Goal: Information Seeking & Learning: Learn about a topic

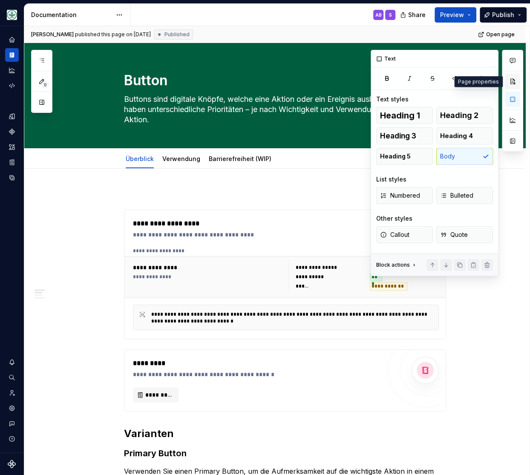
click at [514, 81] on button "button" at bounding box center [512, 81] width 15 height 15
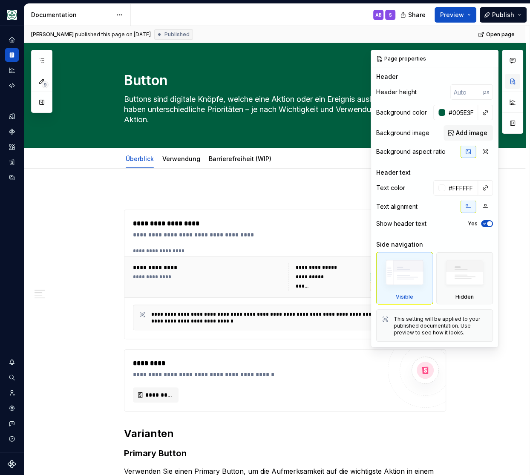
click at [511, 79] on button "button" at bounding box center [512, 81] width 15 height 15
click at [489, 59] on button "button" at bounding box center [490, 59] width 12 height 12
click at [405, 61] on div "Page properties" at bounding box center [402, 59] width 56 height 12
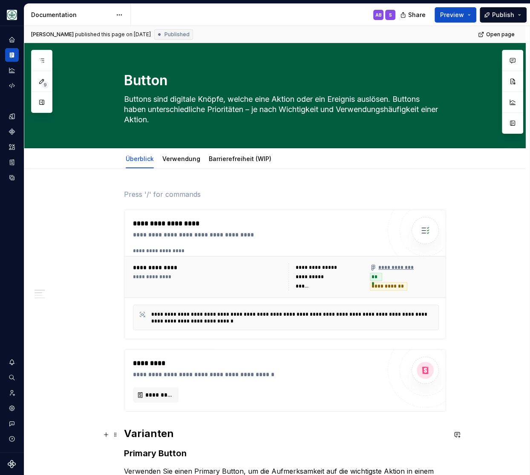
click at [184, 439] on h2 "Varianten" at bounding box center [285, 434] width 322 height 14
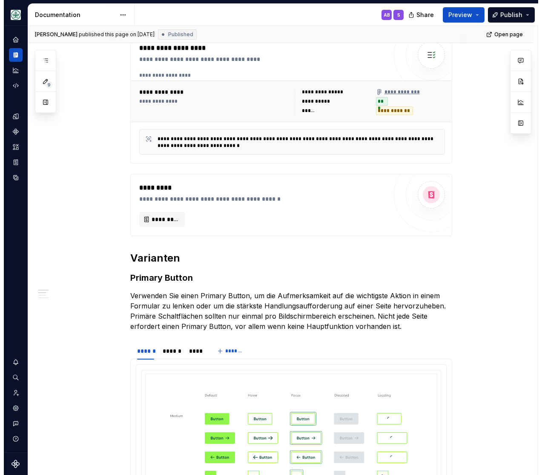
scroll to position [35, 0]
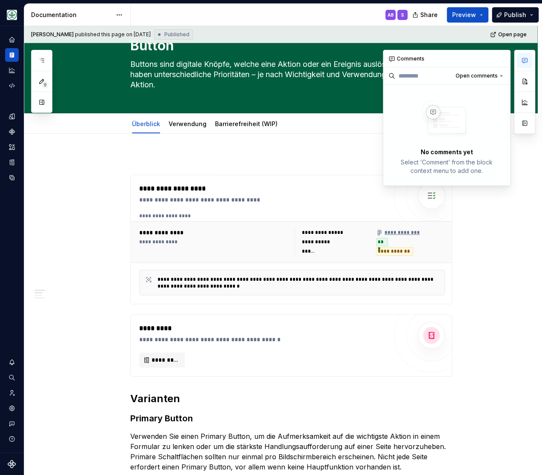
click at [527, 62] on icon "button" at bounding box center [524, 60] width 5 height 5
click at [524, 79] on button "button" at bounding box center [524, 81] width 15 height 15
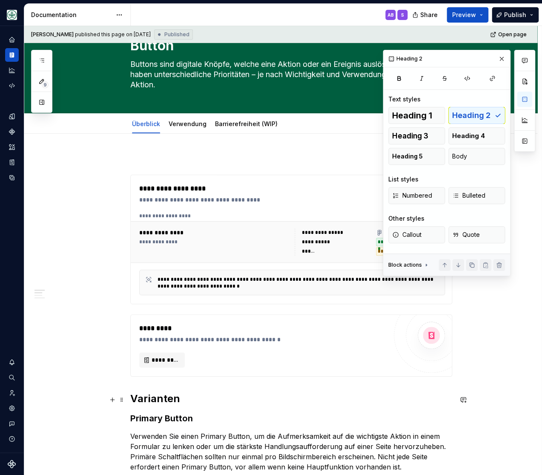
click at [151, 398] on h2 "Varianten" at bounding box center [291, 399] width 322 height 14
click at [501, 57] on button "button" at bounding box center [502, 59] width 12 height 12
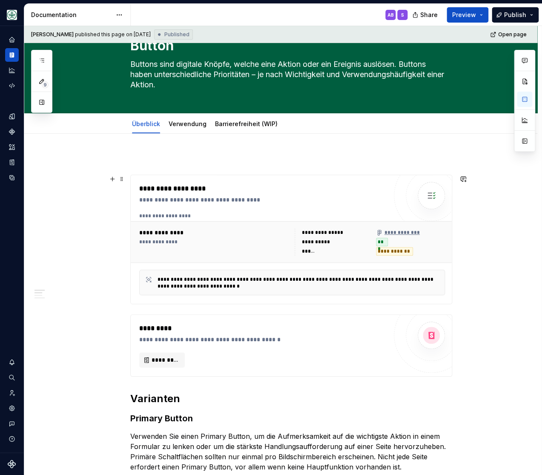
scroll to position [0, 0]
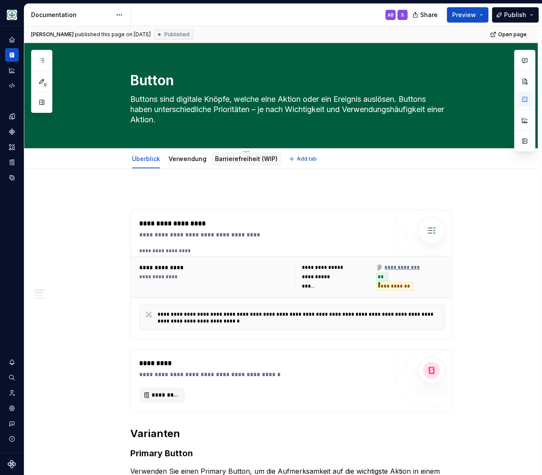
click at [247, 158] on link "Barrierefreiheit (WIP)" at bounding box center [246, 158] width 63 height 7
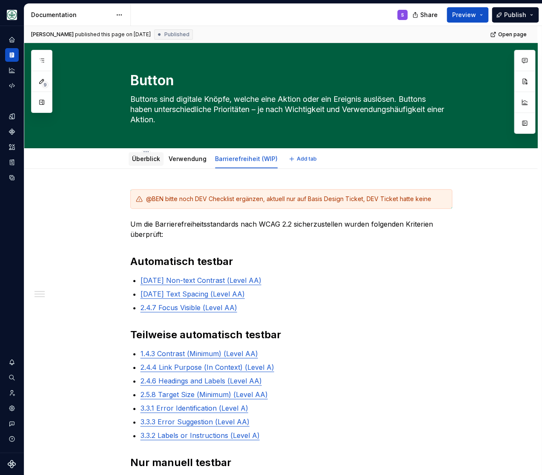
click at [155, 160] on link "Überblick" at bounding box center [146, 158] width 28 height 7
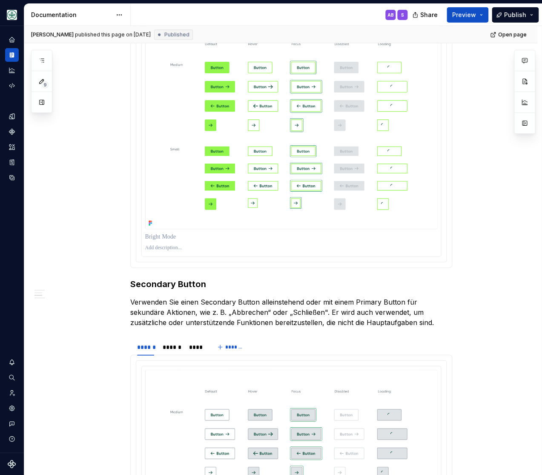
scroll to position [386, 0]
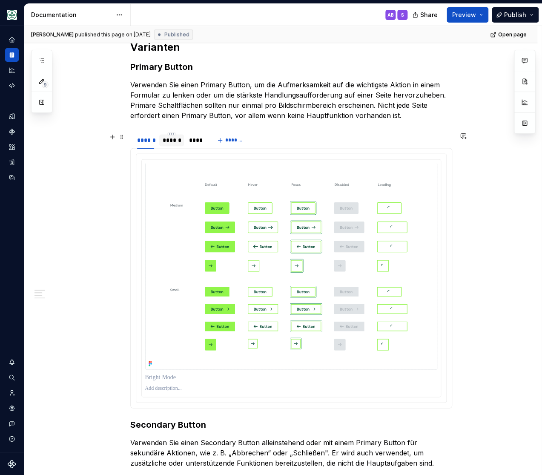
click at [177, 142] on div "******" at bounding box center [172, 140] width 18 height 9
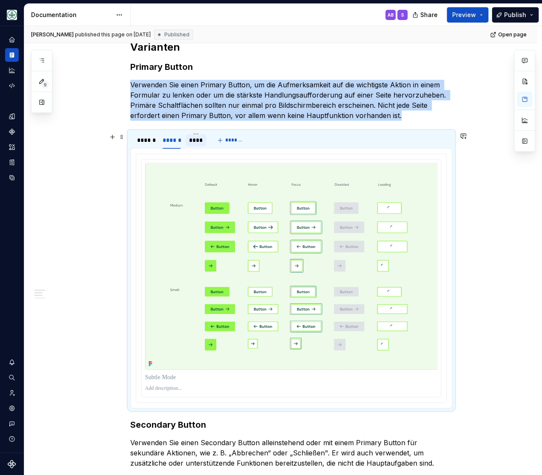
click at [198, 142] on div "****" at bounding box center [196, 140] width 14 height 9
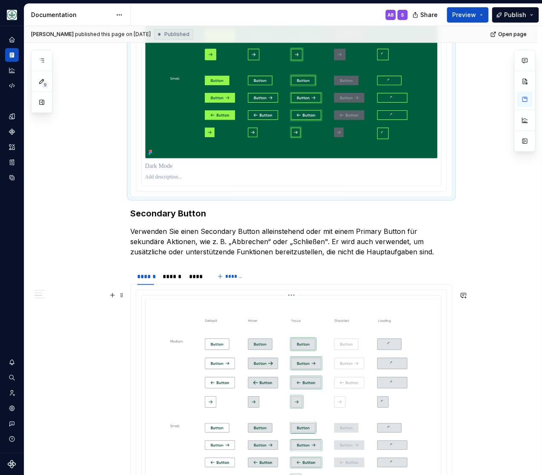
scroll to position [773, 0]
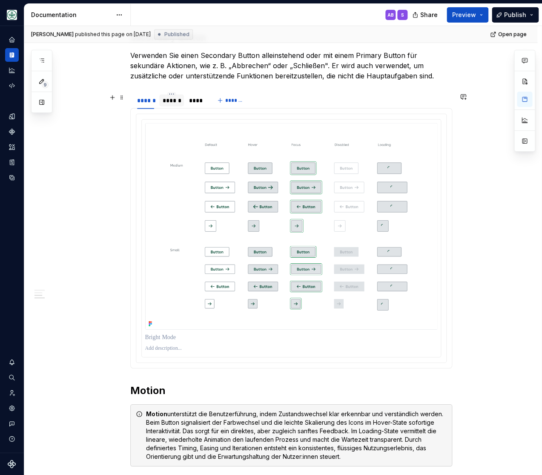
click at [178, 101] on div "******" at bounding box center [172, 100] width 18 height 9
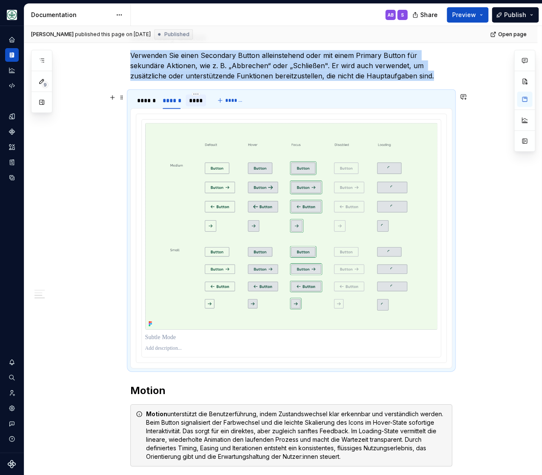
click at [199, 102] on div "****" at bounding box center [196, 100] width 14 height 9
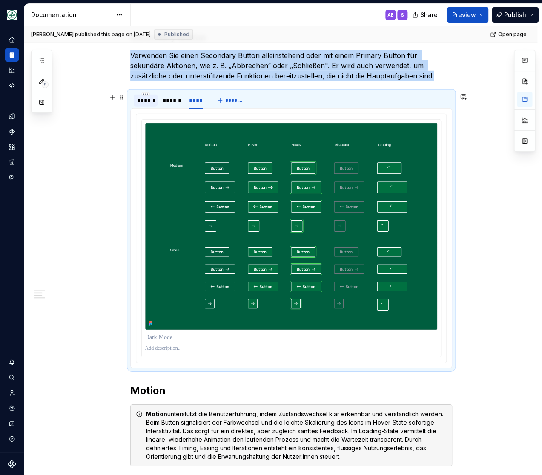
click at [145, 99] on div "******" at bounding box center [145, 100] width 17 height 9
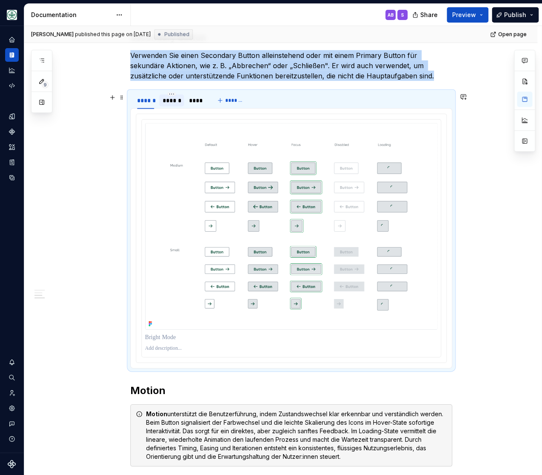
click at [181, 103] on div "******" at bounding box center [172, 100] width 18 height 9
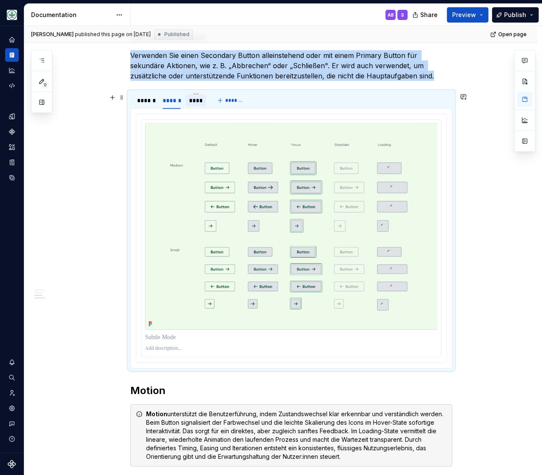
click at [198, 103] on div "****" at bounding box center [196, 100] width 14 height 9
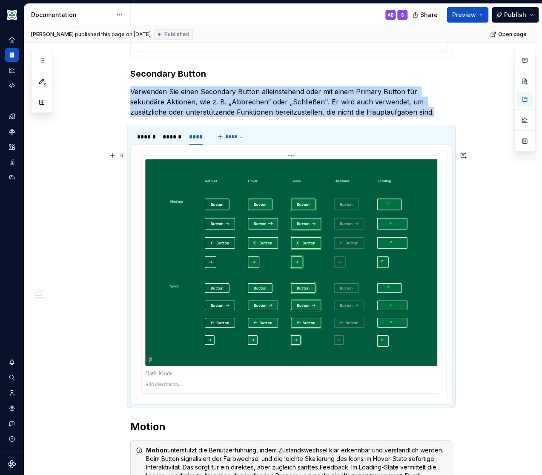
scroll to position [738, 0]
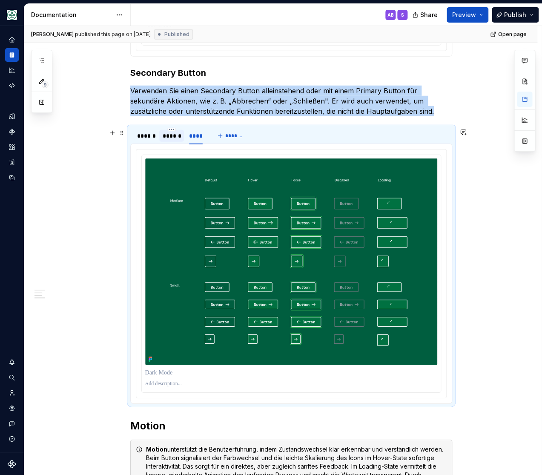
click at [176, 138] on div "******" at bounding box center [172, 136] width 18 height 9
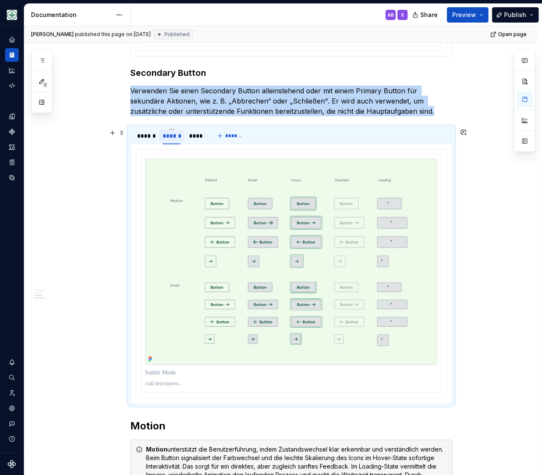
drag, startPoint x: 148, startPoint y: 138, endPoint x: 168, endPoint y: 140, distance: 20.2
click at [147, 138] on div "******" at bounding box center [145, 136] width 17 height 9
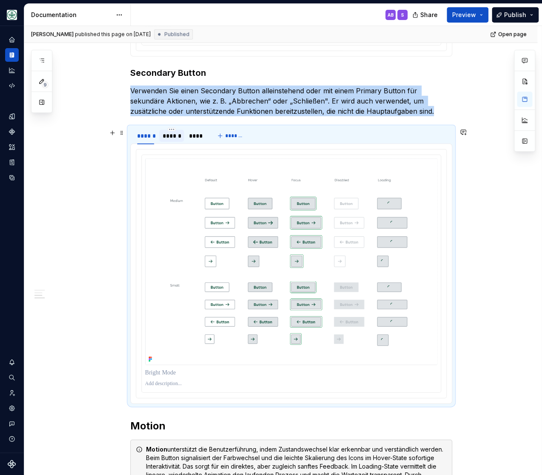
click at [172, 140] on div "******" at bounding box center [172, 136] width 18 height 9
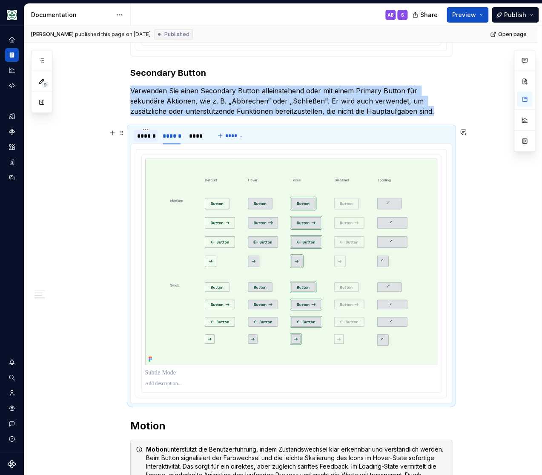
click at [147, 135] on div "******" at bounding box center [145, 136] width 17 height 9
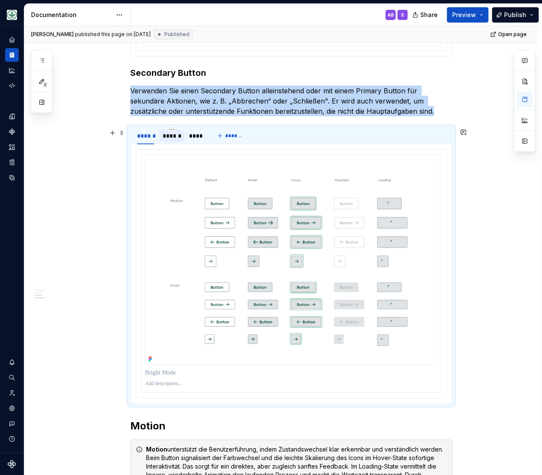
click at [173, 135] on div "******" at bounding box center [172, 136] width 18 height 9
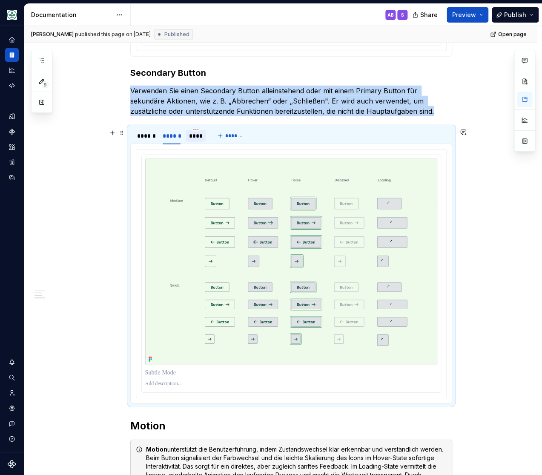
click at [194, 137] on div "****" at bounding box center [196, 136] width 14 height 9
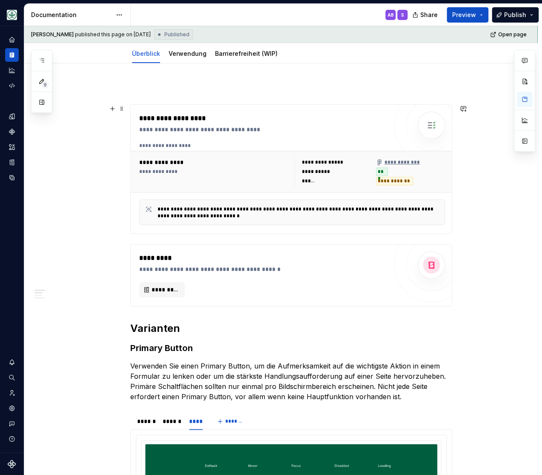
scroll to position [0, 0]
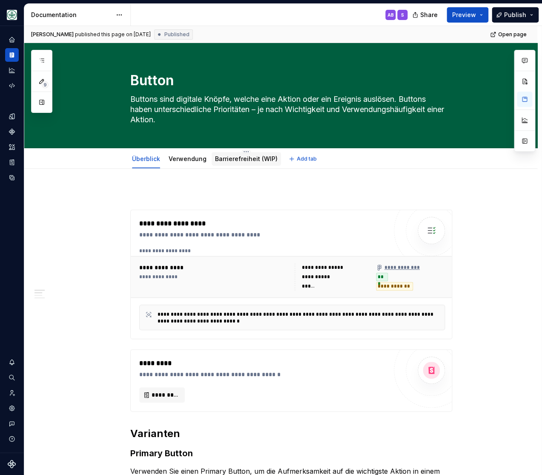
click at [230, 159] on link "Barrierefreiheit (WIP)" at bounding box center [246, 158] width 63 height 7
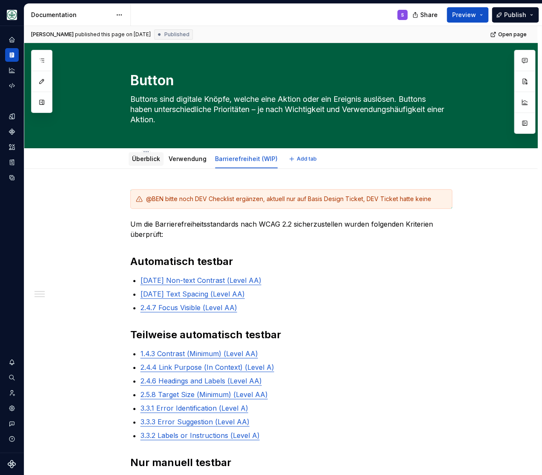
click at [142, 161] on link "Überblick" at bounding box center [146, 158] width 28 height 7
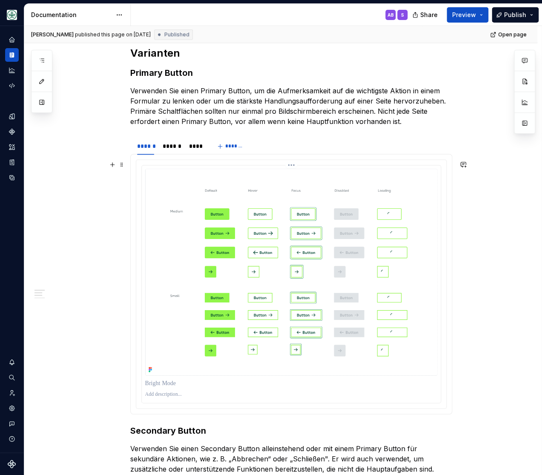
scroll to position [386, 0]
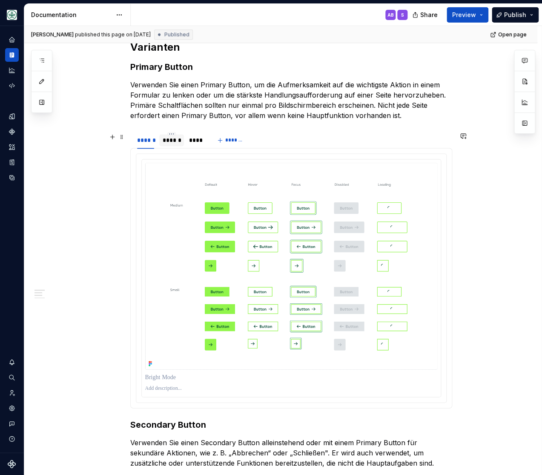
click at [174, 143] on div "******" at bounding box center [172, 140] width 18 height 9
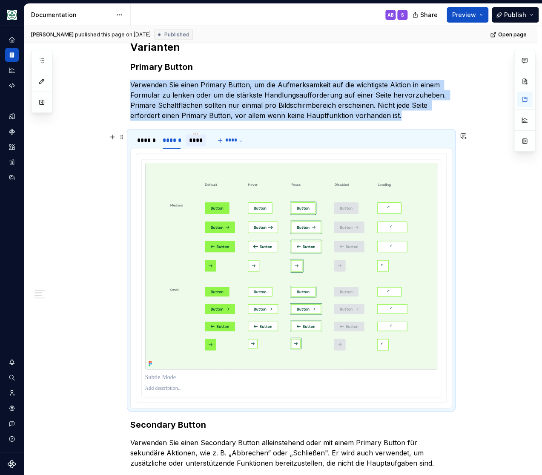
click at [202, 142] on div "****" at bounding box center [196, 140] width 14 height 9
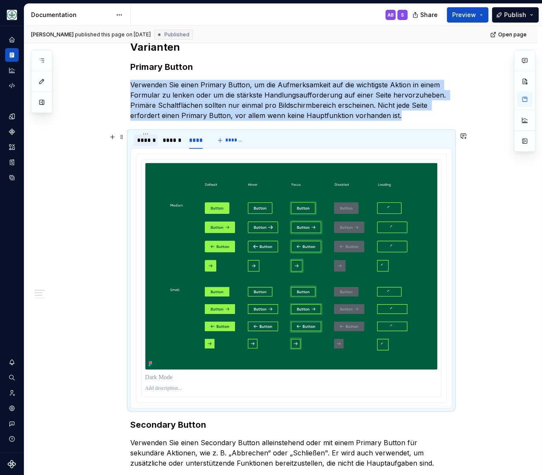
click at [143, 144] on div "******" at bounding box center [145, 140] width 17 height 9
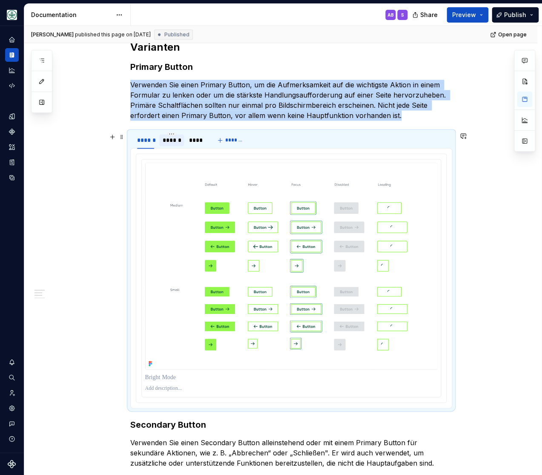
click at [173, 141] on div "******" at bounding box center [172, 140] width 18 height 9
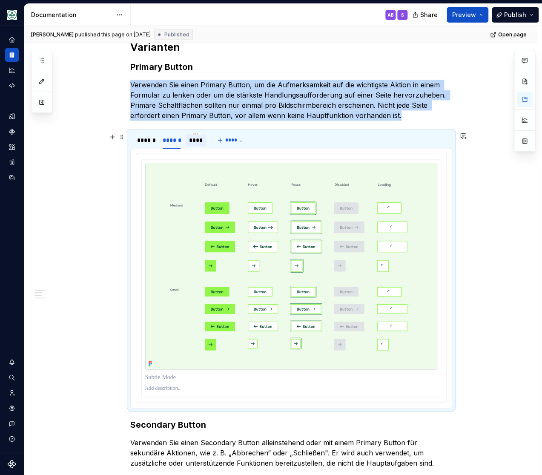
click at [196, 142] on div "****" at bounding box center [196, 140] width 14 height 9
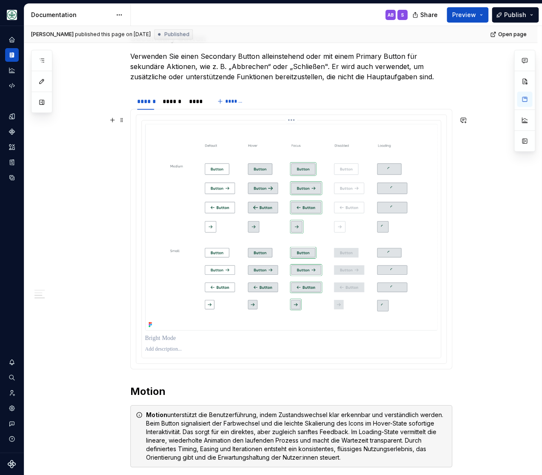
scroll to position [773, 0]
drag, startPoint x: 173, startPoint y: 98, endPoint x: 190, endPoint y: 100, distance: 17.6
click at [173, 98] on div "******" at bounding box center [172, 100] width 18 height 9
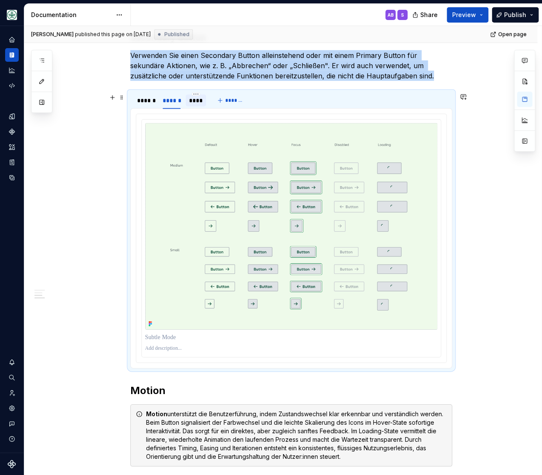
click at [202, 100] on div "****" at bounding box center [196, 100] width 14 height 9
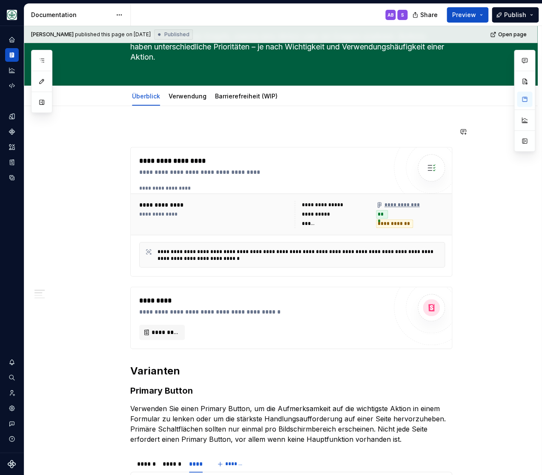
scroll to position [19, 0]
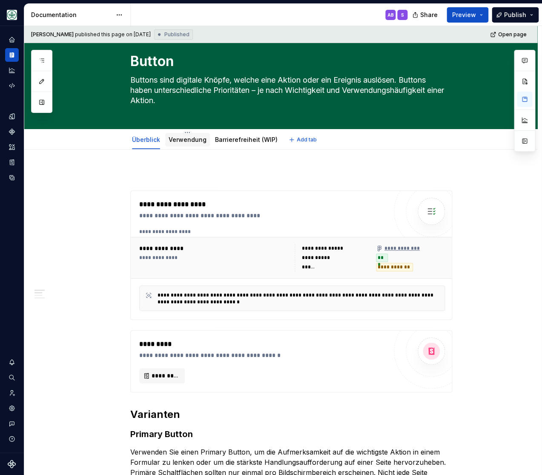
click at [185, 140] on link "Verwendung" at bounding box center [188, 139] width 38 height 7
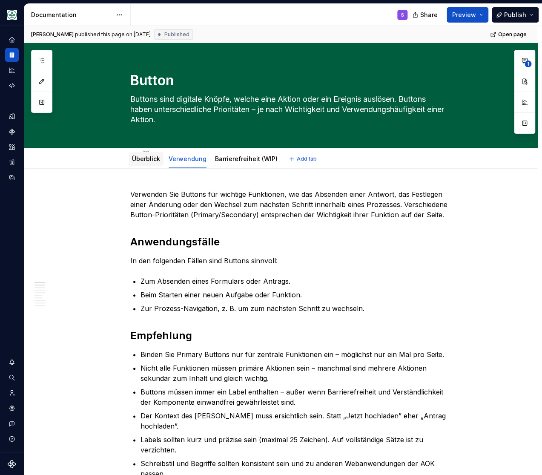
click at [147, 158] on link "Überblick" at bounding box center [146, 158] width 28 height 7
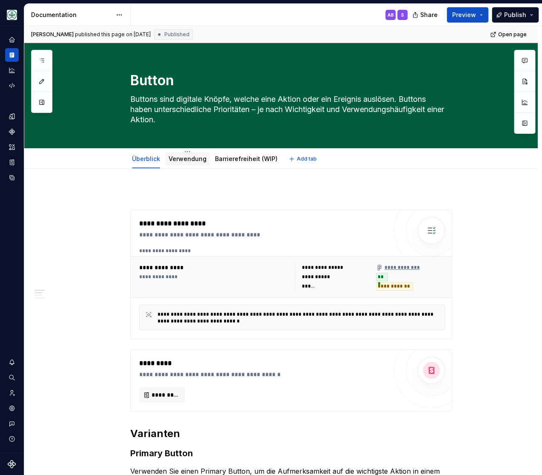
click at [181, 159] on link "Verwendung" at bounding box center [188, 158] width 38 height 7
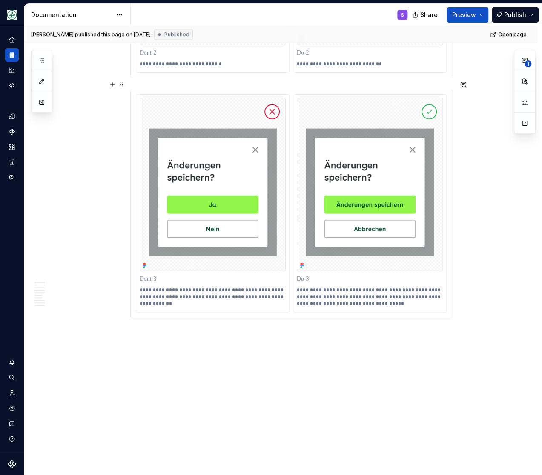
scroll to position [2418, 0]
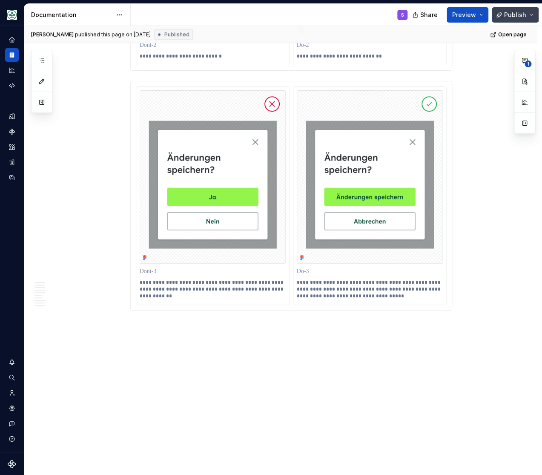
click at [519, 8] on button "Publish" at bounding box center [515, 14] width 47 height 15
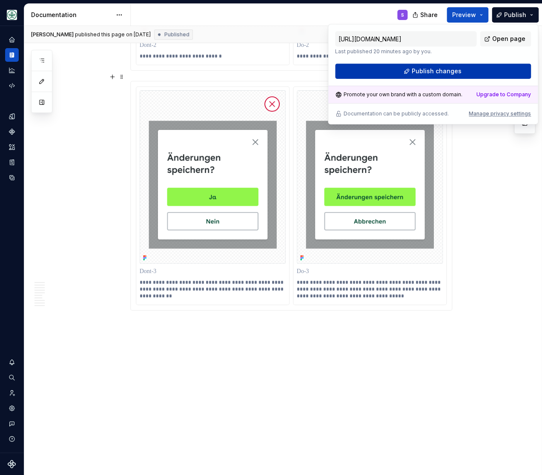
click at [438, 70] on span "Publish changes" at bounding box center [437, 71] width 50 height 9
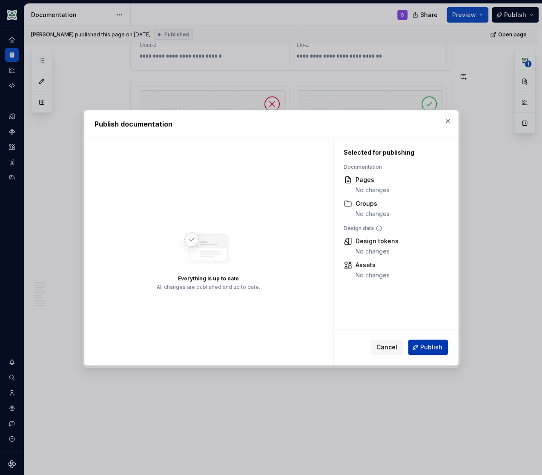
click at [426, 349] on span "Publish" at bounding box center [431, 347] width 22 height 9
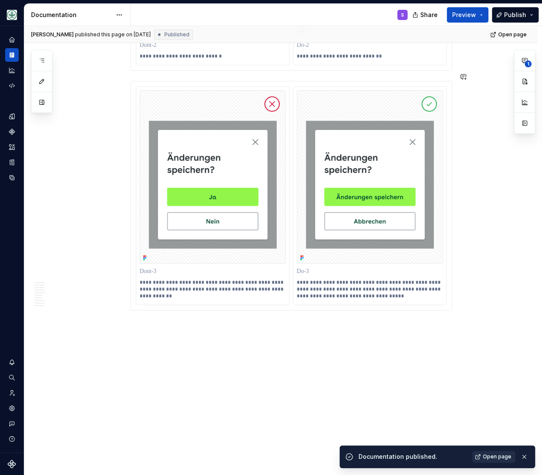
click at [496, 458] on span "Open page" at bounding box center [497, 456] width 29 height 7
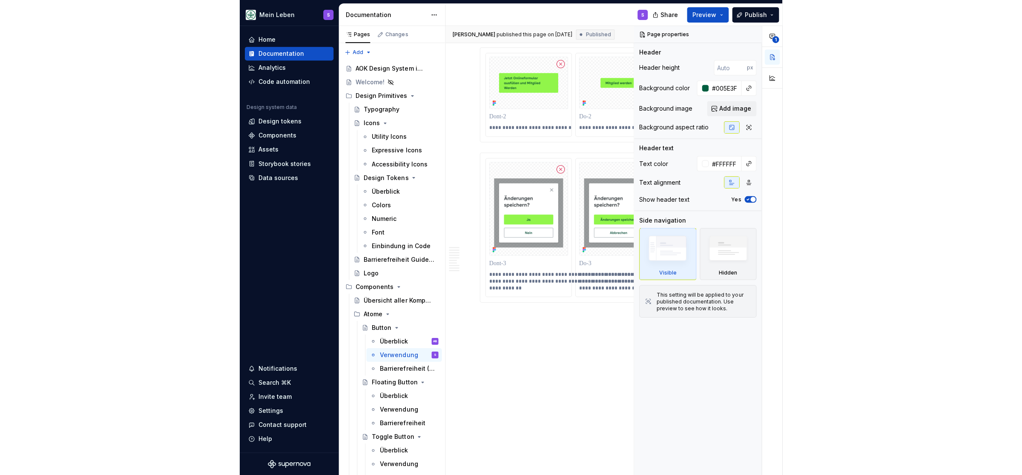
scroll to position [2417, 0]
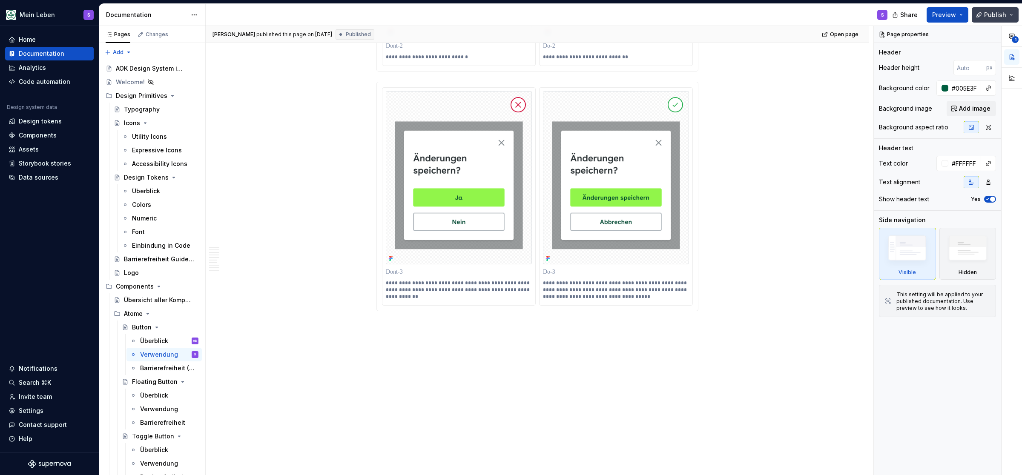
click at [554, 13] on button "Publish" at bounding box center [995, 14] width 47 height 15
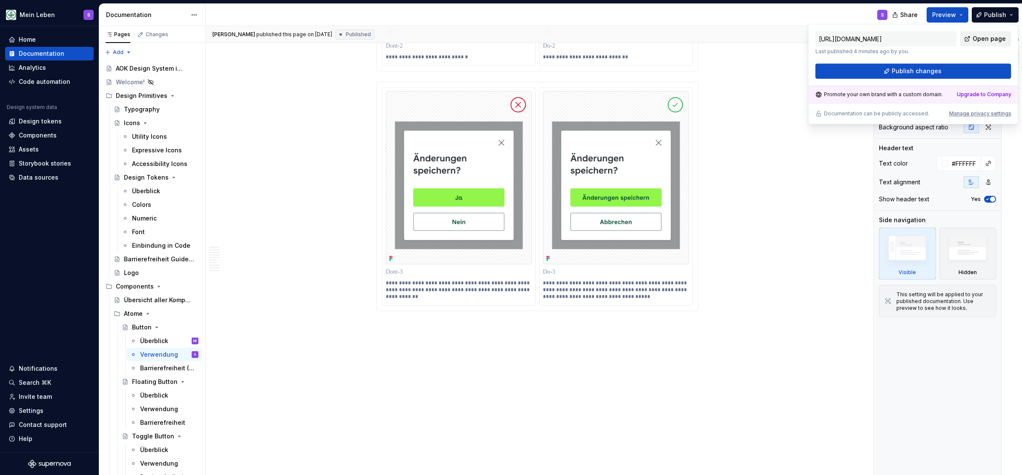
click at [554, 38] on span "Open page" at bounding box center [989, 39] width 33 height 9
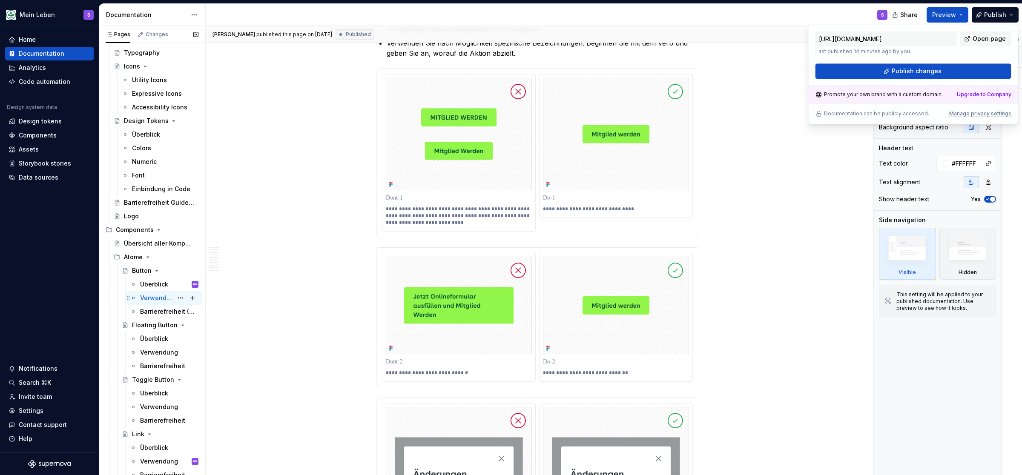
scroll to position [105, 0]
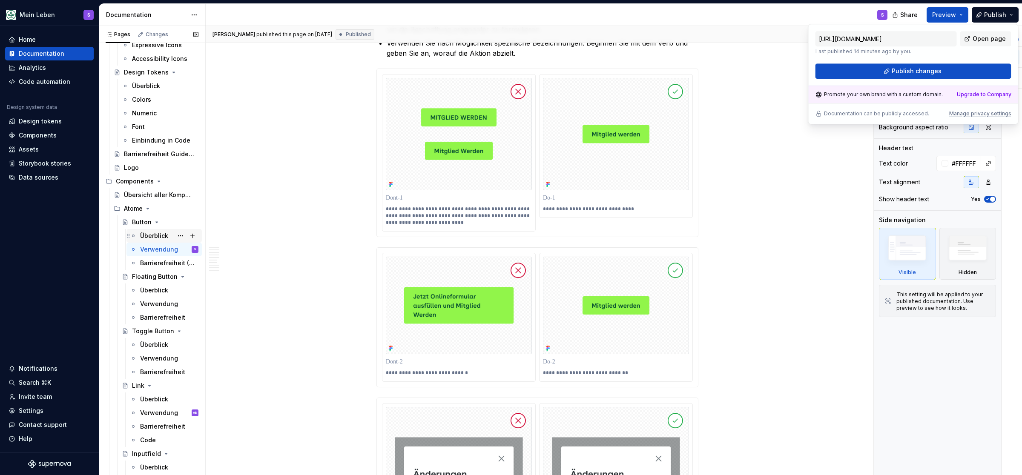
click at [159, 237] on div "Überblick" at bounding box center [154, 236] width 28 height 9
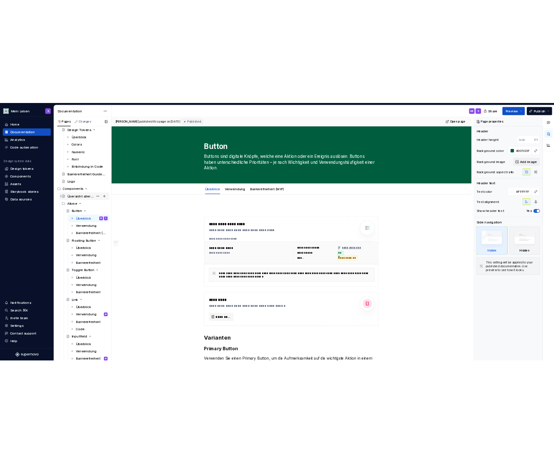
scroll to position [141, 0]
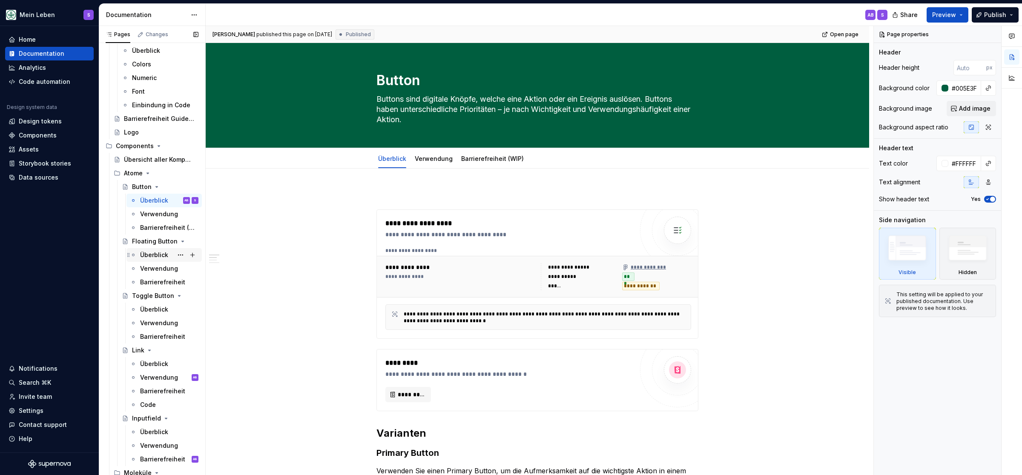
click at [162, 253] on div "Überblick" at bounding box center [154, 255] width 28 height 9
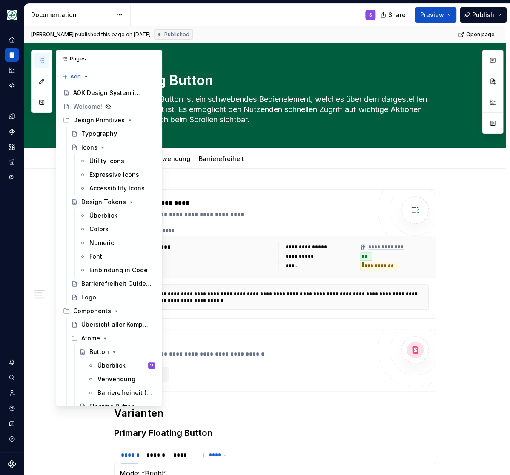
click at [43, 60] on icon "button" at bounding box center [41, 60] width 7 height 7
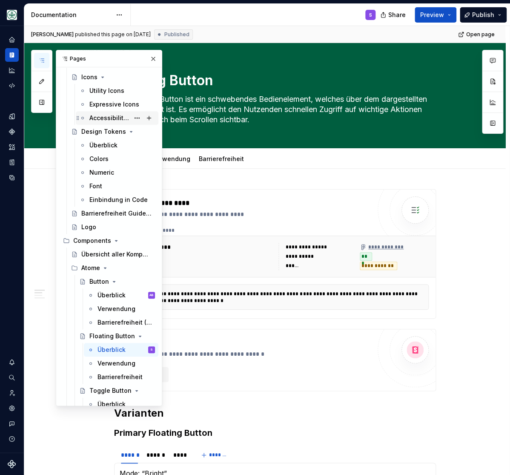
scroll to position [105, 0]
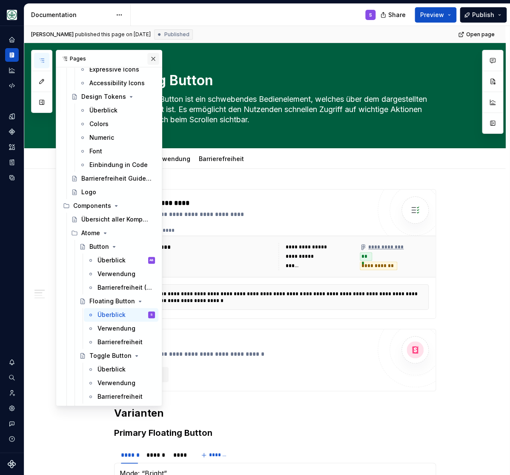
click at [153, 57] on button "button" at bounding box center [153, 59] width 12 height 12
click at [43, 59] on icon "button" at bounding box center [42, 60] width 4 height 3
click at [109, 257] on div "Überblick" at bounding box center [112, 260] width 28 height 9
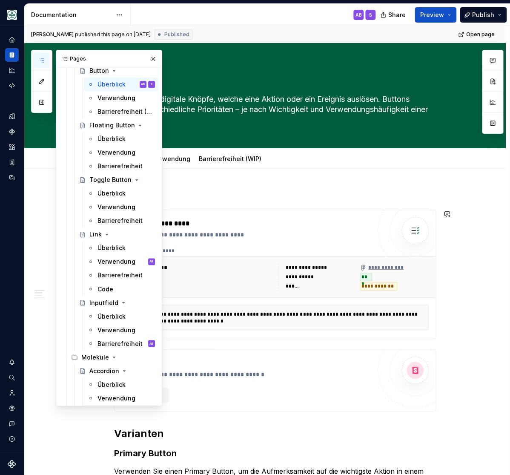
scroll to position [457, 0]
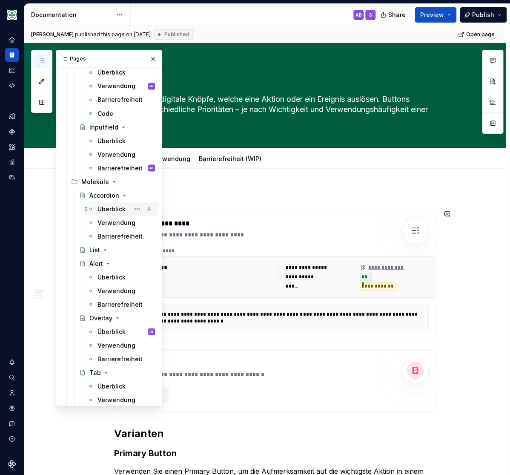
click at [115, 211] on div "Überblick" at bounding box center [112, 208] width 28 height 9
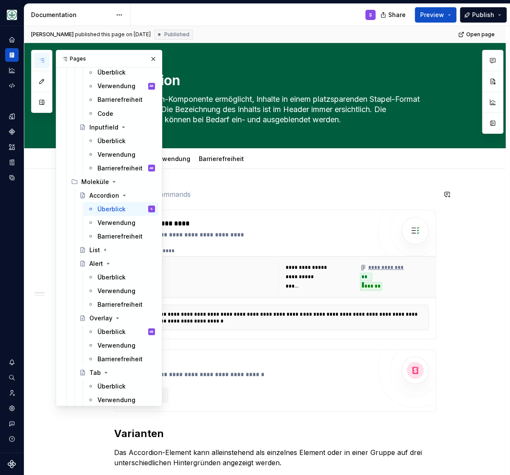
click at [253, 196] on p at bounding box center [275, 194] width 322 height 10
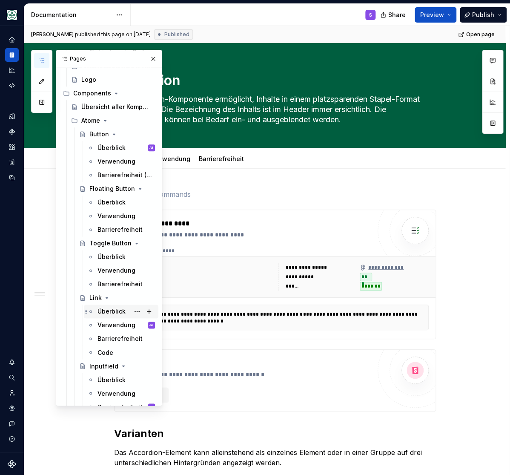
scroll to position [211, 0]
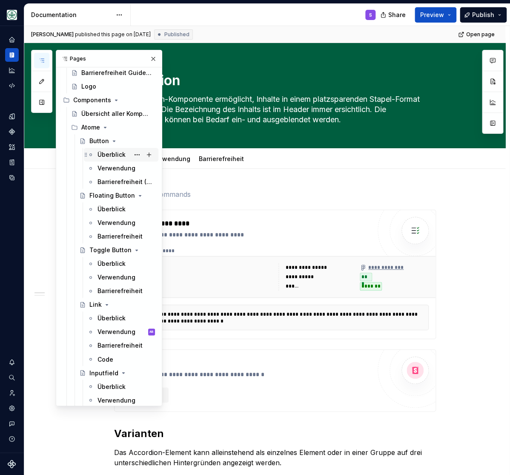
click at [112, 153] on div "Überblick" at bounding box center [112, 154] width 28 height 9
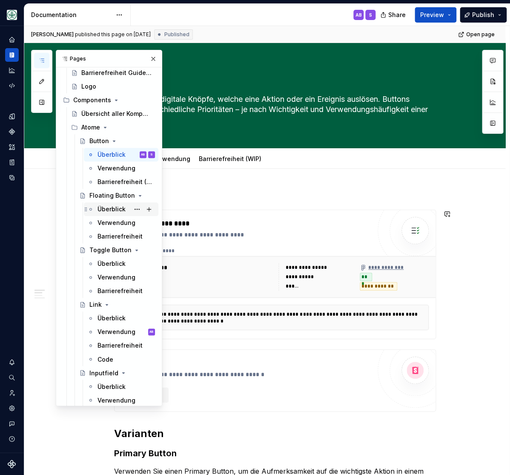
click at [110, 210] on div "Überblick" at bounding box center [112, 209] width 28 height 9
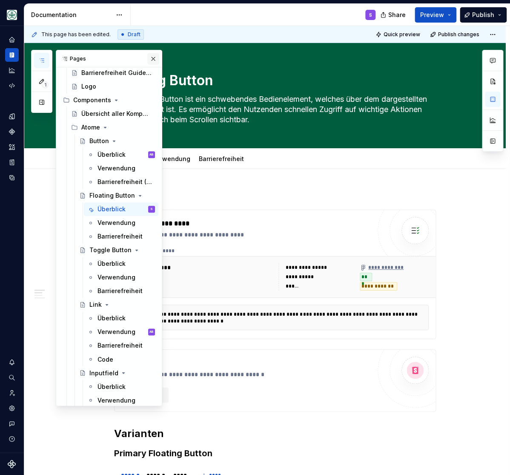
click at [153, 57] on button "button" at bounding box center [153, 59] width 12 height 12
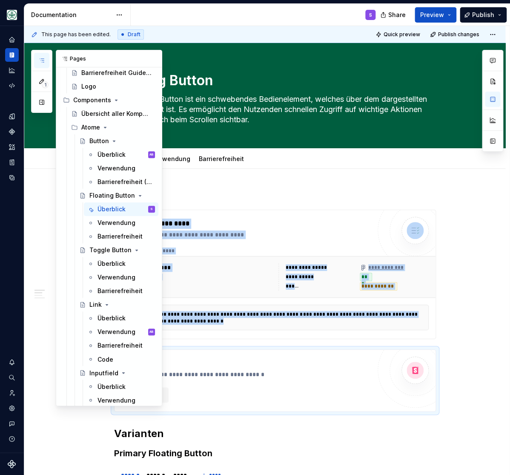
click at [45, 61] on icon "button" at bounding box center [41, 60] width 7 height 7
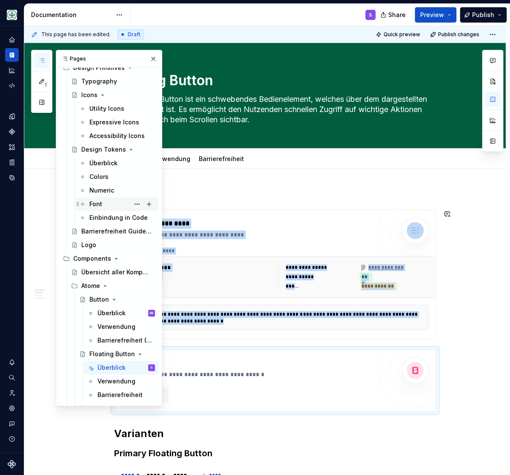
scroll to position [70, 0]
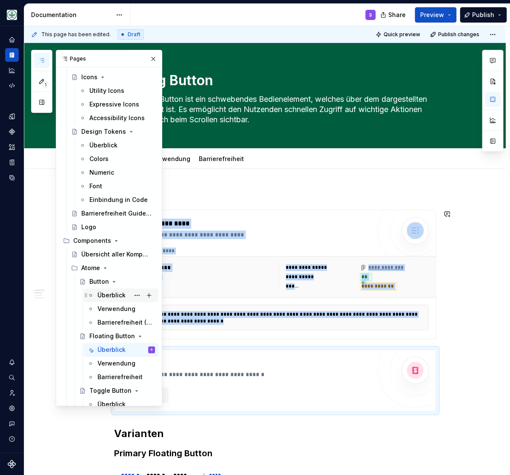
click at [113, 294] on div "Überblick" at bounding box center [112, 295] width 28 height 9
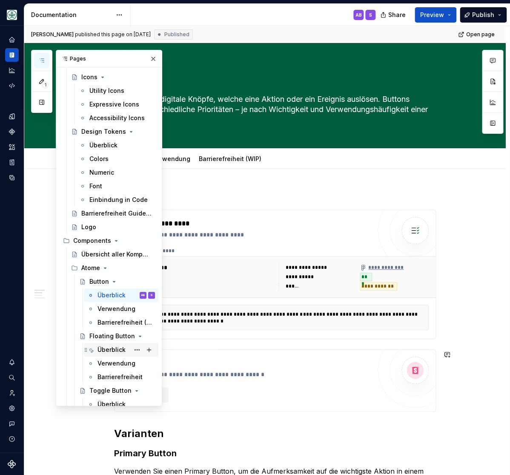
click at [103, 348] on div "Überblick" at bounding box center [112, 349] width 28 height 9
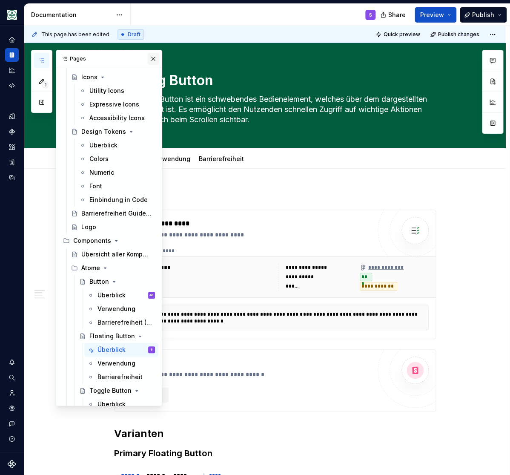
click at [154, 55] on button "button" at bounding box center [153, 59] width 12 height 12
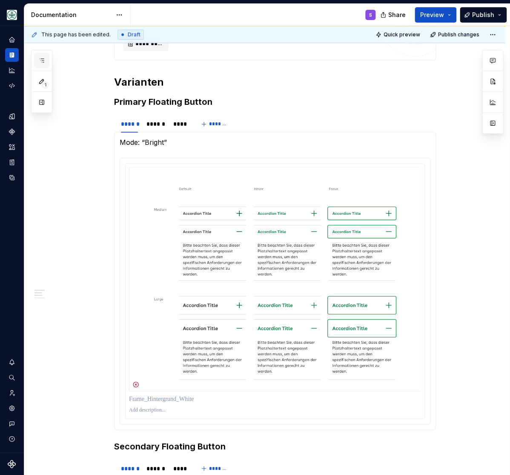
scroll to position [70, 0]
click at [43, 59] on icon "button" at bounding box center [42, 60] width 4 height 3
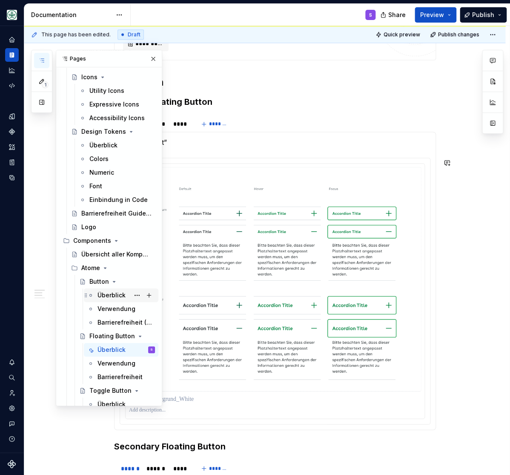
click at [104, 294] on div "Überblick" at bounding box center [112, 295] width 28 height 9
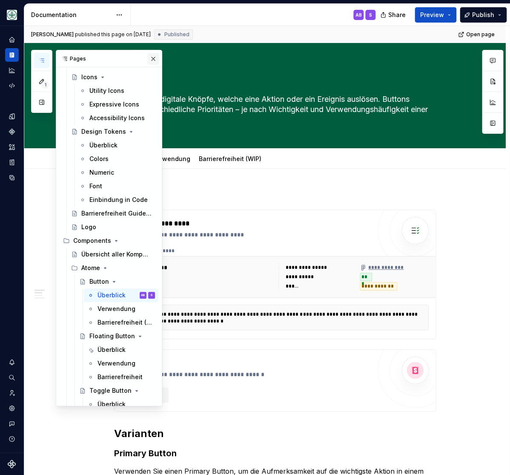
click at [154, 61] on button "button" at bounding box center [153, 59] width 12 height 12
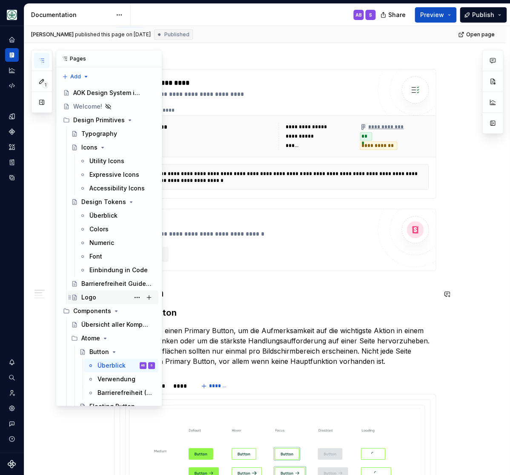
scroll to position [70, 0]
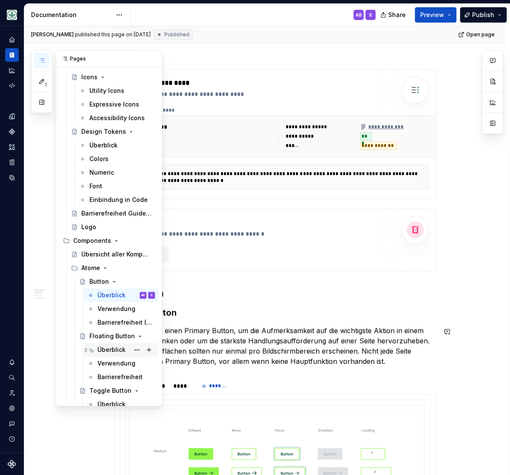
click at [107, 349] on div "Überblick" at bounding box center [112, 349] width 28 height 9
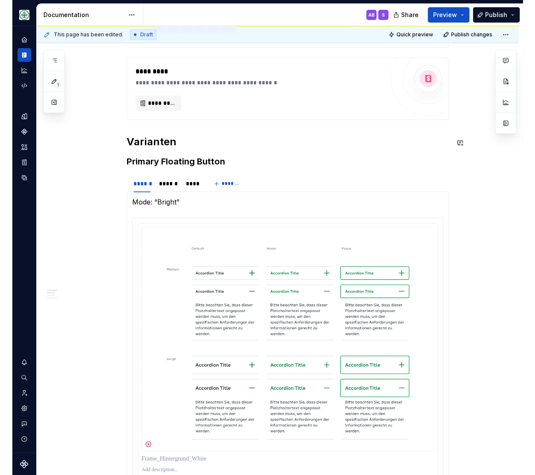
scroll to position [316, 0]
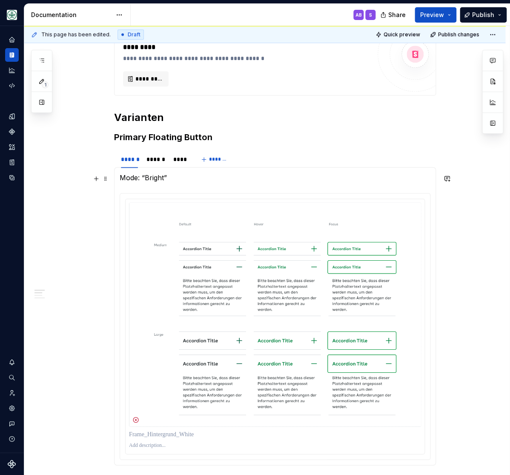
click at [132, 178] on p "Mode: “Bright”" at bounding box center [275, 178] width 311 height 10
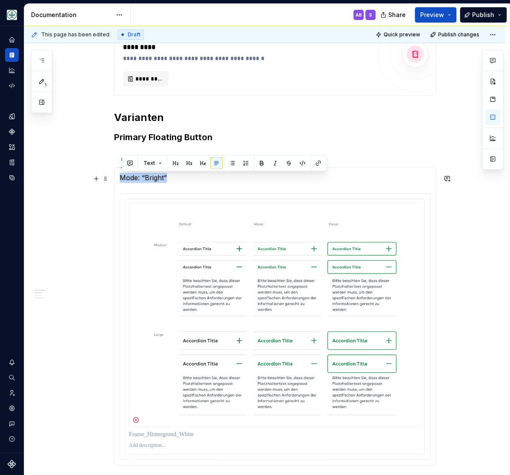
click at [132, 178] on p "Mode: “Bright”" at bounding box center [275, 178] width 311 height 10
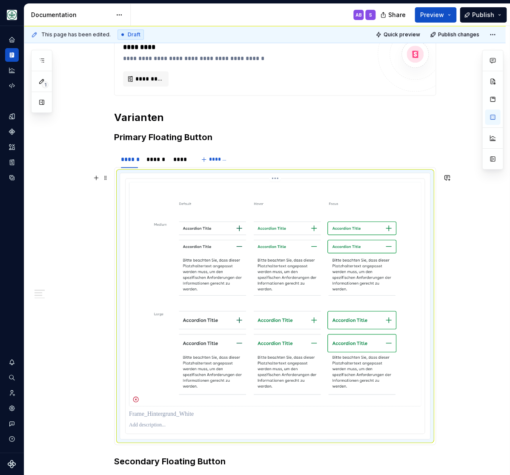
click at [239, 276] on img at bounding box center [275, 294] width 292 height 224
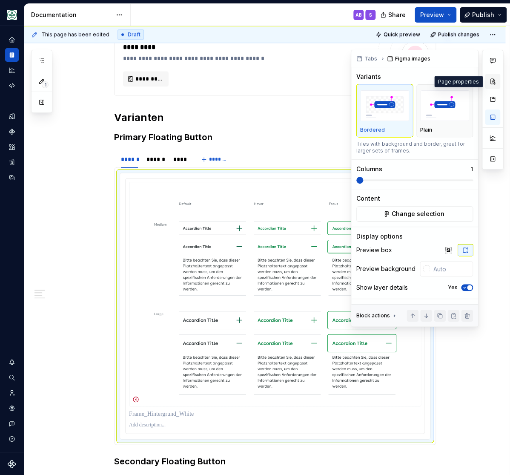
click at [492, 80] on button "button" at bounding box center [492, 81] width 15 height 15
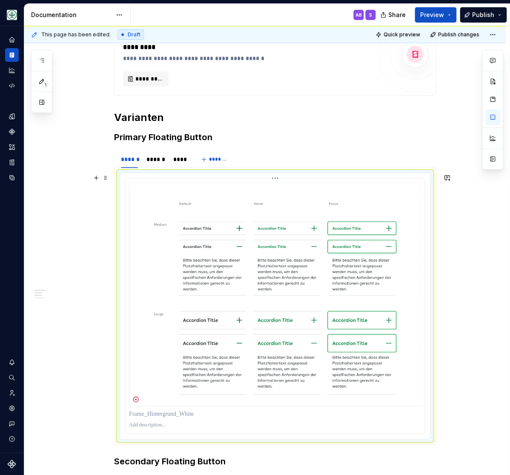
click at [229, 274] on img at bounding box center [275, 294] width 292 height 224
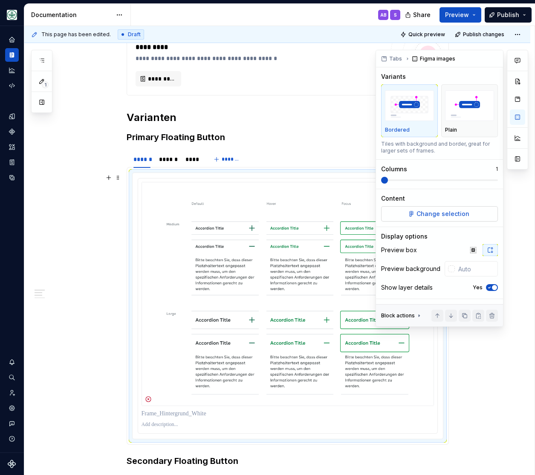
click at [449, 214] on span "Change selection" at bounding box center [442, 214] width 53 height 9
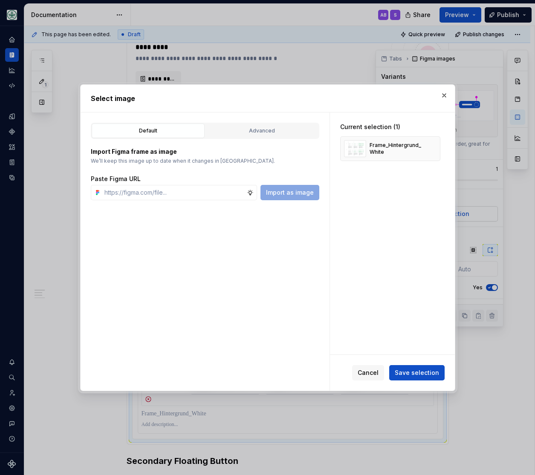
type textarea "*"
click at [435, 149] on button "button" at bounding box center [430, 149] width 12 height 12
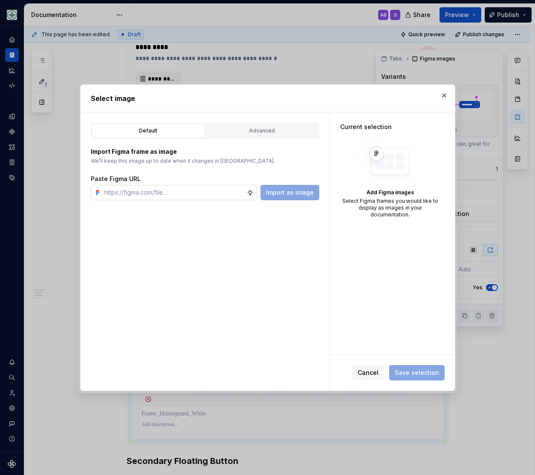
click at [231, 189] on input "text" at bounding box center [174, 192] width 146 height 15
paste input "https://www.figma.com/design/h3quR2me0t8yxvd40CMizU/AOK-UI-Library-3.0.12--ades…"
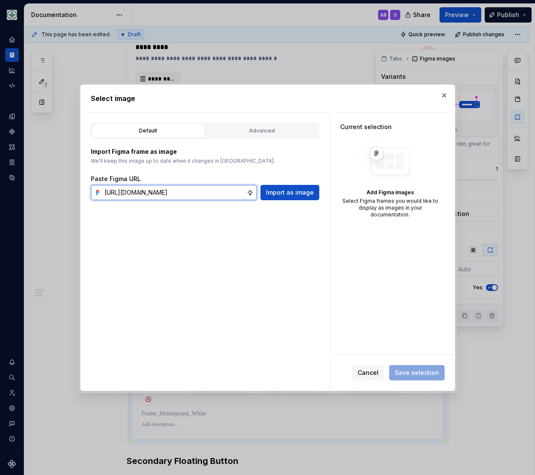
scroll to position [0, 263]
type input "https://www.figma.com/design/h3quR2me0t8yxvd40CMizU/AOK-UI-Library-3.0.12--ades…"
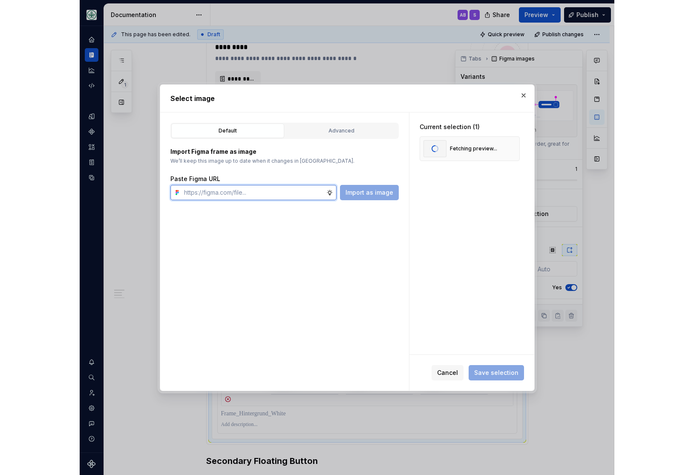
scroll to position [0, 0]
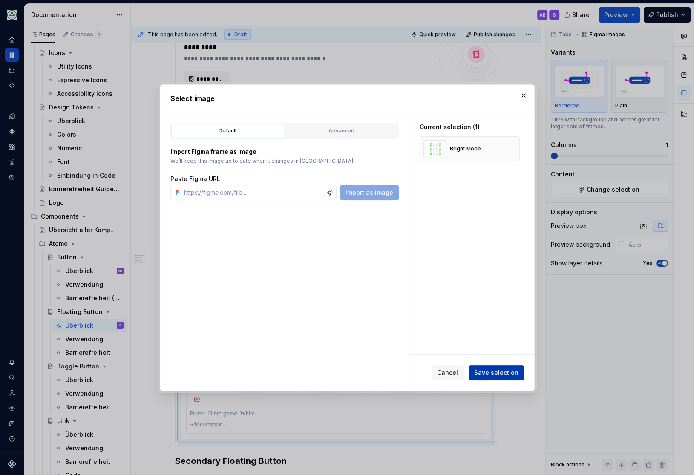
click at [493, 371] on span "Save selection" at bounding box center [496, 372] width 44 height 9
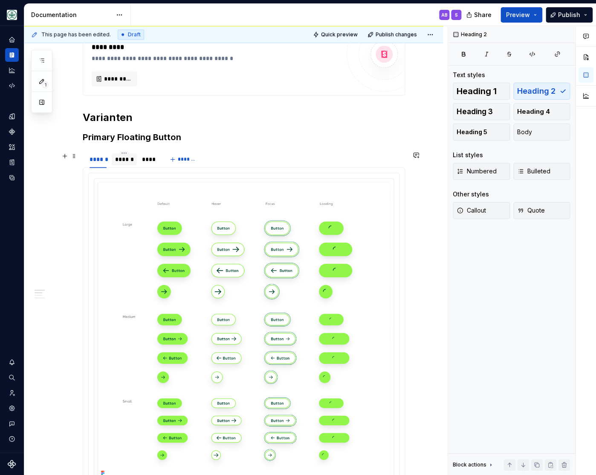
click at [130, 161] on div "******" at bounding box center [124, 159] width 18 height 9
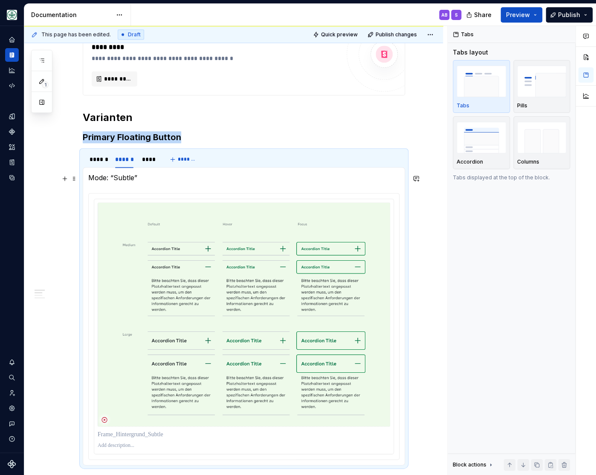
click at [97, 179] on p "Mode: “Subtle”" at bounding box center [243, 178] width 311 height 10
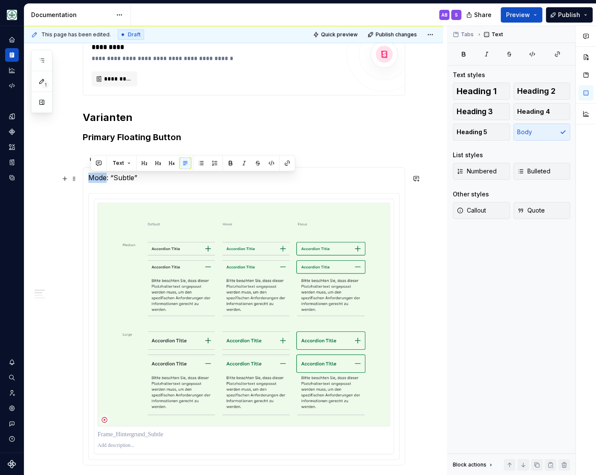
click at [97, 179] on p "Mode: “Subtle”" at bounding box center [243, 178] width 311 height 10
click at [97, 178] on p "Mode: “Subtle”" at bounding box center [243, 178] width 311 height 10
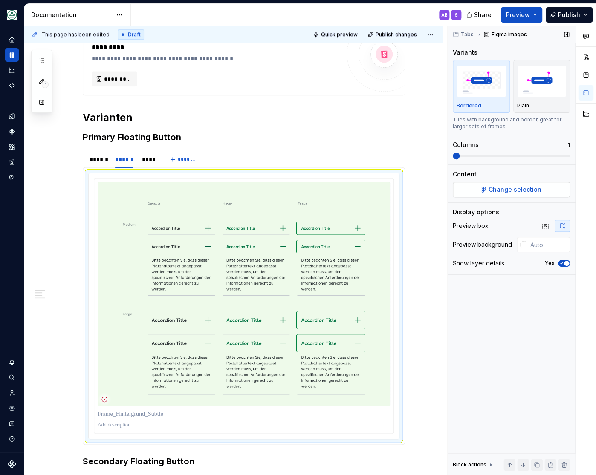
click at [494, 187] on span "Change selection" at bounding box center [514, 189] width 53 height 9
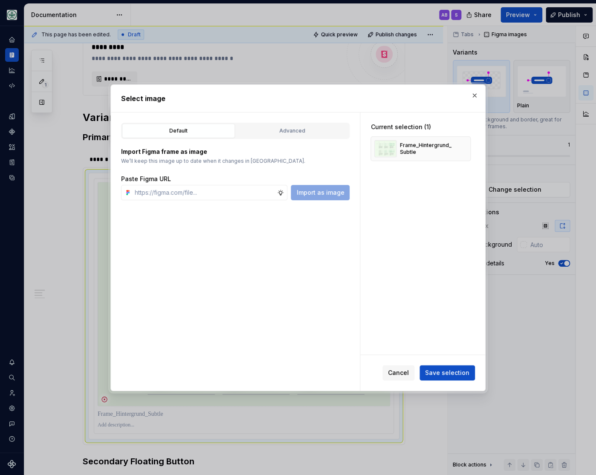
scroll to position [316, 0]
type textarea "*"
type input "https://www.figma.com/design/h3quR2me0t8yxvd40CMizU/AOK-UI-Library-3.0.12--ades…"
click at [327, 189] on span "Import as image" at bounding box center [320, 192] width 48 height 9
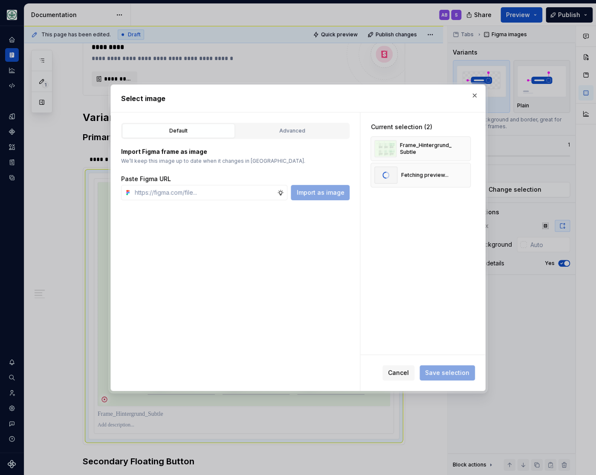
scroll to position [0, 0]
click at [356, 95] on h2 "Select image" at bounding box center [298, 98] width 354 height 10
click at [466, 147] on button "button" at bounding box center [461, 149] width 12 height 12
click at [441, 374] on span "Save selection" at bounding box center [447, 372] width 44 height 9
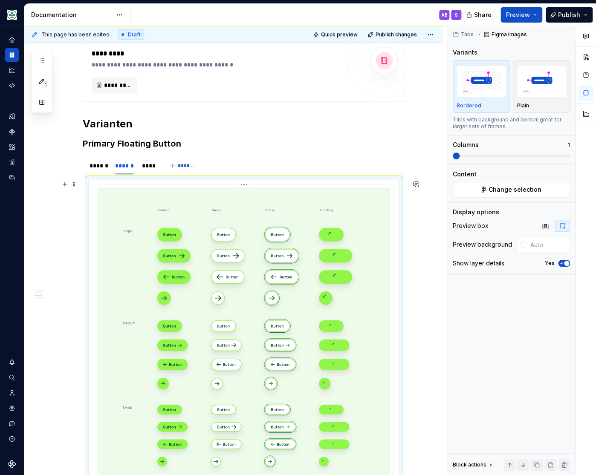
scroll to position [281, 0]
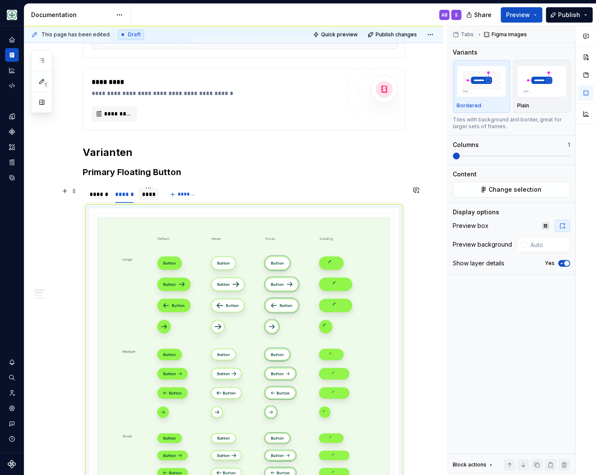
click at [147, 195] on div "****" at bounding box center [149, 194] width 14 height 9
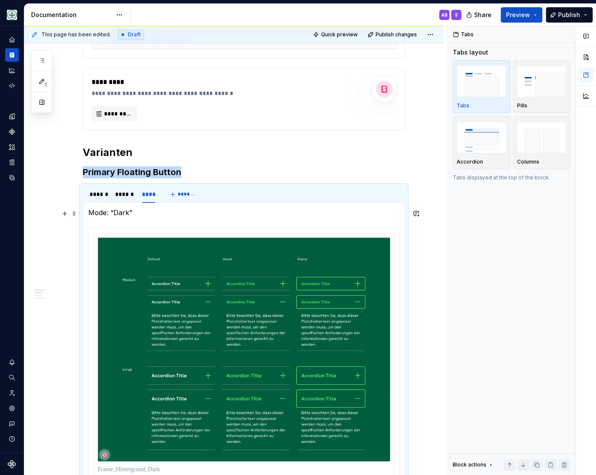
click at [102, 213] on p "Mode: “Dark”" at bounding box center [243, 212] width 311 height 10
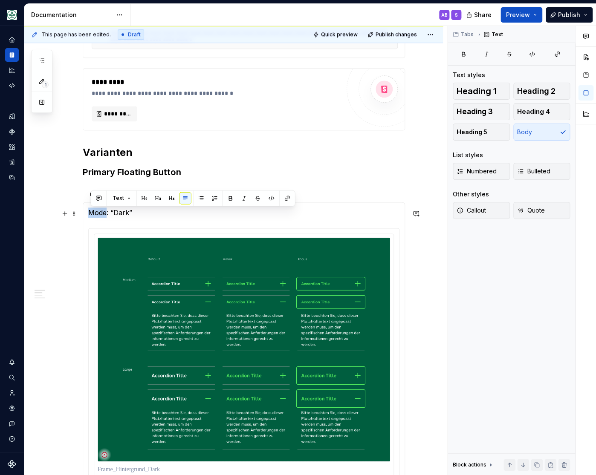
click at [102, 213] on p "Mode: “Dark”" at bounding box center [243, 212] width 311 height 10
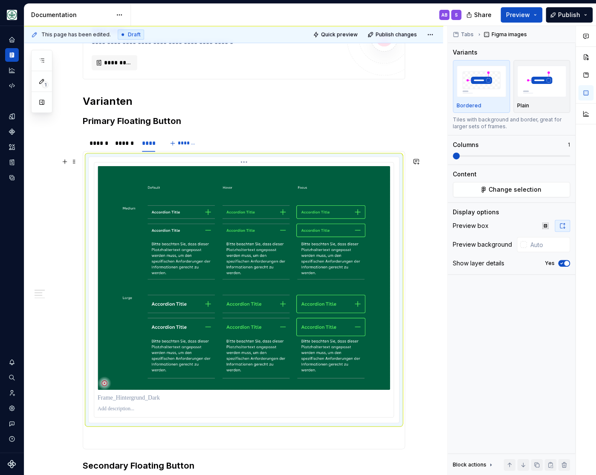
scroll to position [351, 0]
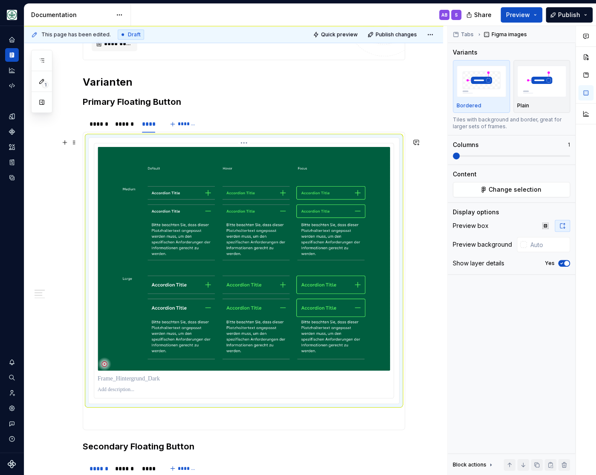
click at [282, 253] on img at bounding box center [244, 259] width 292 height 224
click at [503, 185] on button "Change selection" at bounding box center [510, 189] width 117 height 15
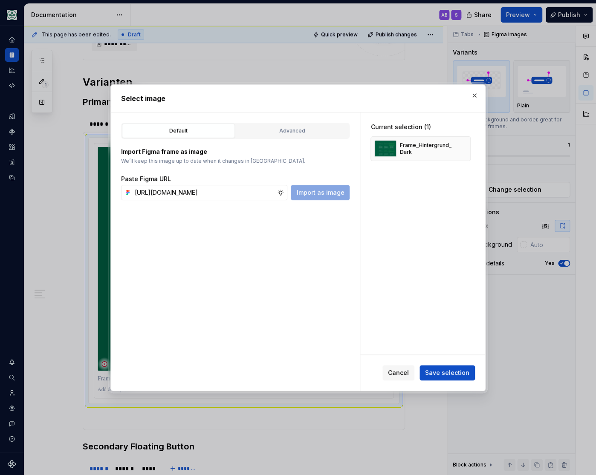
scroll to position [0, 268]
type input "https://www.figma.com/design/h3quR2me0t8yxvd40CMizU/AOK-UI-Library-3.0.12--ades…"
click at [317, 187] on button "Import as image" at bounding box center [320, 192] width 59 height 15
click at [465, 145] on button "button" at bounding box center [461, 149] width 12 height 12
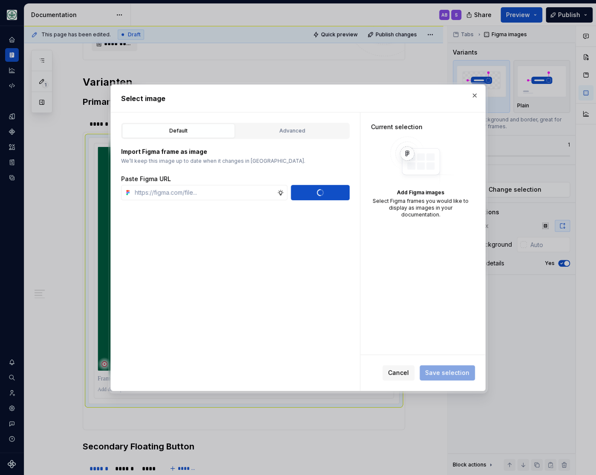
scroll to position [0, 0]
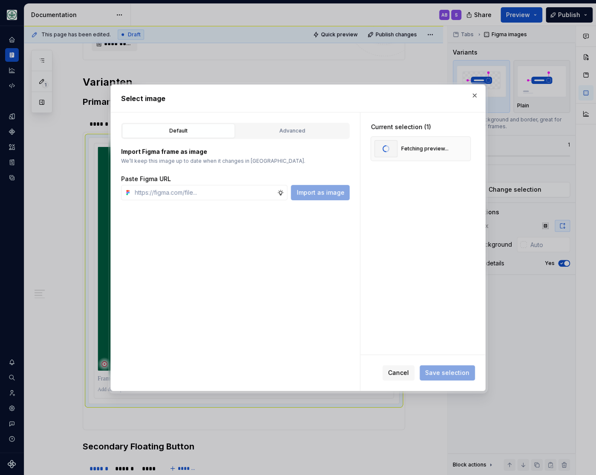
click at [465, 144] on button "button" at bounding box center [461, 149] width 12 height 12
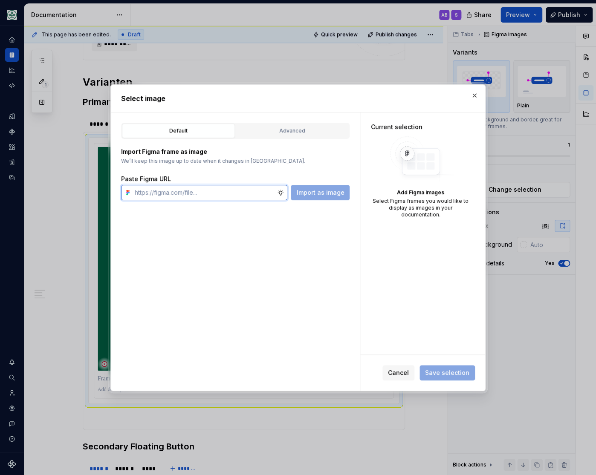
click at [177, 193] on input "text" at bounding box center [204, 192] width 146 height 15
click at [397, 373] on span "Cancel" at bounding box center [398, 372] width 21 height 9
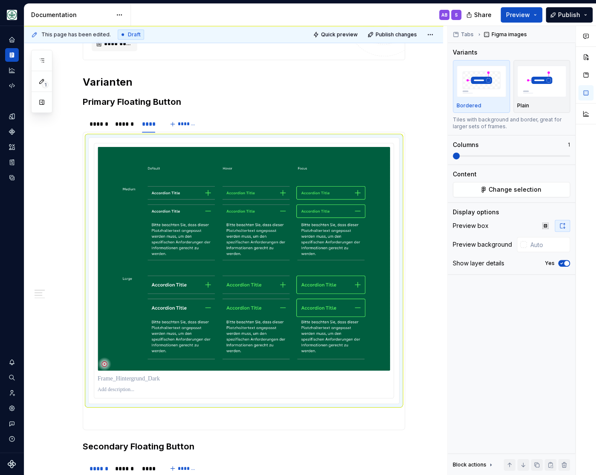
scroll to position [351, 0]
click at [507, 189] on span "Change selection" at bounding box center [514, 189] width 53 height 9
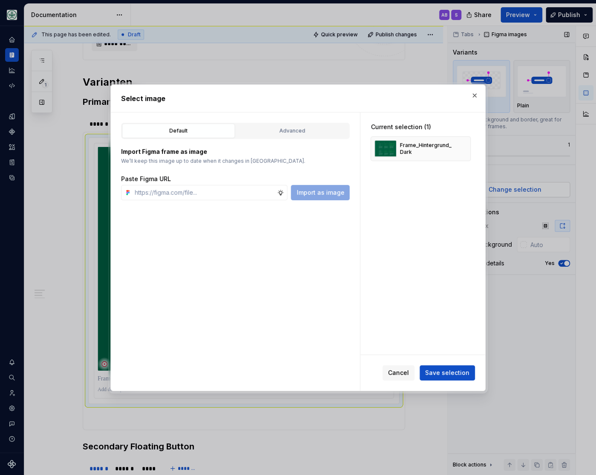
type textarea "*"
type input "https://www.figma.com/design/h3quR2me0t8yxvd40CMizU/AOK-UI-Library-3.0.12--ades…"
click at [331, 192] on span "Import as image" at bounding box center [320, 192] width 48 height 9
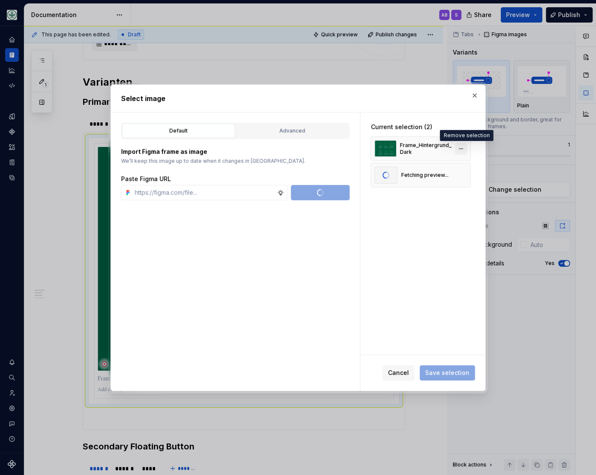
scroll to position [0, 0]
click at [462, 147] on button "button" at bounding box center [461, 149] width 12 height 12
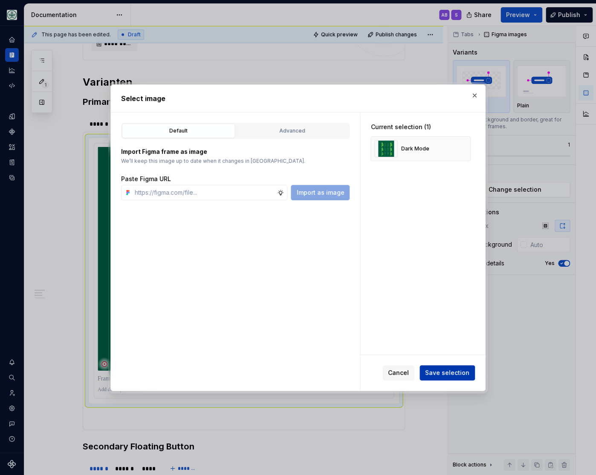
click at [440, 371] on span "Save selection" at bounding box center [447, 372] width 44 height 9
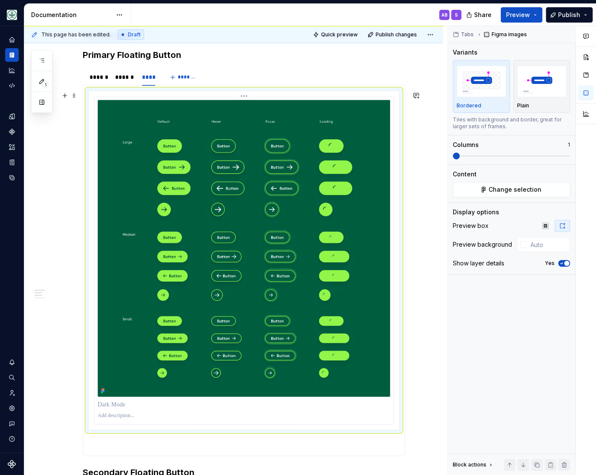
scroll to position [386, 0]
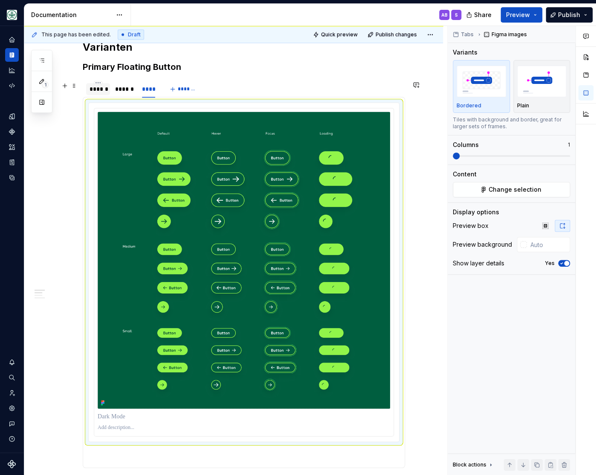
click at [101, 87] on div "******" at bounding box center [97, 89] width 17 height 9
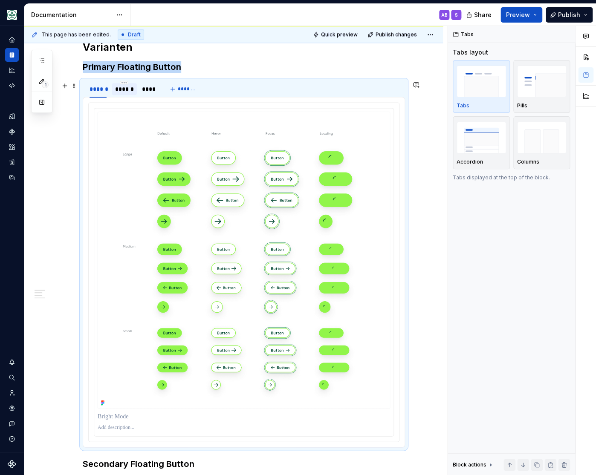
click at [127, 88] on div "******" at bounding box center [124, 89] width 18 height 9
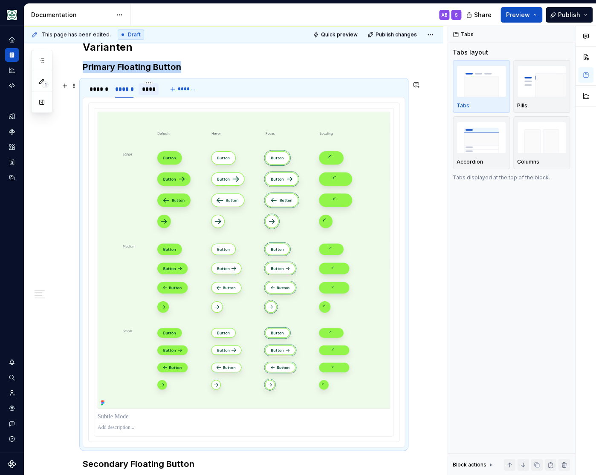
click at [151, 88] on div "****" at bounding box center [149, 89] width 14 height 9
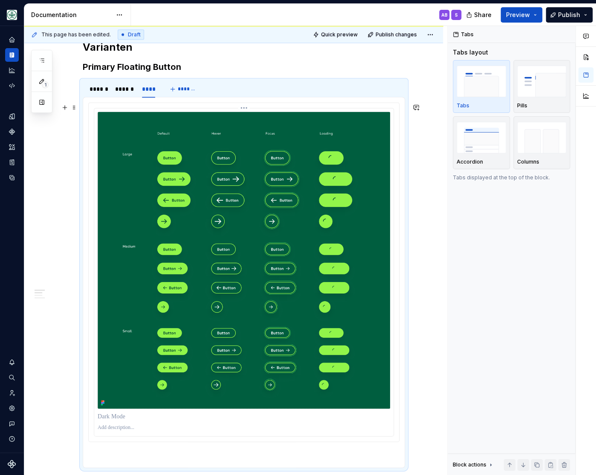
click at [184, 167] on img at bounding box center [244, 260] width 292 height 297
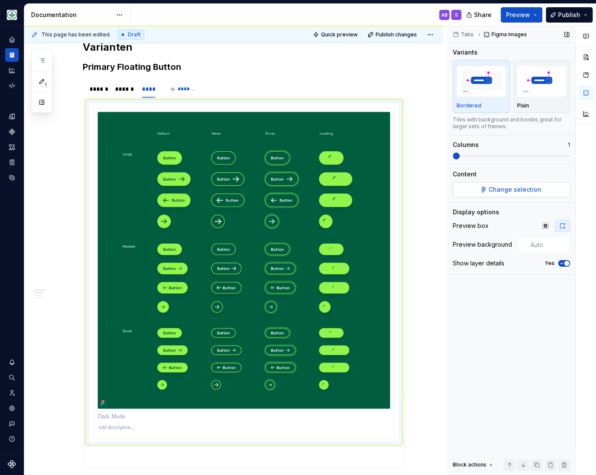
click at [471, 191] on button "Change selection" at bounding box center [510, 189] width 117 height 15
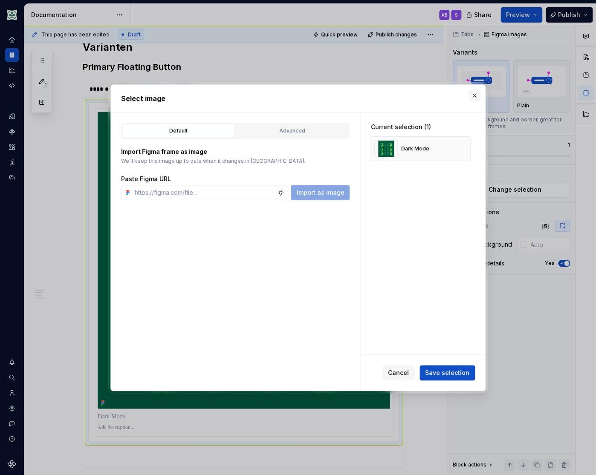
click at [476, 92] on button "button" at bounding box center [474, 95] width 12 height 12
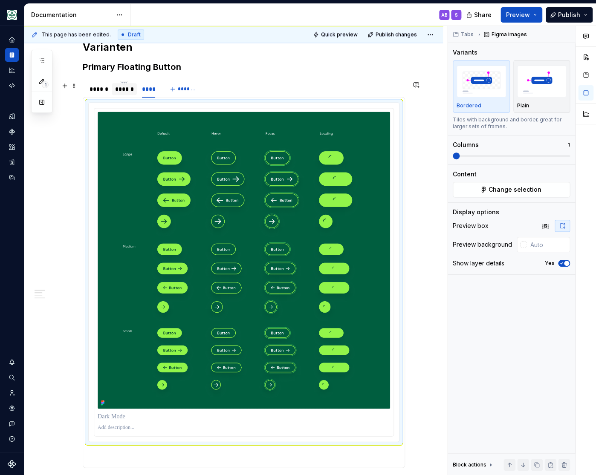
click at [123, 91] on div "******" at bounding box center [124, 89] width 18 height 9
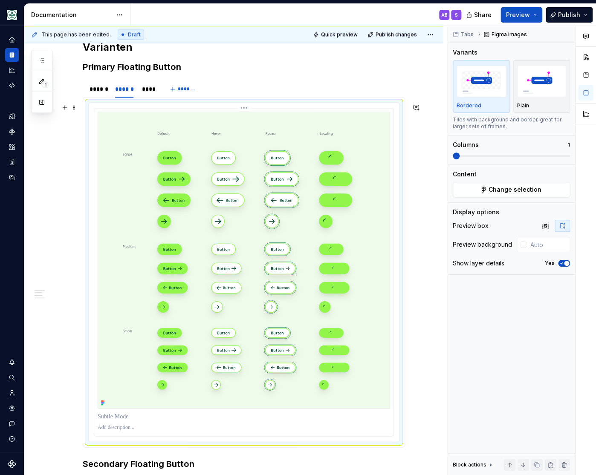
click at [296, 211] on img at bounding box center [244, 260] width 292 height 297
click at [477, 189] on button "Change selection" at bounding box center [510, 189] width 117 height 15
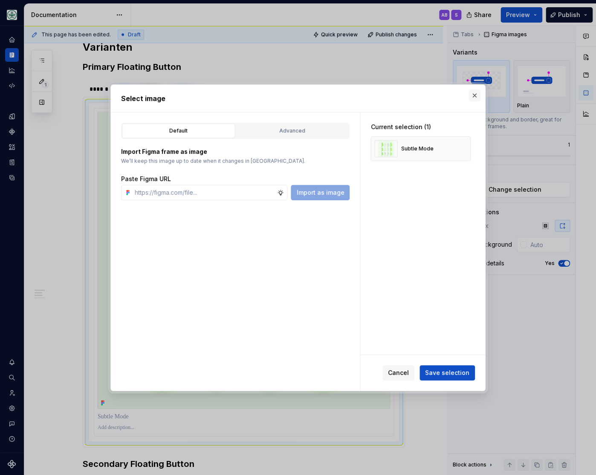
click at [473, 93] on button "button" at bounding box center [474, 95] width 12 height 12
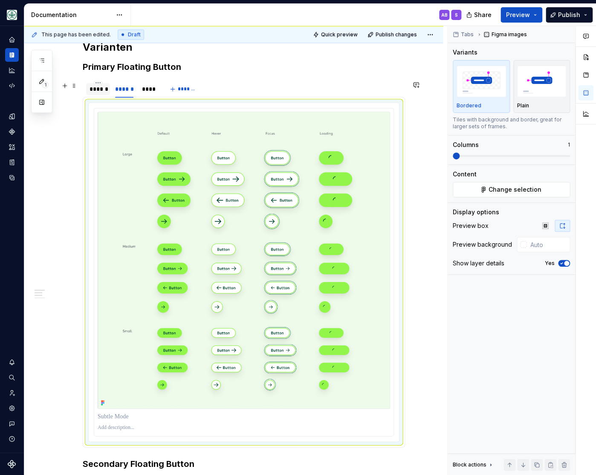
click at [102, 92] on div "******" at bounding box center [97, 89] width 17 height 9
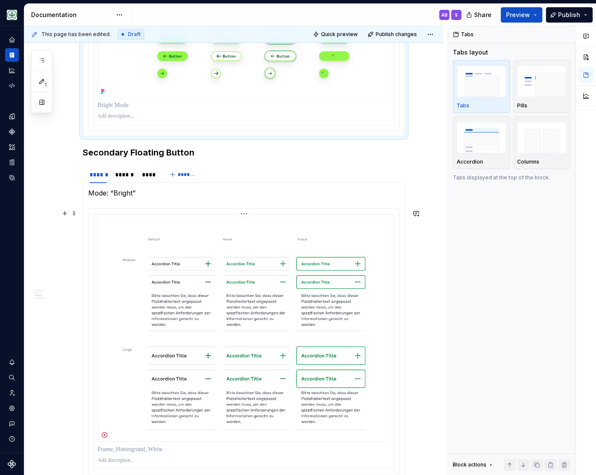
scroll to position [703, 0]
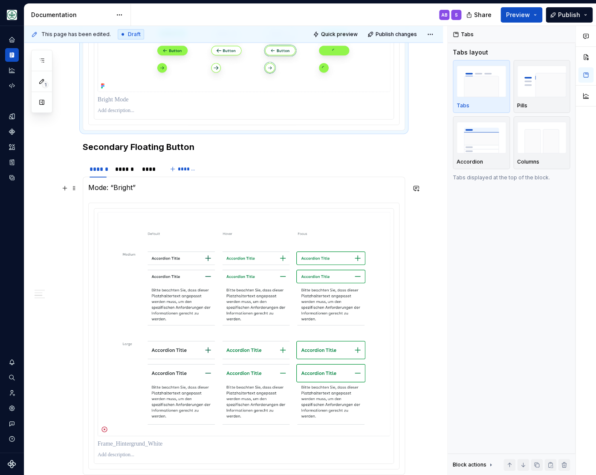
click at [128, 188] on p "Mode: “Bright”" at bounding box center [243, 187] width 311 height 10
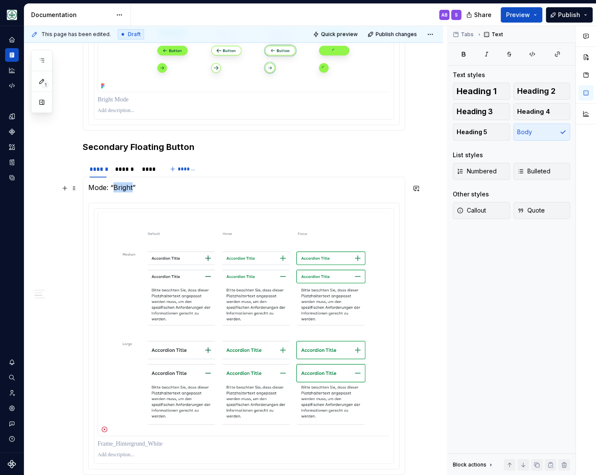
click at [128, 188] on p "Mode: “Bright”" at bounding box center [243, 187] width 311 height 10
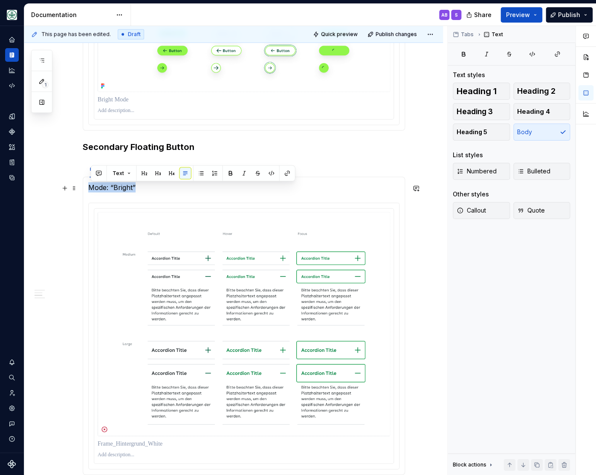
click at [128, 188] on p "Mode: “Bright”" at bounding box center [243, 187] width 311 height 10
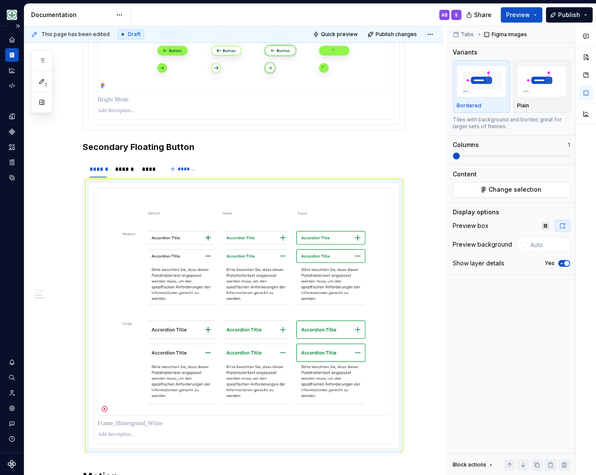
type textarea "*"
click at [418, 317] on div "**********" at bounding box center [233, 174] width 418 height 1416
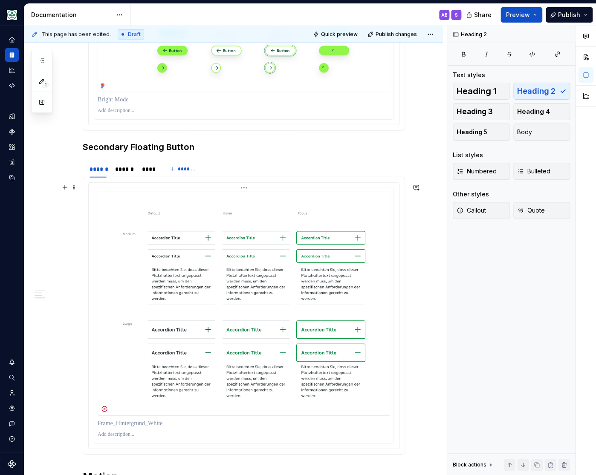
scroll to position [714, 0]
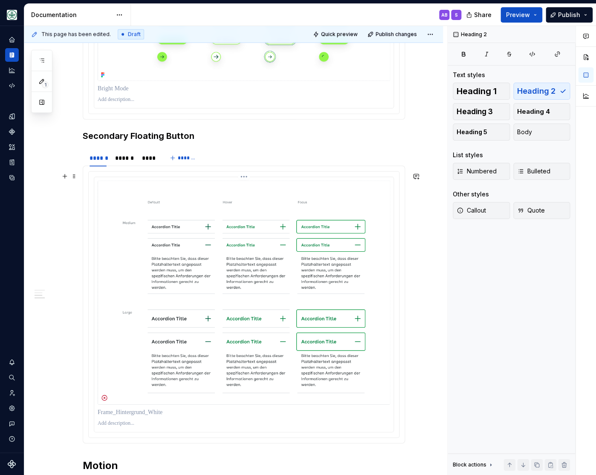
click at [232, 260] on img at bounding box center [244, 293] width 292 height 224
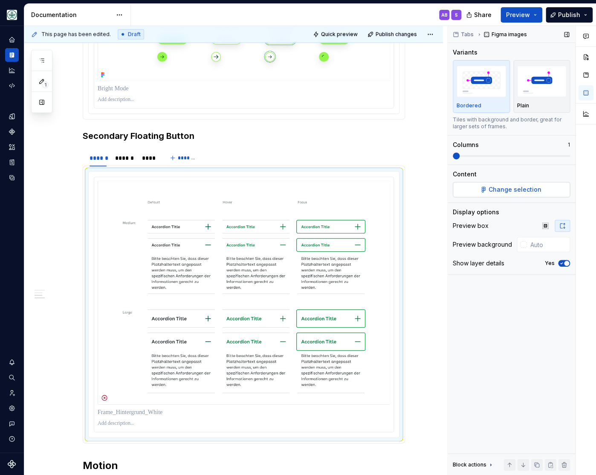
click at [485, 192] on button "Change selection" at bounding box center [510, 189] width 117 height 15
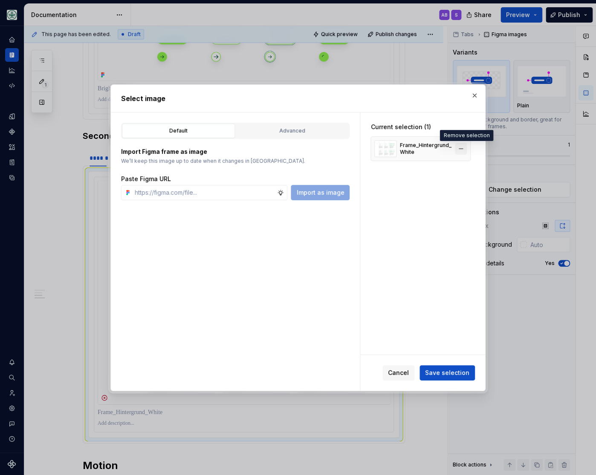
click at [465, 147] on button "button" at bounding box center [461, 149] width 12 height 12
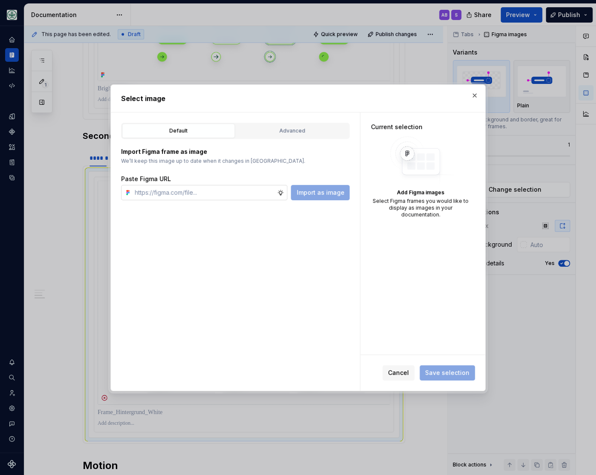
click at [236, 192] on input "text" at bounding box center [204, 192] width 146 height 15
paste input "https://www.figma.com/design/h3quR2me0t8yxvd40CMizU/AOK-UI-Library-3.0.12--ades…"
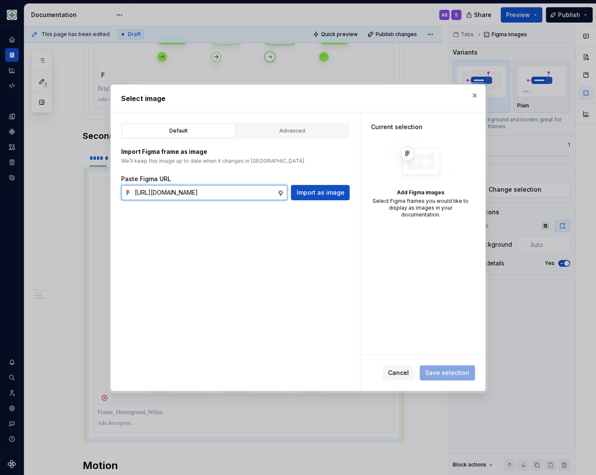
type input "https://www.figma.com/design/h3quR2me0t8yxvd40CMizU/AOK-UI-Library-3.0.12--ades…"
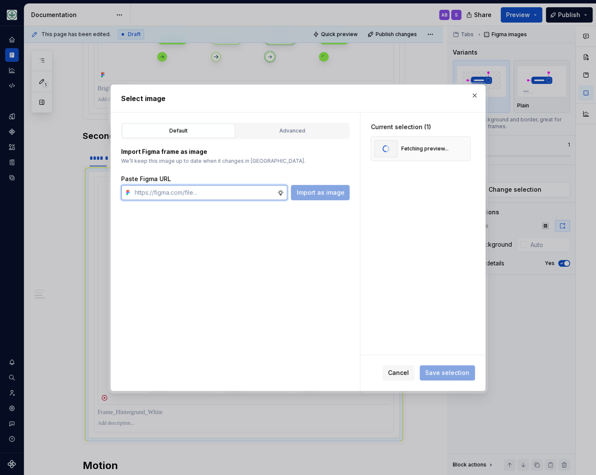
scroll to position [0, 0]
click at [414, 213] on div "Current selection (1) Fetching preview..." at bounding box center [422, 233] width 125 height 242
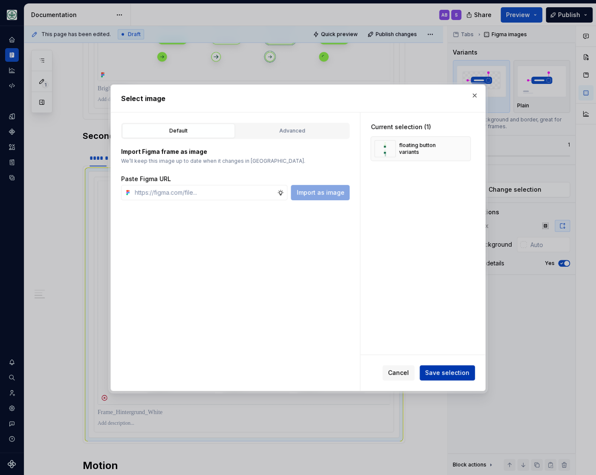
click at [452, 372] on span "Save selection" at bounding box center [447, 372] width 44 height 9
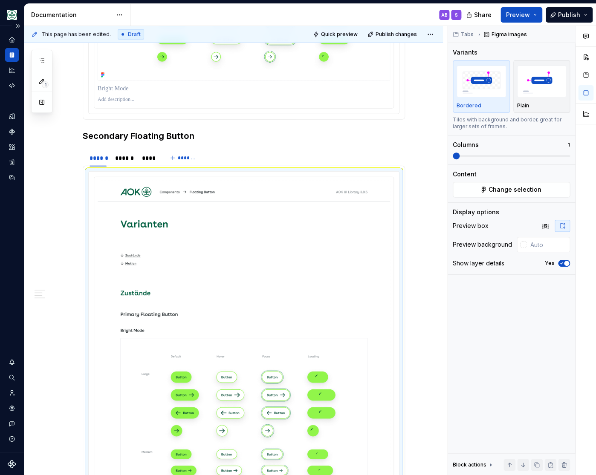
scroll to position [714, 0]
click at [503, 345] on div "Tabs Figma images Variants Bordered Plain Tiles with background and border, gre…" at bounding box center [510, 250] width 127 height 449
click at [497, 189] on span "Change selection" at bounding box center [514, 189] width 53 height 9
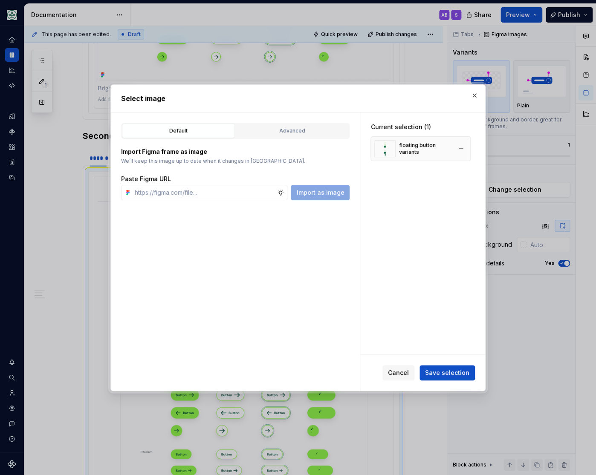
type textarea "*"
click at [464, 147] on button "button" at bounding box center [461, 149] width 12 height 12
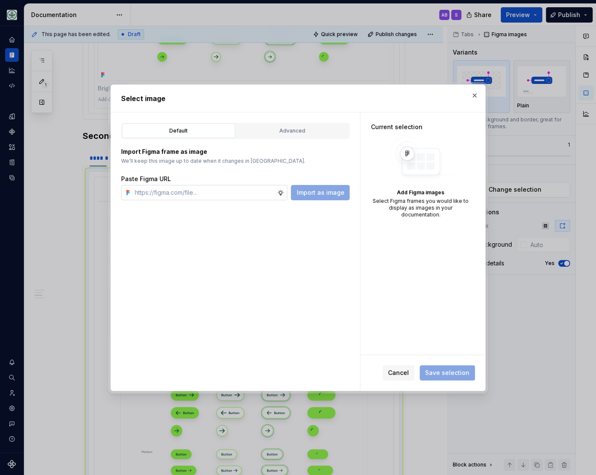
click at [242, 199] on input "text" at bounding box center [204, 192] width 146 height 15
paste input "https://www.figma.com/design/h3quR2me0t8yxvd40CMizU/AOK-UI-Library-3.0.12--ades…"
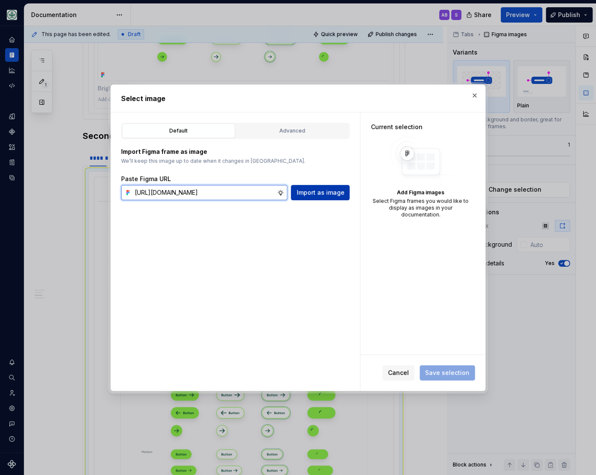
type input "https://www.figma.com/design/h3quR2me0t8yxvd40CMizU/AOK-UI-Library-3.0.12--ades…"
click at [315, 187] on button "Import as image" at bounding box center [320, 192] width 59 height 15
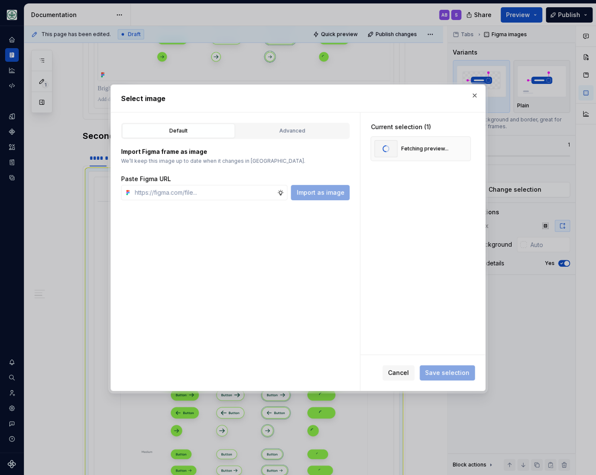
scroll to position [0, 0]
click at [443, 371] on span "Save selection" at bounding box center [447, 372] width 44 height 9
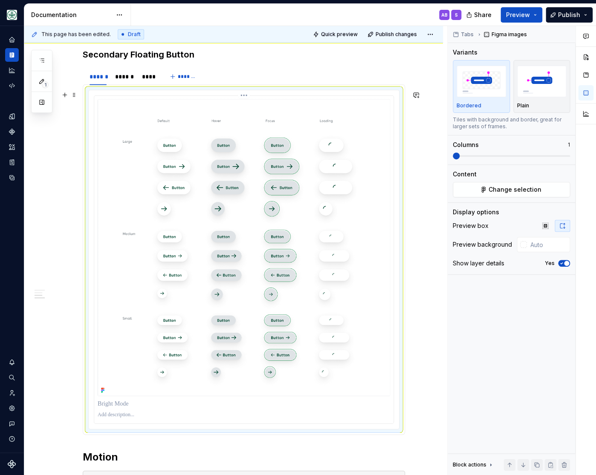
scroll to position [749, 0]
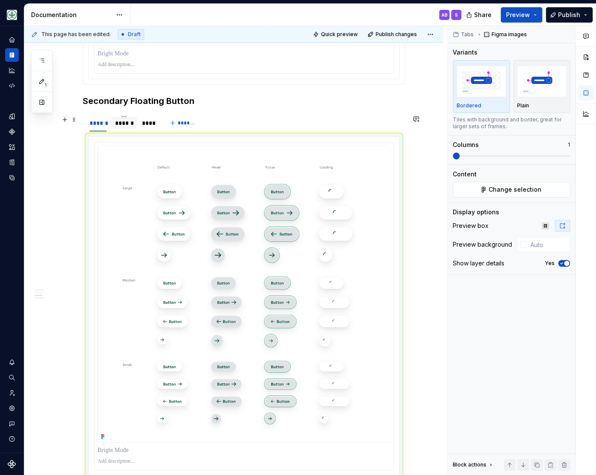
click at [131, 123] on div "******" at bounding box center [124, 123] width 18 height 9
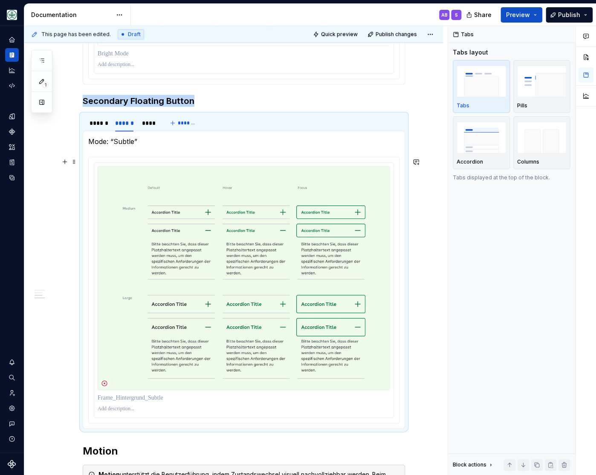
click at [426, 248] on div "**********" at bounding box center [233, 138] width 418 height 1437
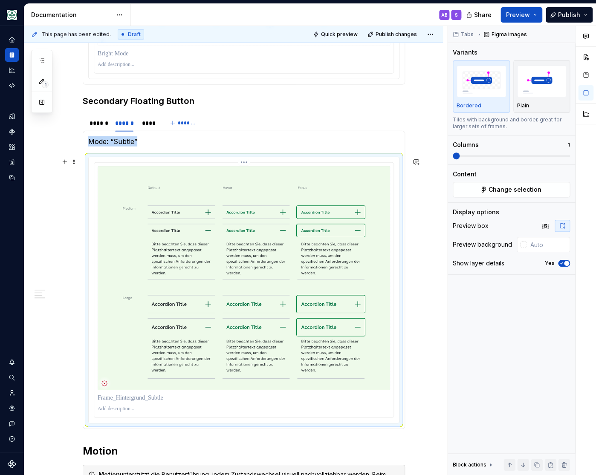
click at [209, 270] on img at bounding box center [244, 278] width 292 height 224
click at [469, 190] on button "Change selection" at bounding box center [510, 189] width 117 height 15
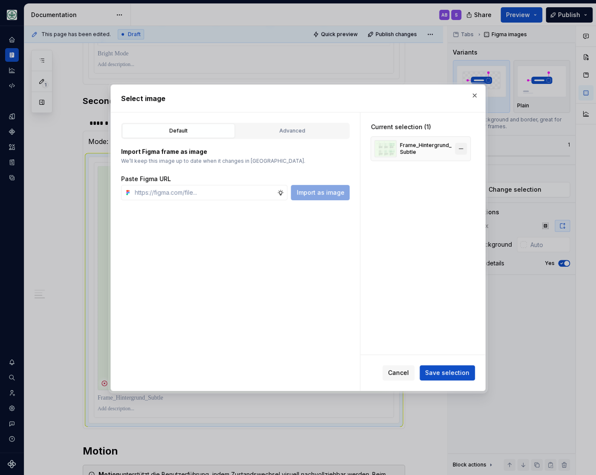
click at [464, 149] on button "button" at bounding box center [461, 149] width 12 height 12
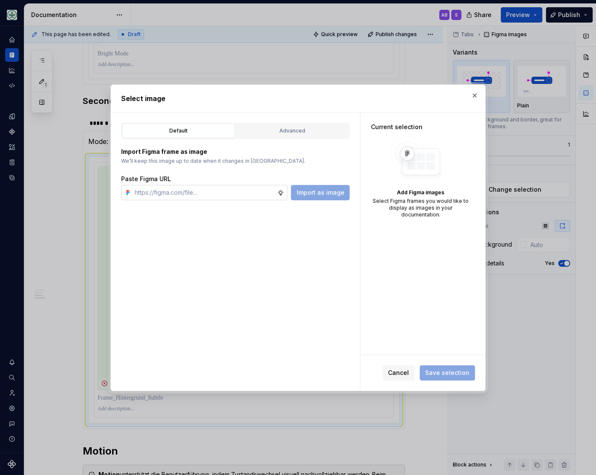
click at [236, 192] on input "text" at bounding box center [204, 192] width 146 height 15
paste input "https://www.figma.com/design/h3quR2me0t8yxvd40CMizU/AOK-UI-Library-3.0.12--ades…"
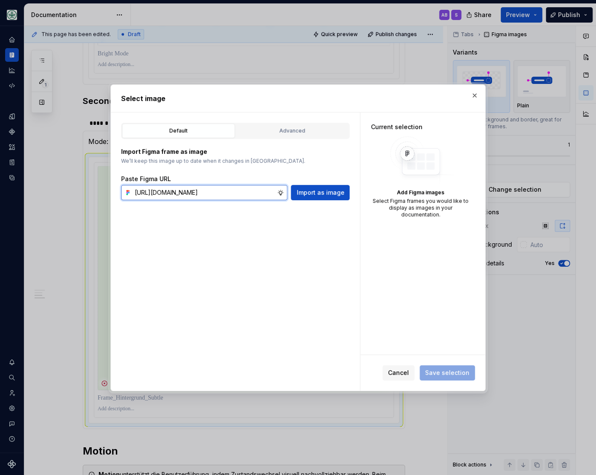
scroll to position [0, 267]
type input "https://www.figma.com/design/h3quR2me0t8yxvd40CMizU/AOK-UI-Library-3.0.12--ades…"
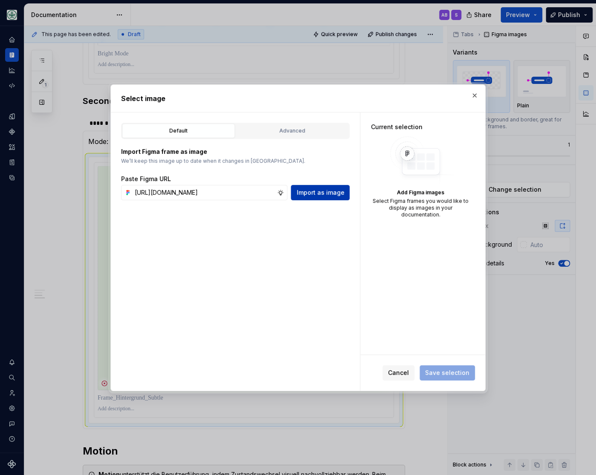
click at [325, 187] on button "Import as image" at bounding box center [320, 192] width 59 height 15
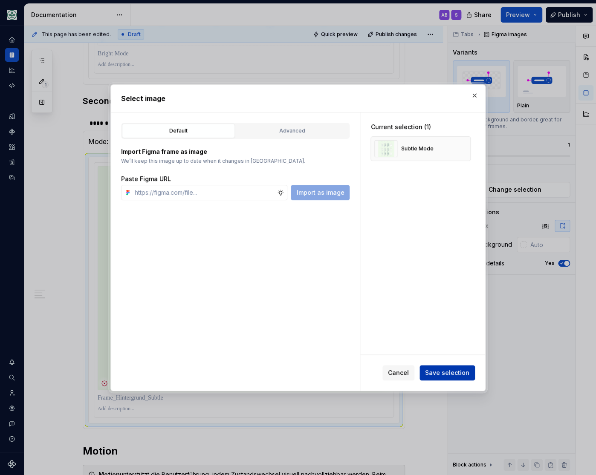
click at [439, 373] on span "Save selection" at bounding box center [447, 372] width 44 height 9
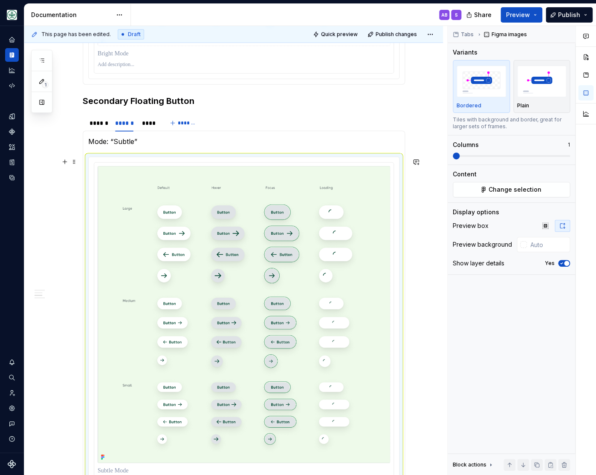
scroll to position [749, 0]
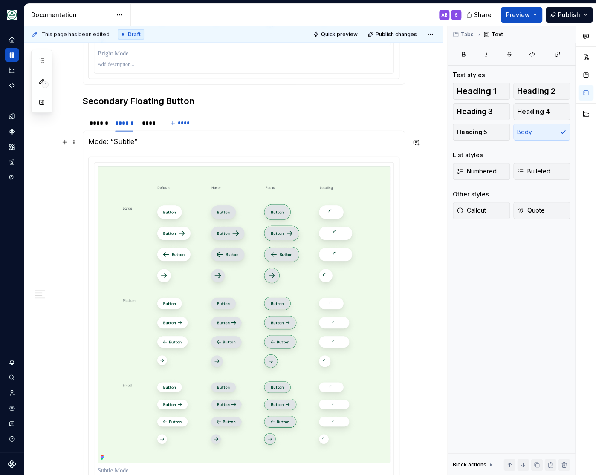
click at [125, 145] on p "Mode: “Subtle”" at bounding box center [243, 141] width 311 height 10
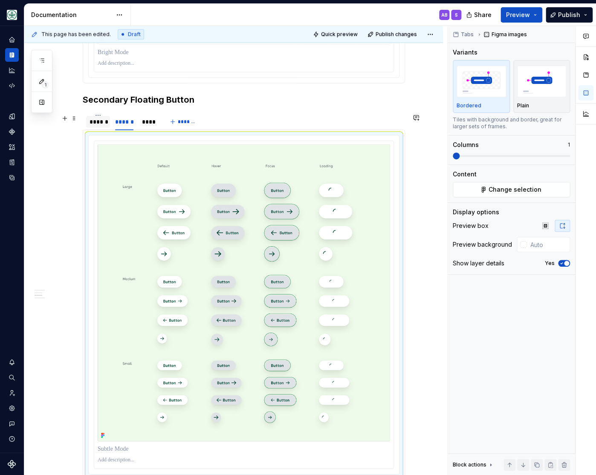
click at [102, 123] on div "******" at bounding box center [97, 122] width 17 height 9
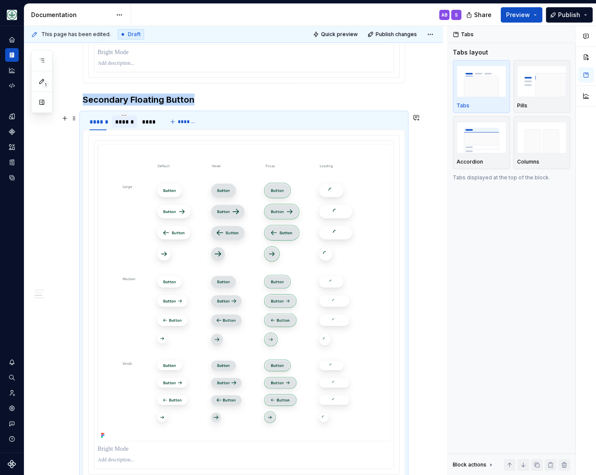
click at [130, 120] on div "******" at bounding box center [124, 122] width 18 height 9
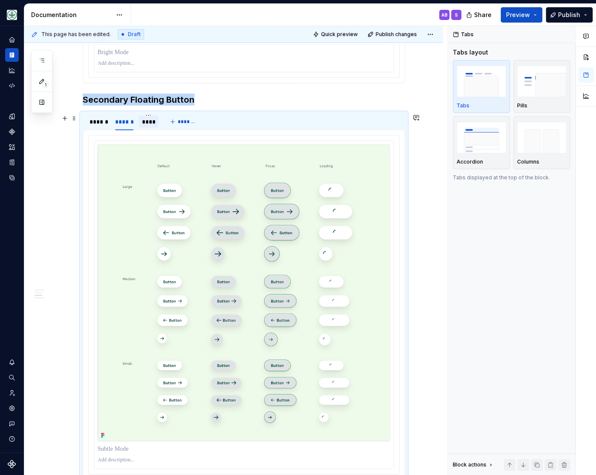
click at [149, 124] on div "****" at bounding box center [149, 122] width 14 height 9
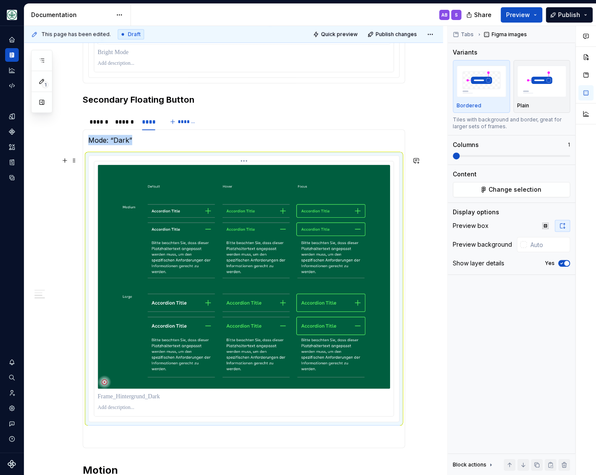
click at [214, 276] on img at bounding box center [244, 277] width 292 height 224
click at [503, 189] on span "Change selection" at bounding box center [514, 189] width 53 height 9
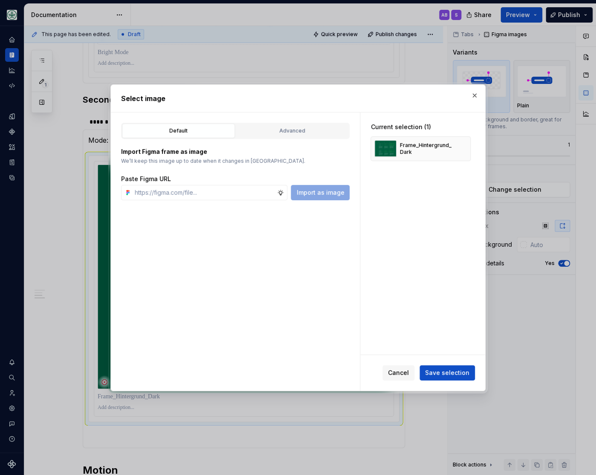
type textarea "*"
type input "https://www.figma.com/design/h3quR2me0t8yxvd40CMizU/AOK-UI-Library-3.0.12--ades…"
click at [332, 191] on span "Import as image" at bounding box center [320, 192] width 48 height 9
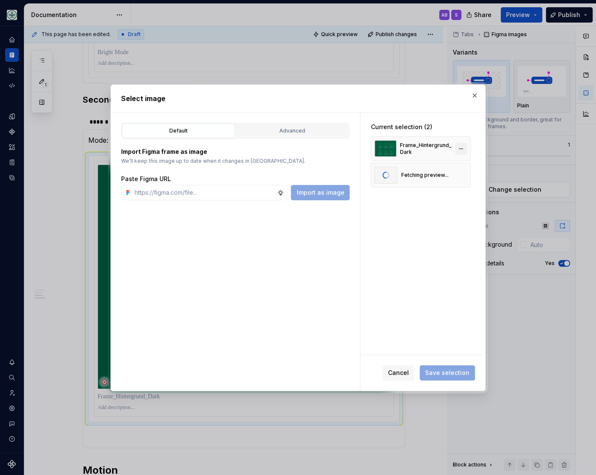
click at [466, 147] on button "button" at bounding box center [461, 149] width 12 height 12
click at [443, 373] on span "Save selection" at bounding box center [447, 372] width 44 height 9
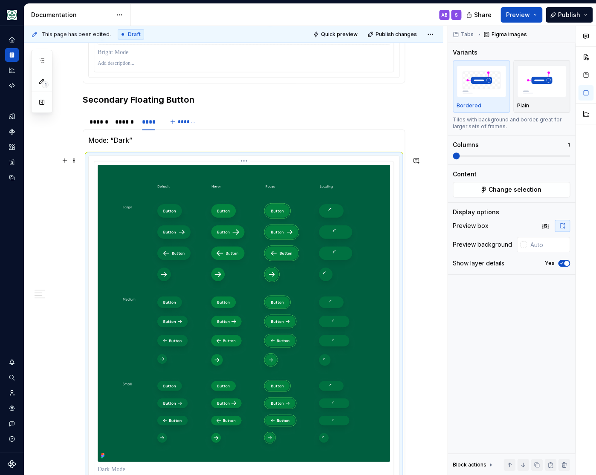
scroll to position [750, 0]
click at [104, 139] on p "Mode: “Dark”" at bounding box center [243, 140] width 311 height 10
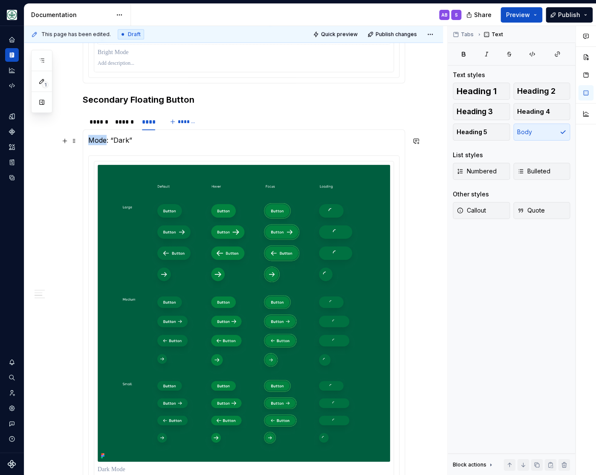
click at [104, 139] on p "Mode: “Dark”" at bounding box center [243, 140] width 311 height 10
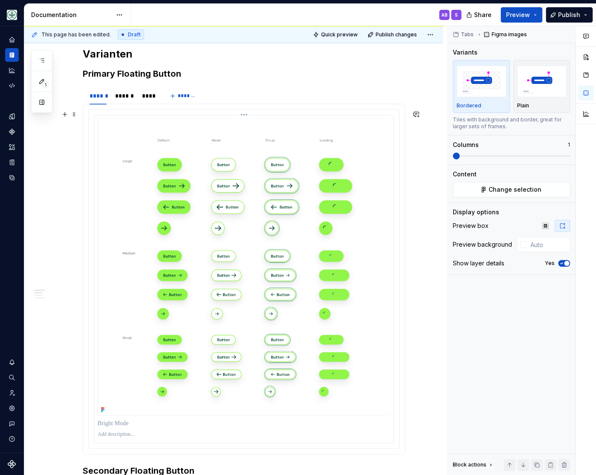
scroll to position [363, 0]
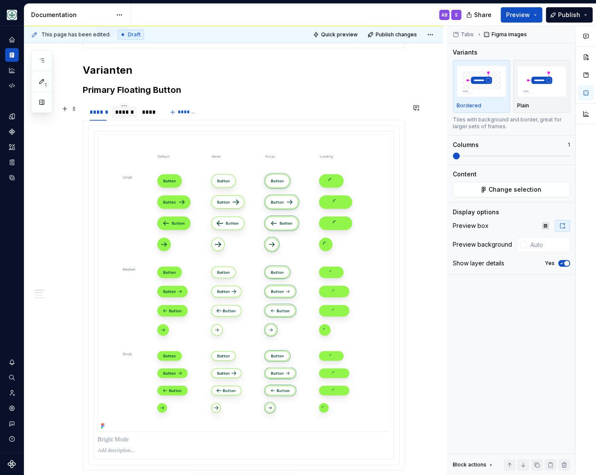
click at [119, 113] on div "******" at bounding box center [124, 112] width 18 height 9
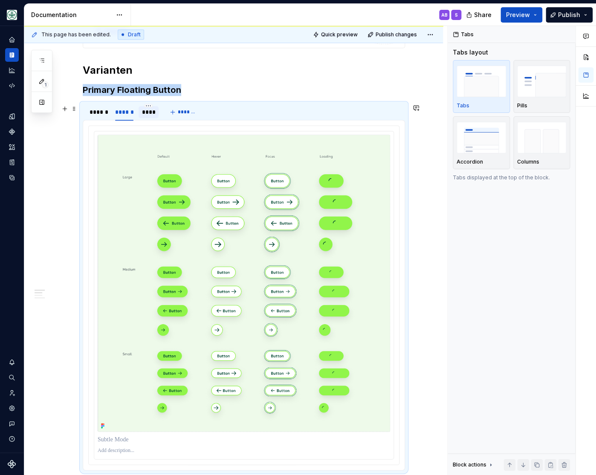
click at [148, 111] on div "****" at bounding box center [149, 112] width 14 height 9
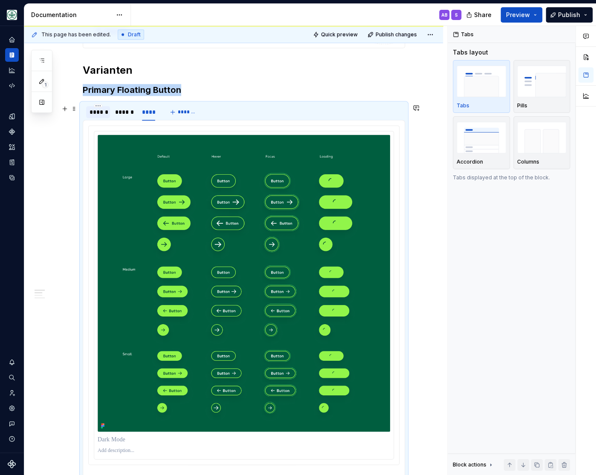
click at [96, 110] on div "******" at bounding box center [97, 112] width 17 height 9
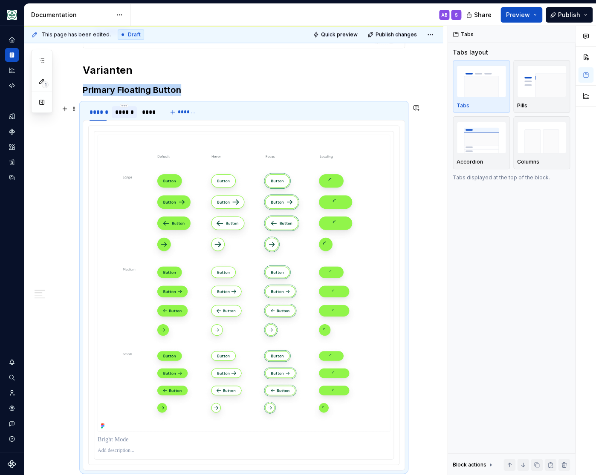
click at [132, 117] on div "******" at bounding box center [124, 112] width 25 height 12
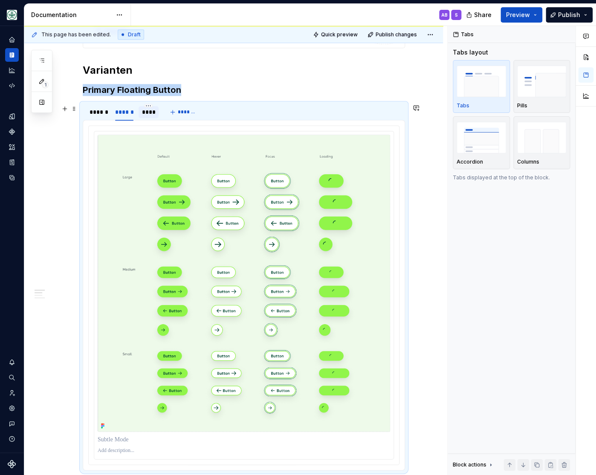
click at [149, 111] on div "****" at bounding box center [149, 112] width 14 height 9
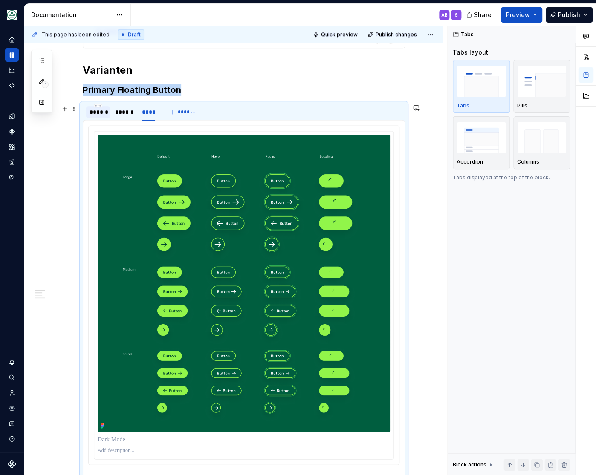
click at [96, 112] on div "******" at bounding box center [97, 112] width 17 height 9
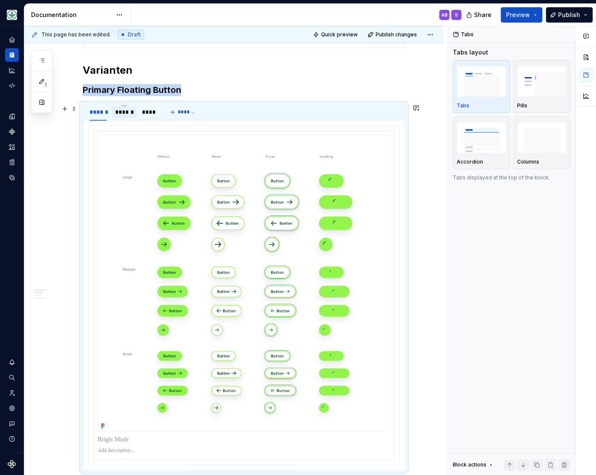
click at [130, 111] on div "******" at bounding box center [124, 112] width 18 height 9
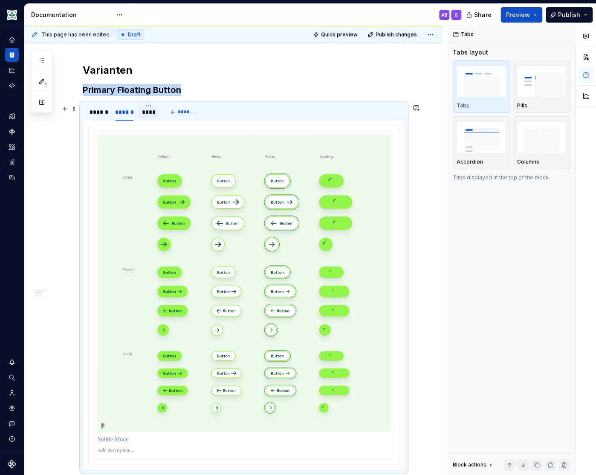
click at [148, 111] on div "****" at bounding box center [149, 112] width 14 height 9
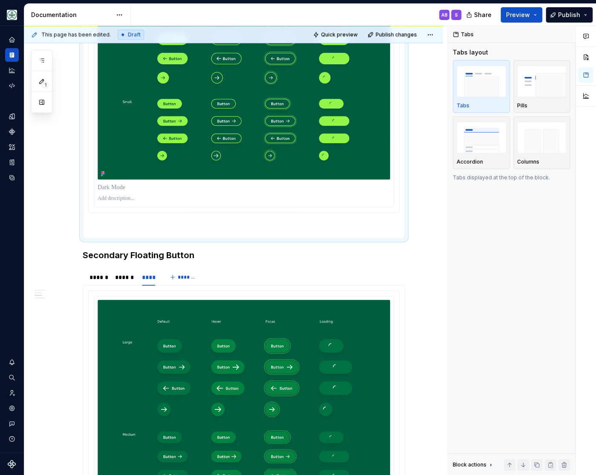
scroll to position [645, 0]
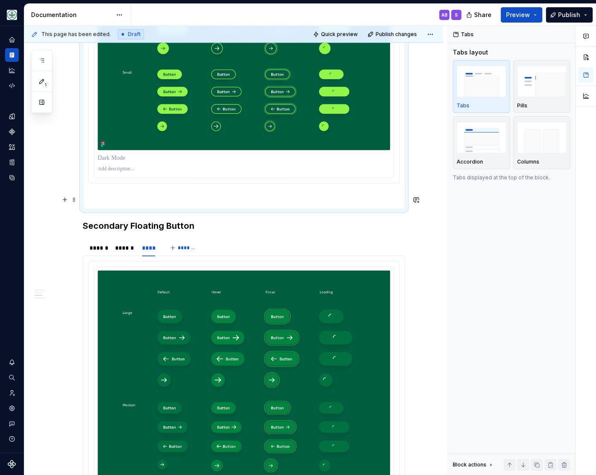
click at [160, 199] on p at bounding box center [243, 199] width 311 height 10
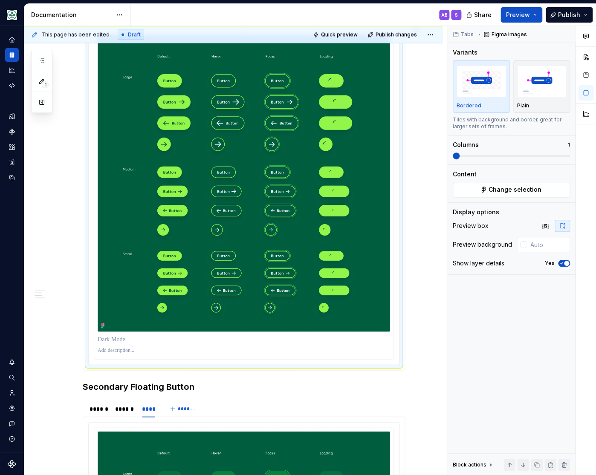
scroll to position [323, 0]
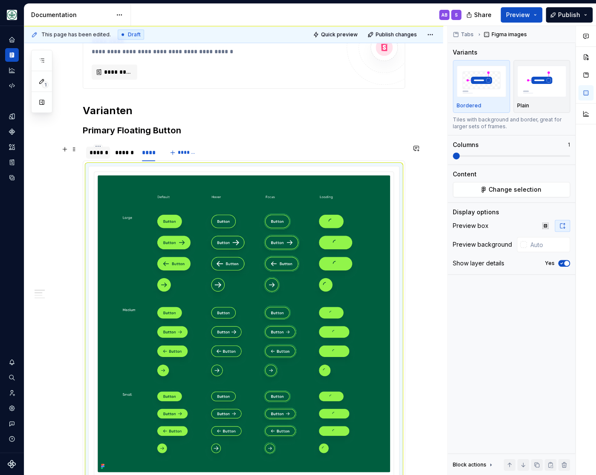
click at [101, 151] on div "******" at bounding box center [97, 152] width 17 height 9
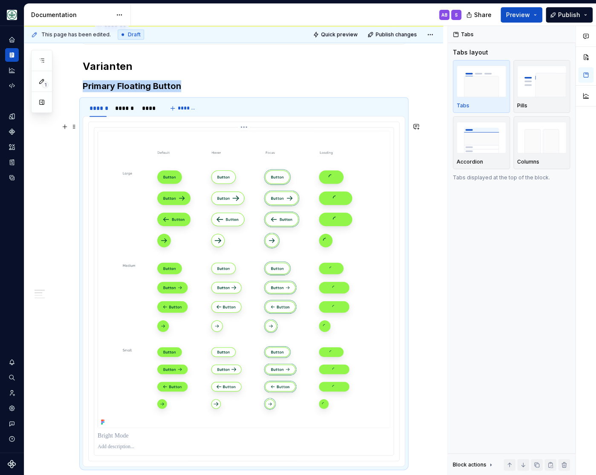
scroll to position [358, 0]
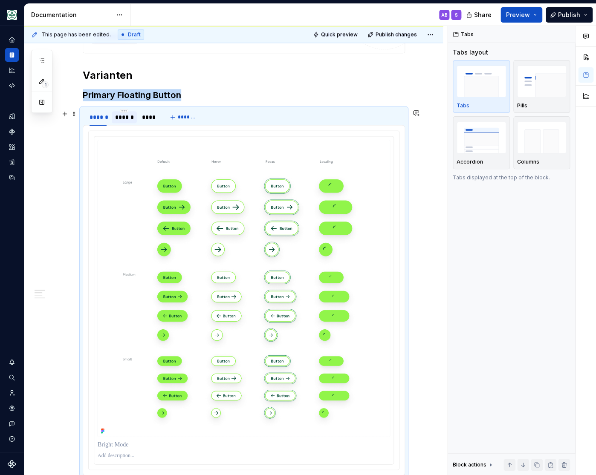
click at [128, 114] on div "******" at bounding box center [124, 117] width 18 height 9
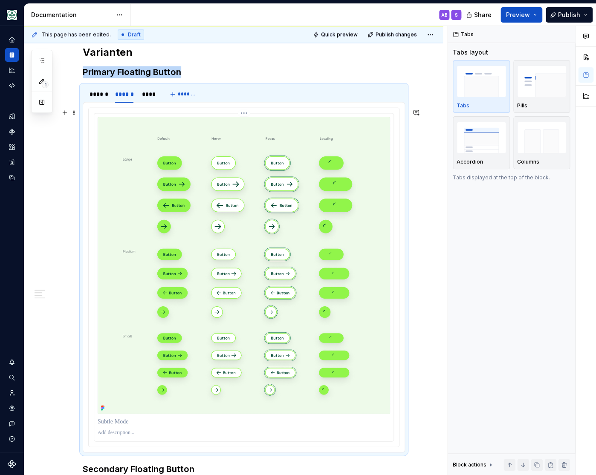
scroll to position [393, 0]
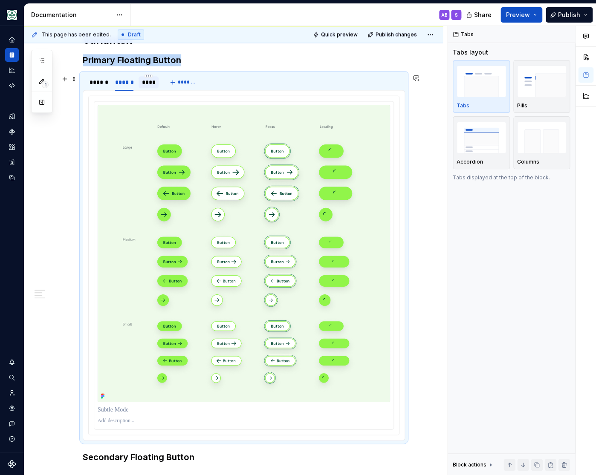
click at [147, 83] on div "****" at bounding box center [149, 82] width 14 height 9
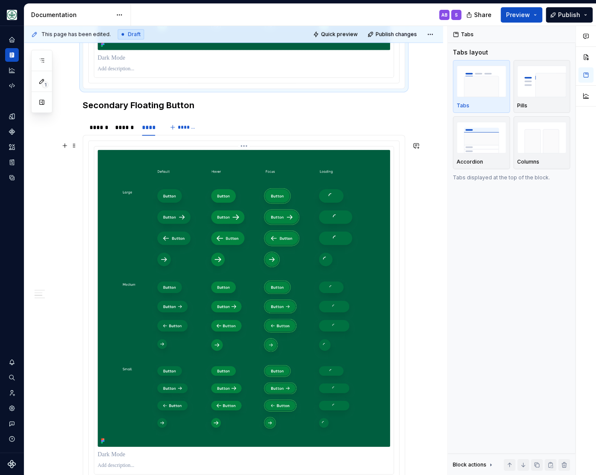
scroll to position [780, 0]
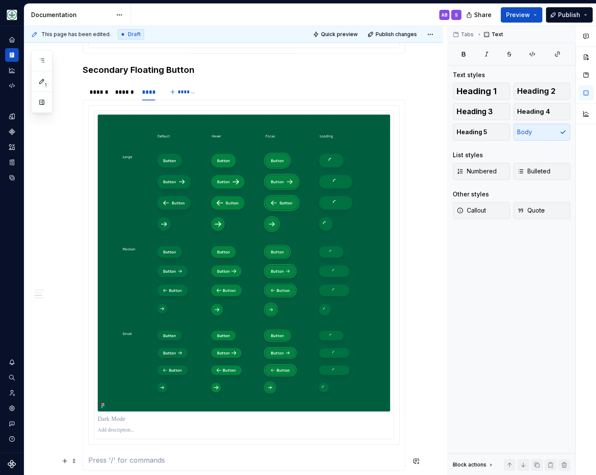
click at [113, 458] on p at bounding box center [243, 460] width 311 height 10
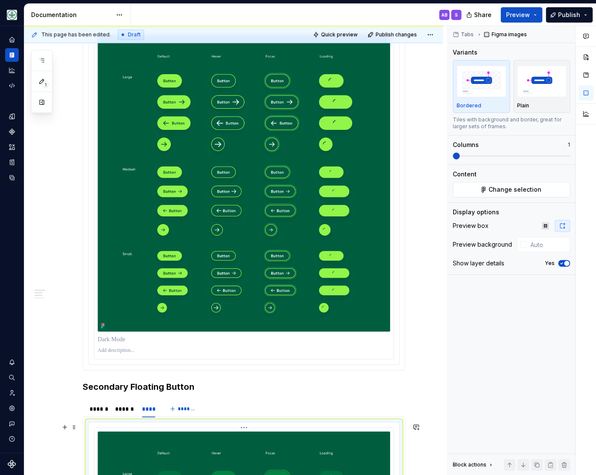
scroll to position [323, 0]
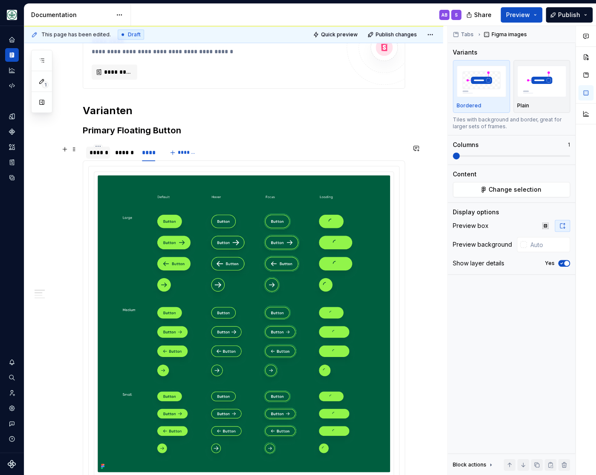
click at [95, 153] on div "******" at bounding box center [97, 152] width 17 height 9
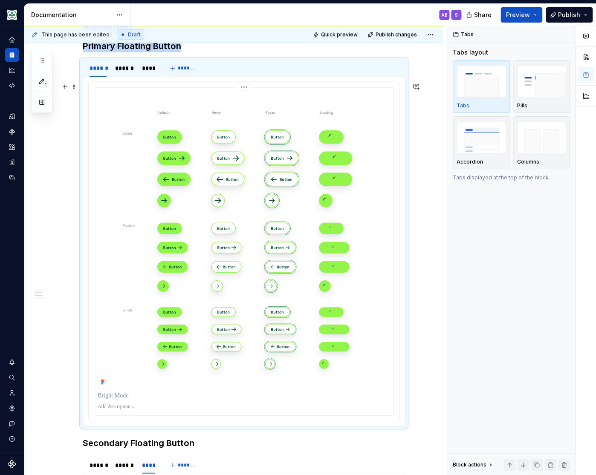
scroll to position [393, 0]
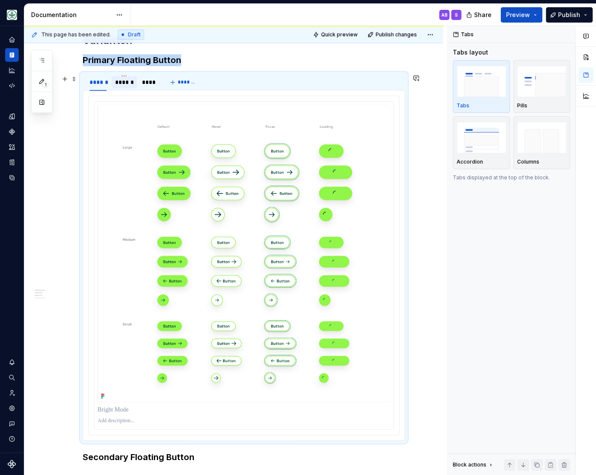
click at [137, 81] on div "******" at bounding box center [124, 82] width 25 height 12
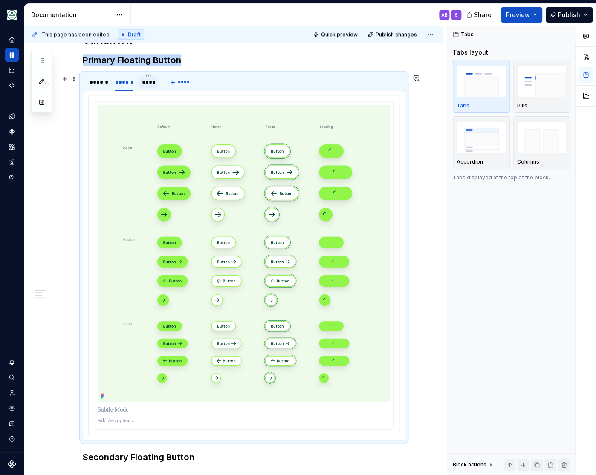
click at [147, 81] on div "****" at bounding box center [149, 82] width 14 height 9
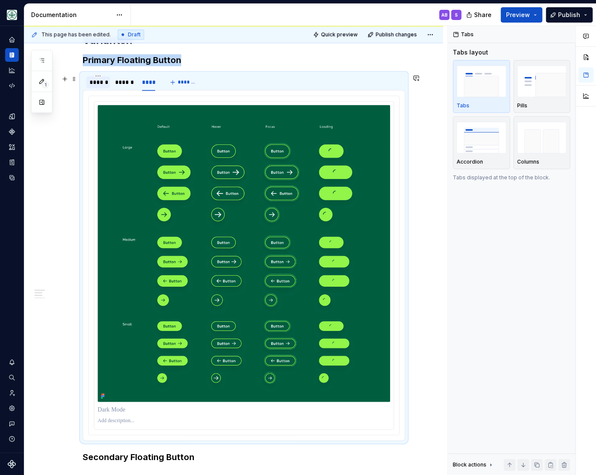
click at [106, 81] on div "******" at bounding box center [97, 82] width 17 height 9
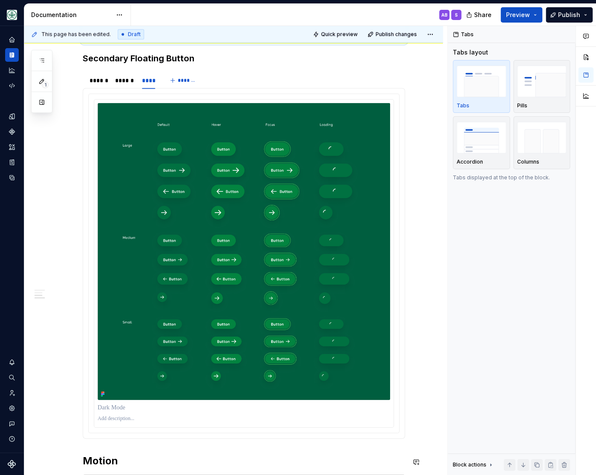
scroll to position [780, 0]
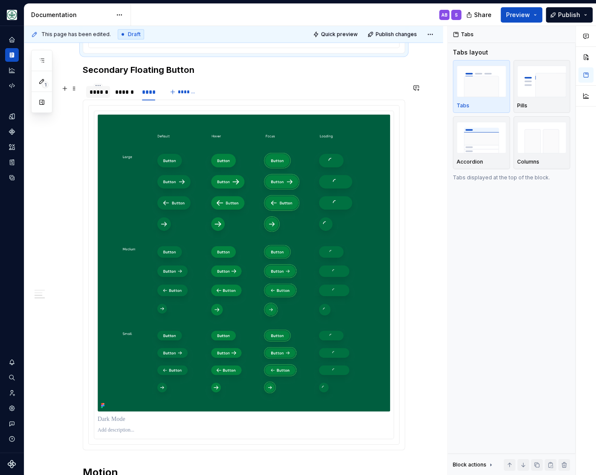
click at [99, 94] on div "******" at bounding box center [97, 92] width 17 height 9
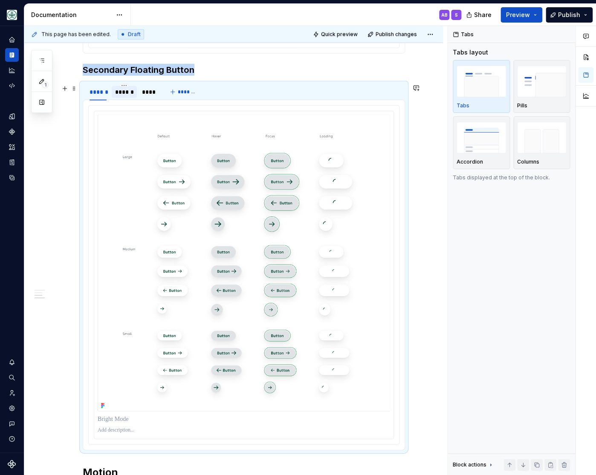
click at [121, 94] on div "******" at bounding box center [124, 92] width 18 height 9
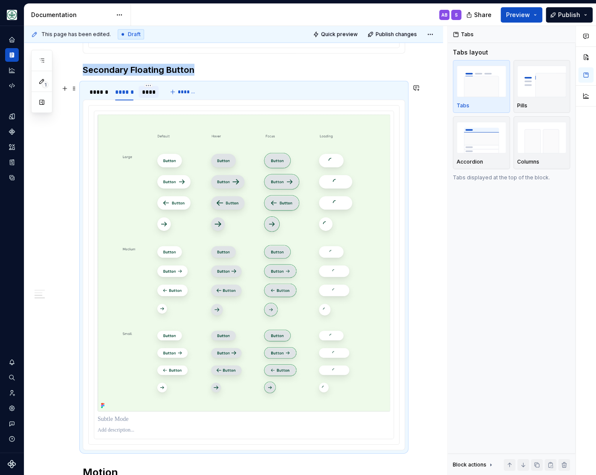
click at [152, 93] on div "****" at bounding box center [149, 92] width 14 height 9
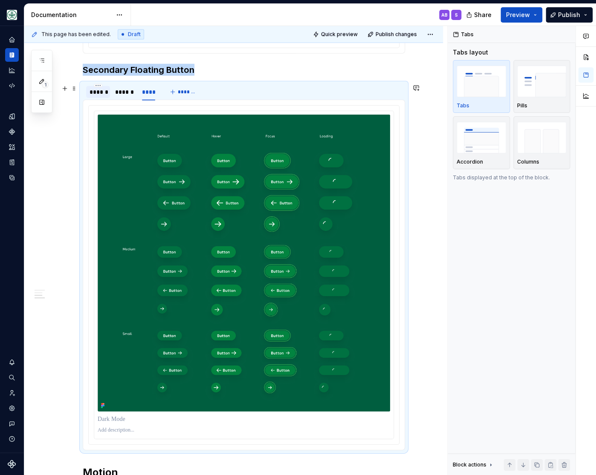
click at [106, 89] on div "******" at bounding box center [97, 92] width 17 height 9
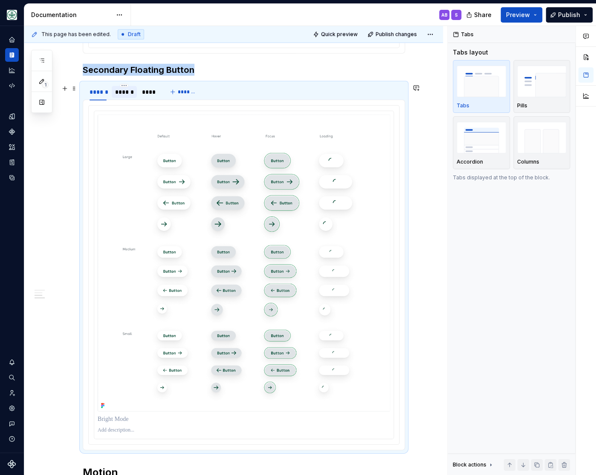
click at [131, 92] on div "******" at bounding box center [124, 92] width 18 height 9
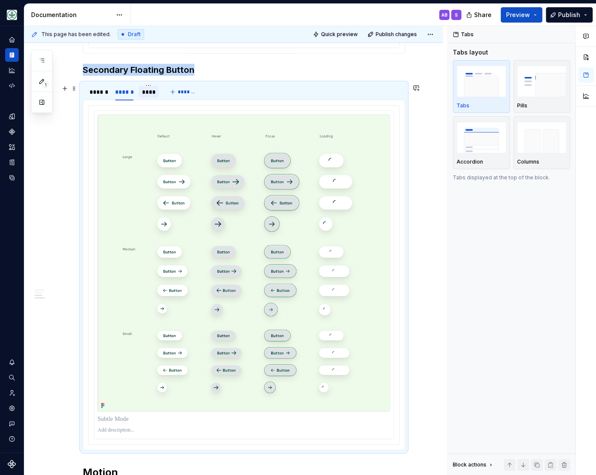
click at [150, 91] on div "****" at bounding box center [149, 92] width 14 height 9
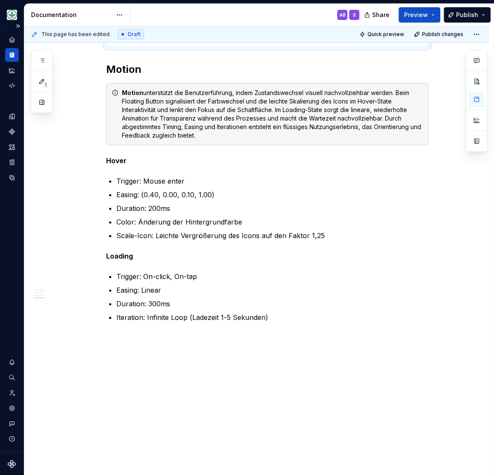
scroll to position [1180, 0]
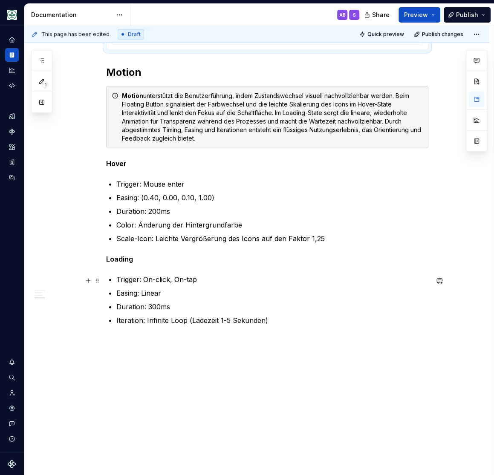
click at [397, 284] on p "Trigger: On-click, On-tap" at bounding box center [272, 279] width 312 height 10
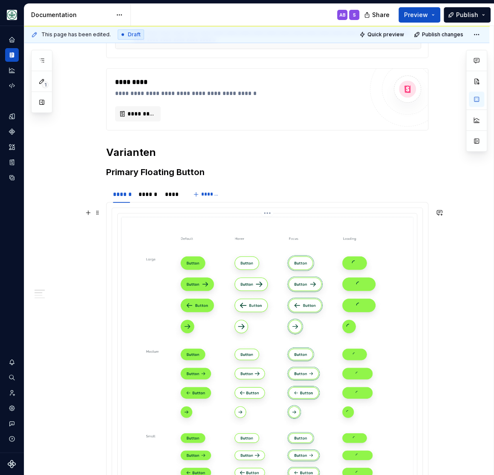
scroll to position [316, 0]
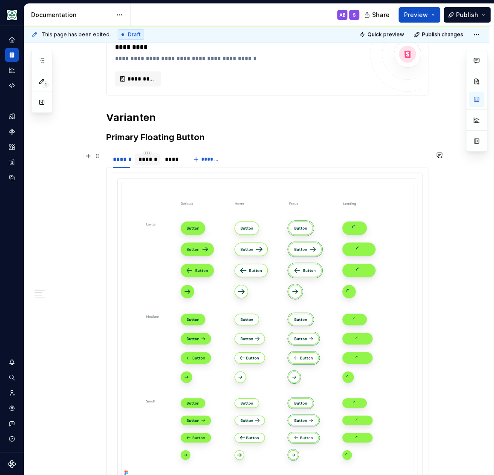
click at [154, 157] on div "******" at bounding box center [147, 159] width 18 height 9
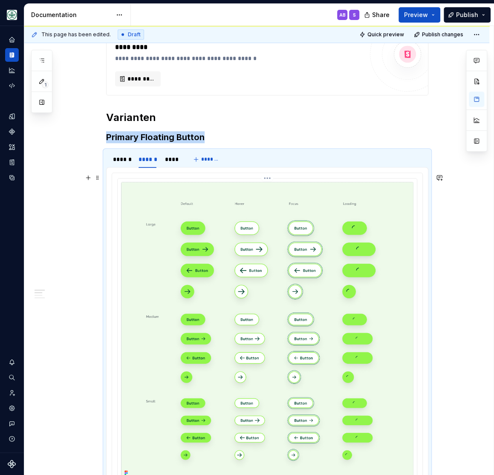
scroll to position [422, 0]
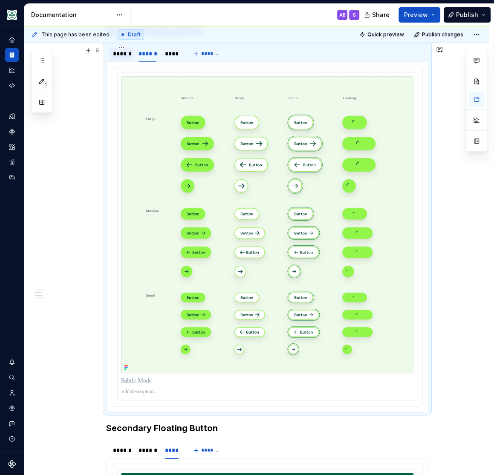
click at [124, 52] on div "******" at bounding box center [121, 53] width 17 height 9
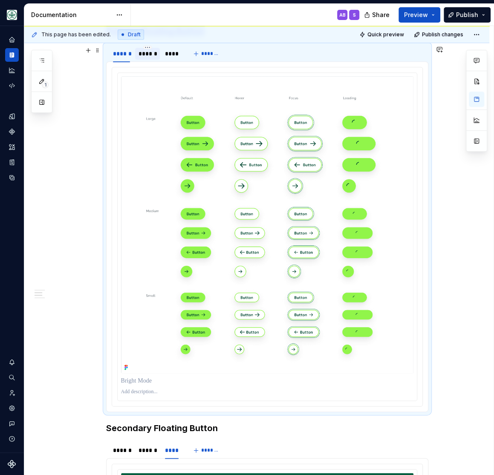
click at [149, 53] on div "******" at bounding box center [147, 53] width 18 height 9
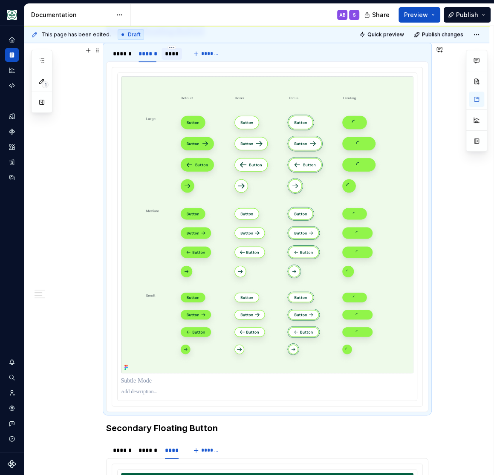
click at [178, 53] on div "****" at bounding box center [172, 53] width 14 height 9
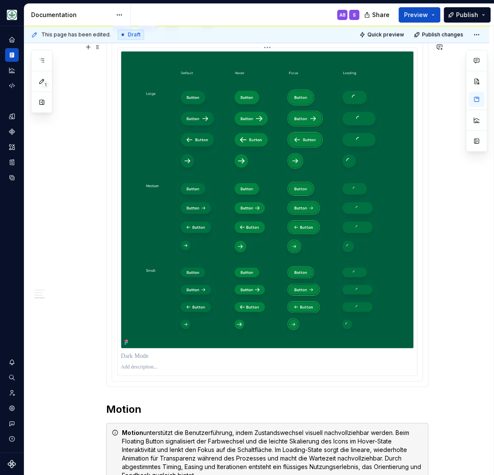
scroll to position [773, 0]
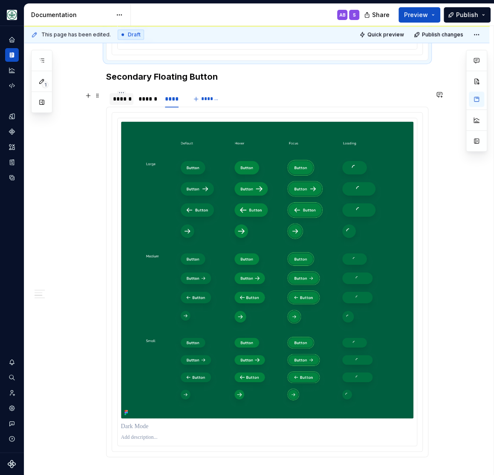
click at [125, 100] on div "******" at bounding box center [121, 99] width 17 height 9
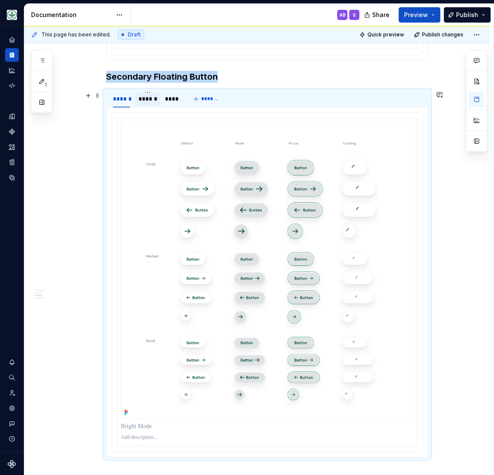
click at [149, 98] on div "******" at bounding box center [147, 99] width 18 height 9
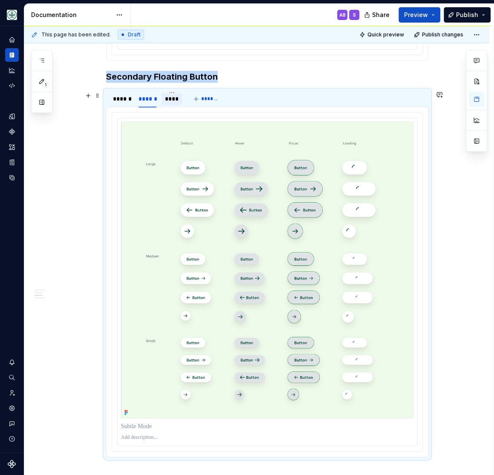
click at [170, 98] on div "****" at bounding box center [172, 99] width 14 height 9
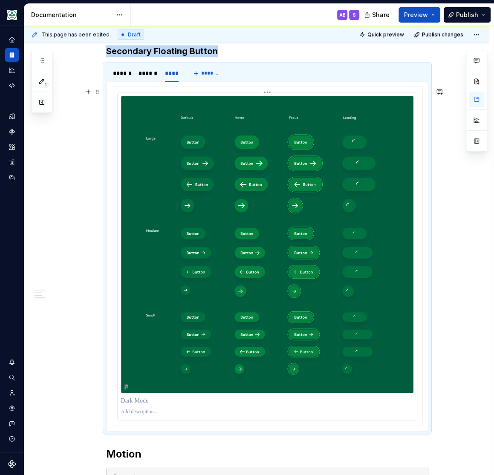
scroll to position [808, 0]
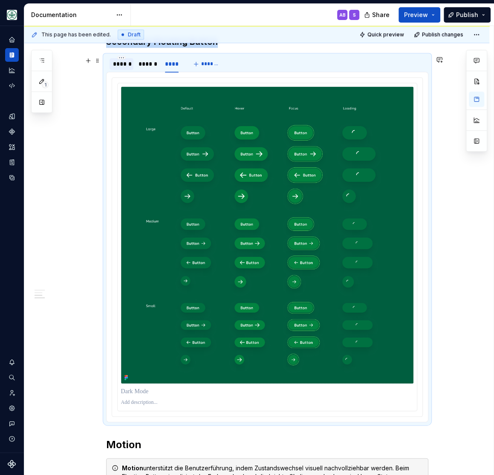
click at [121, 67] on div "******" at bounding box center [121, 64] width 17 height 9
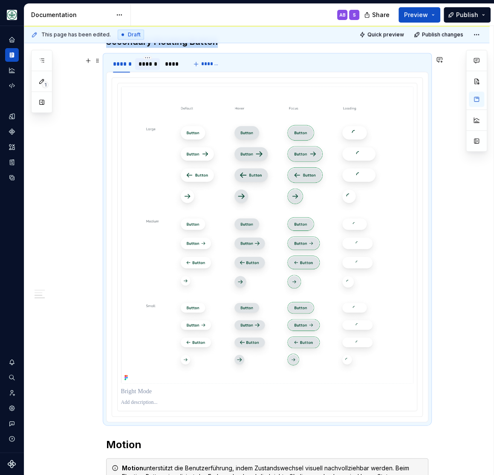
click at [147, 64] on div "******" at bounding box center [147, 64] width 18 height 9
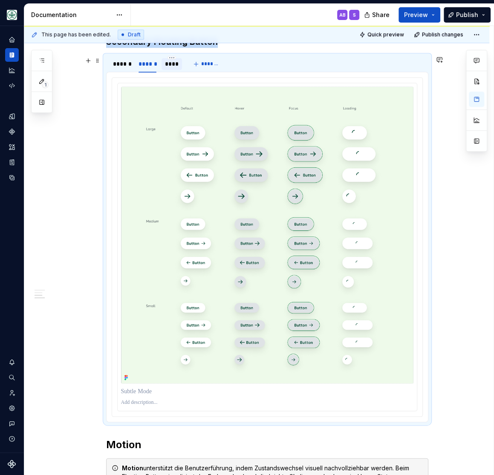
click at [172, 66] on div "****" at bounding box center [172, 64] width 14 height 9
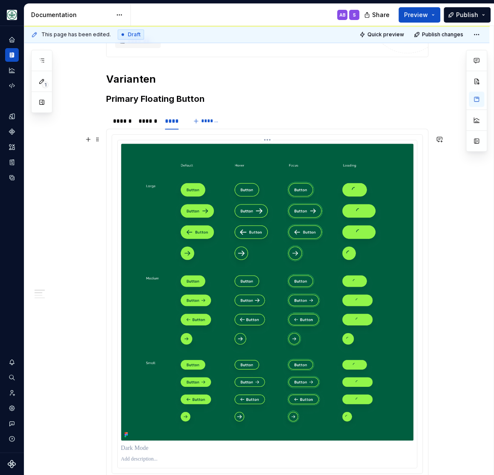
scroll to position [351, 0]
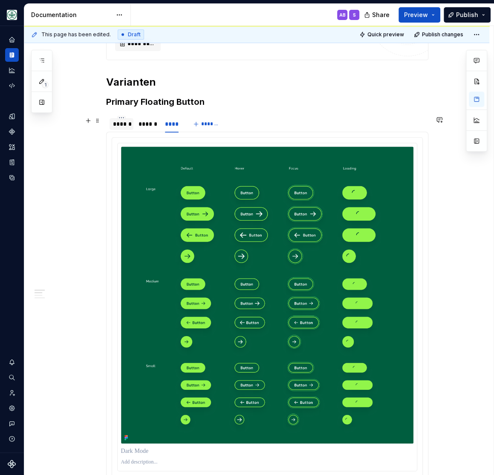
click at [125, 124] on div "******" at bounding box center [121, 124] width 17 height 9
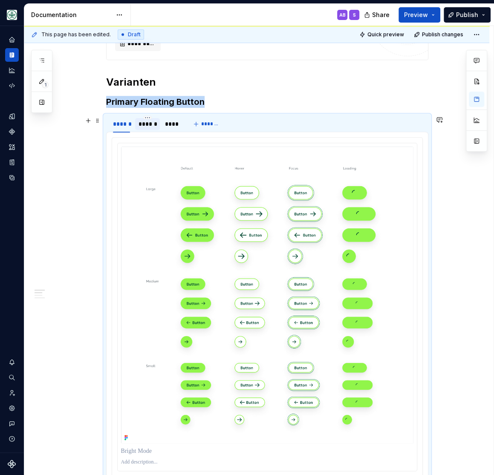
click at [147, 124] on div "******" at bounding box center [147, 124] width 18 height 9
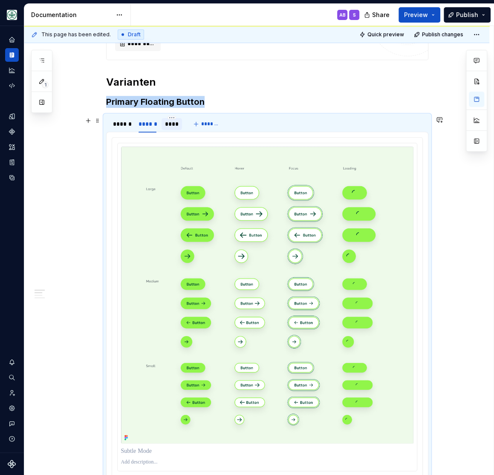
click at [178, 123] on div "****" at bounding box center [172, 124] width 14 height 9
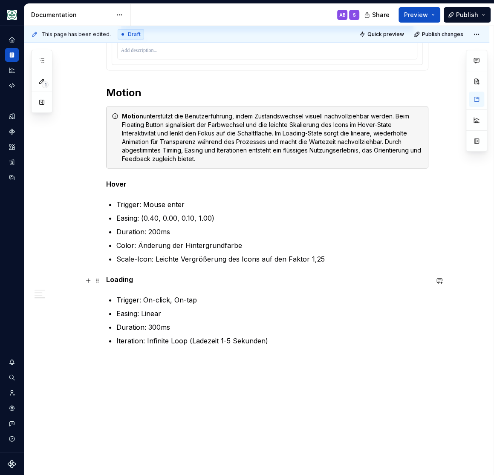
scroll to position [1184, 0]
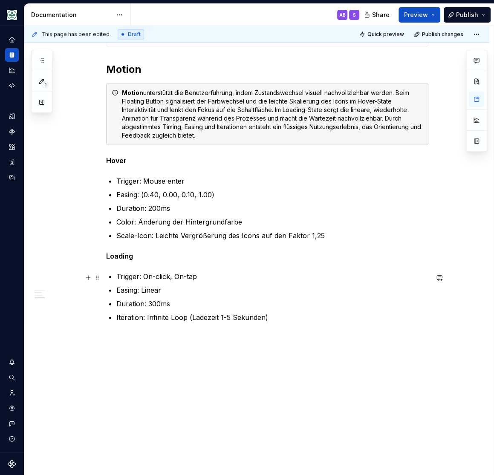
click at [258, 279] on p "Trigger: On-click, On-tap" at bounding box center [272, 276] width 312 height 10
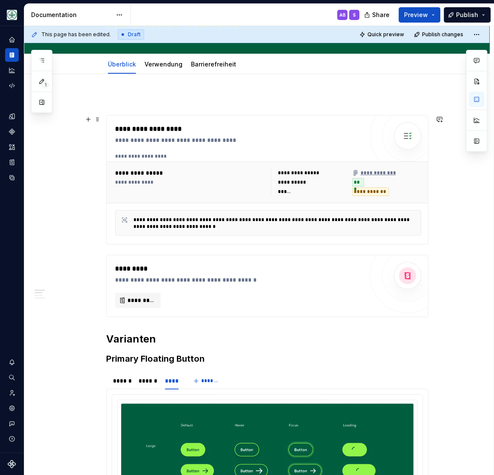
scroll to position [0, 0]
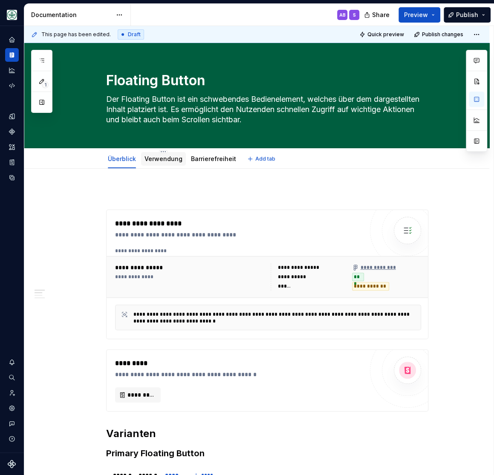
click at [160, 159] on link "Verwendung" at bounding box center [163, 158] width 38 height 7
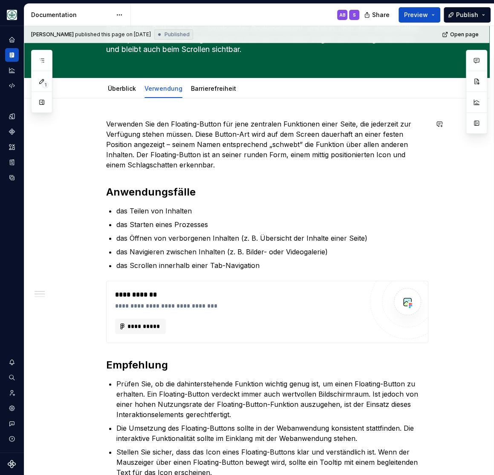
scroll to position [105, 0]
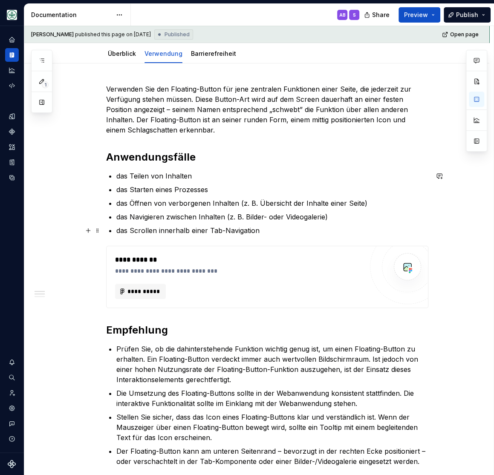
click at [269, 224] on ul "das Teilen von Inhalten das Starten eines Prozesses das Öffnen von verborgenen …" at bounding box center [272, 203] width 312 height 65
click at [119, 178] on p "das Teilen von Inhalten" at bounding box center [272, 176] width 312 height 10
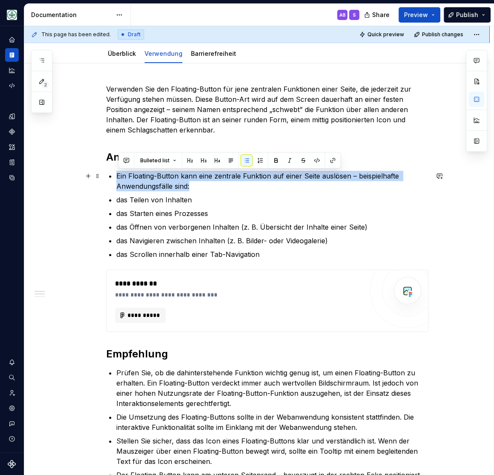
drag, startPoint x: 200, startPoint y: 186, endPoint x: 117, endPoint y: 180, distance: 83.3
click at [117, 180] on li "Ein Floating-Button kann eine zentrale Funktion auf einer Seite auslösen – beis…" at bounding box center [272, 181] width 312 height 20
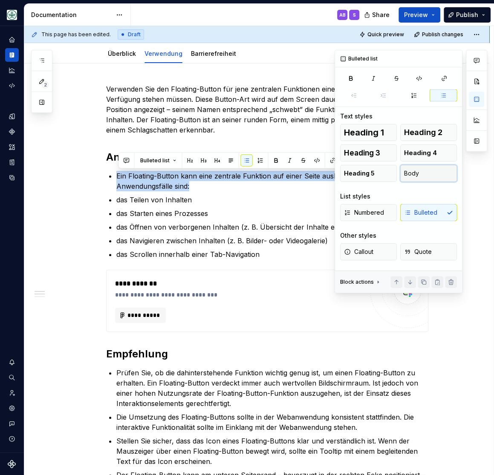
click at [418, 170] on span "Body" at bounding box center [411, 173] width 15 height 9
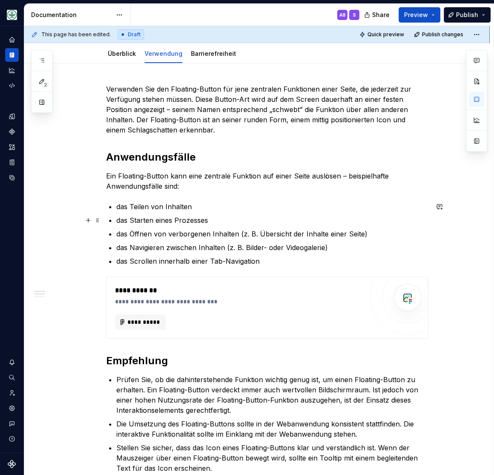
click at [211, 213] on ul "das Teilen von Inhalten das Starten eines Prozesses das Öffnen von verborgenen …" at bounding box center [272, 233] width 312 height 65
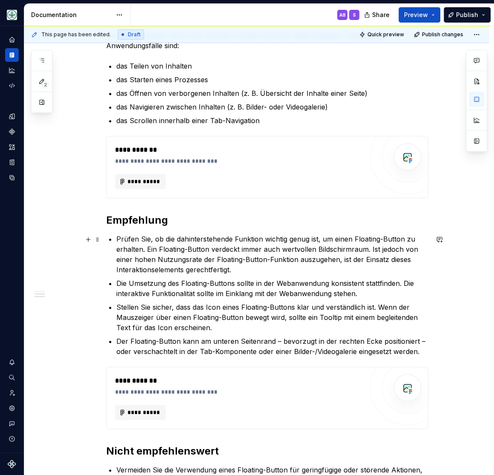
scroll to position [281, 0]
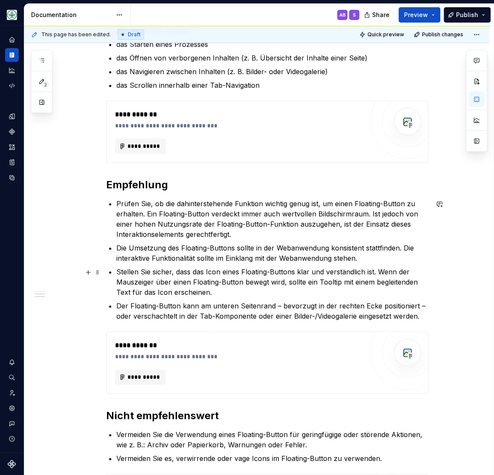
click at [249, 285] on p "Stellen Sie sicher, dass das Icon eines Floating-Buttons klar und verständlich …" at bounding box center [272, 282] width 312 height 31
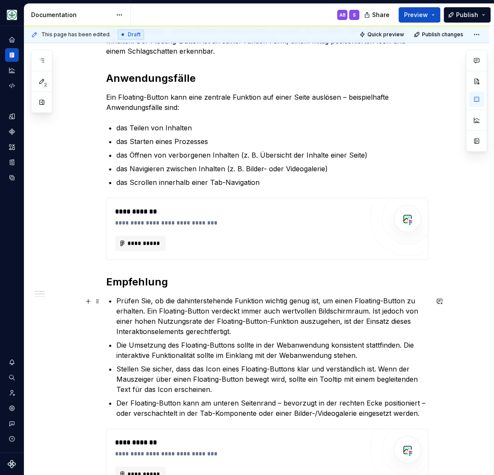
scroll to position [176, 0]
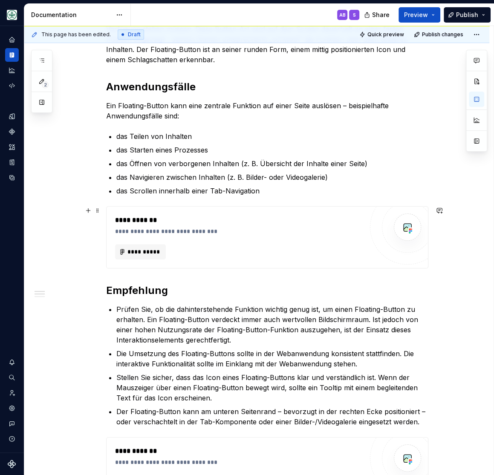
click at [43, 235] on div "**********" at bounding box center [256, 393] width 465 height 801
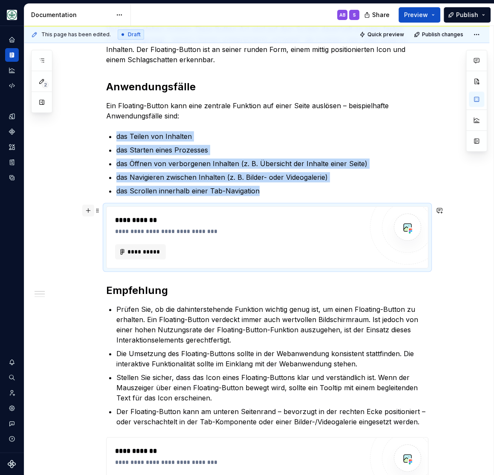
click at [89, 211] on button "button" at bounding box center [88, 210] width 12 height 12
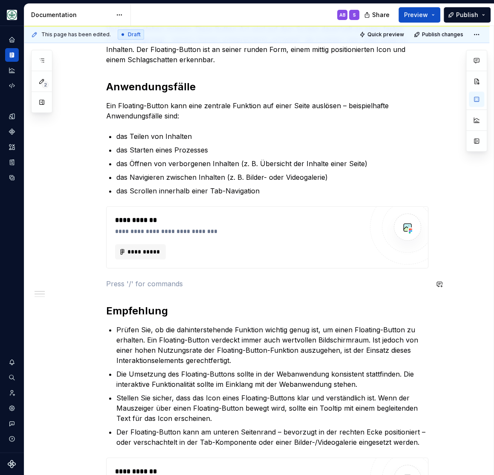
click at [158, 290] on div "**********" at bounding box center [267, 338] width 322 height 648
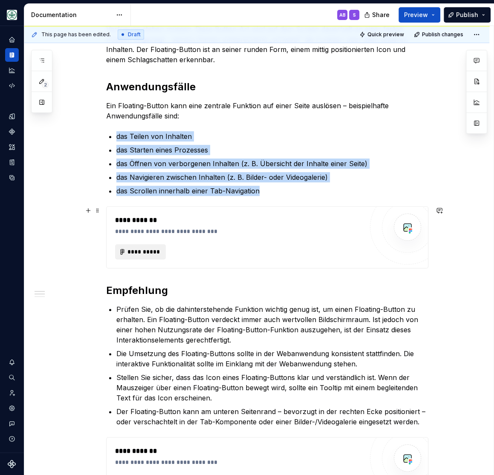
click at [142, 251] on span "**********" at bounding box center [143, 252] width 33 height 9
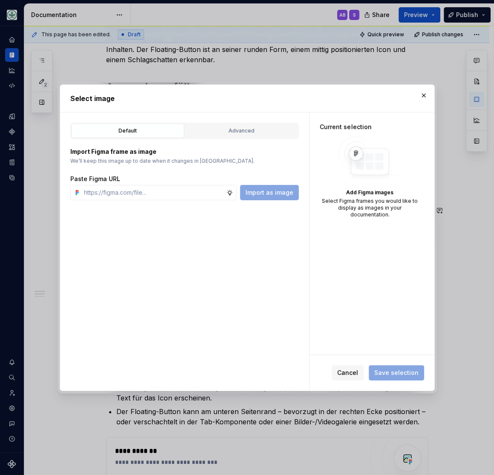
type textarea "*"
click at [221, 190] on input "text" at bounding box center [154, 192] width 146 height 15
paste input "https://www.figma.com/design/h3quR2me0t8yxvd40CMizU/AOK-UI-Library-3.0.12--ades…"
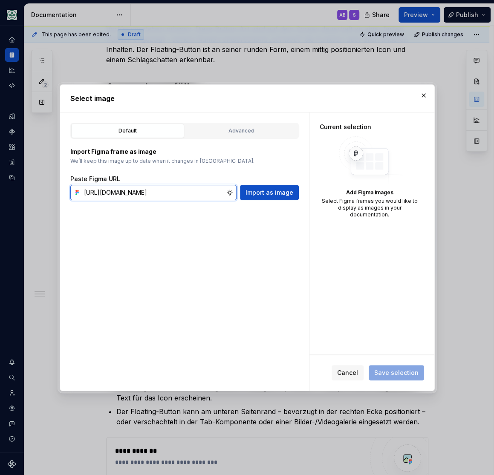
scroll to position [0, 263]
type input "https://www.figma.com/design/h3quR2me0t8yxvd40CMizU/AOK-UI-Library-3.0.12--ades…"
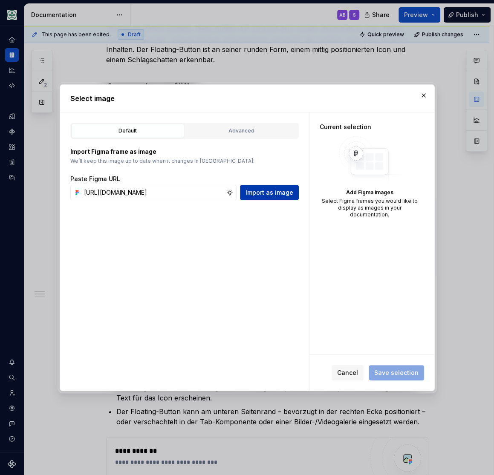
click at [273, 191] on span "Import as image" at bounding box center [269, 192] width 48 height 9
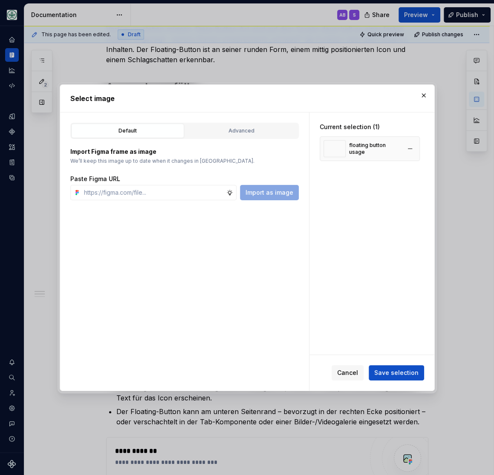
type textarea "*"
drag, startPoint x: 332, startPoint y: 301, endPoint x: 332, endPoint y: 295, distance: 5.6
click at [332, 300] on div "Current selection (1) floating button usage" at bounding box center [371, 233] width 125 height 242
click at [409, 147] on button "button" at bounding box center [410, 149] width 12 height 12
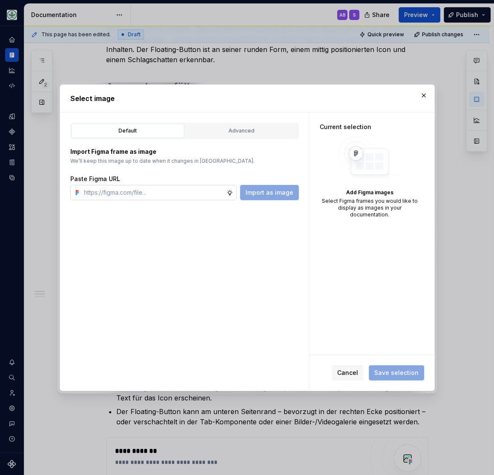
click at [158, 192] on input "text" at bounding box center [154, 192] width 146 height 15
paste input "https://www.figma.com/design/h3quR2me0t8yxvd40CMizU/AOK-UI-Library-3.0.12--ades…"
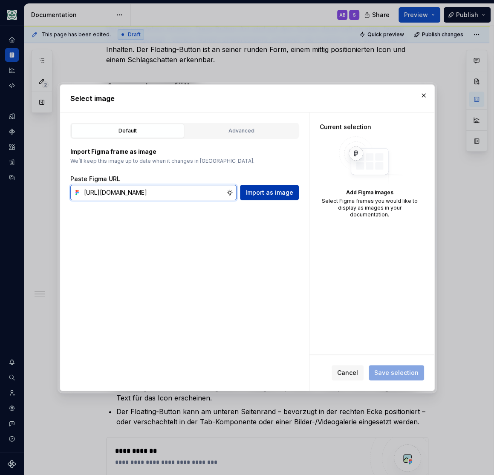
type input "https://www.figma.com/design/h3quR2me0t8yxvd40CMizU/AOK-UI-Library-3.0.12--ades…"
click at [260, 190] on span "Import as image" at bounding box center [269, 192] width 48 height 9
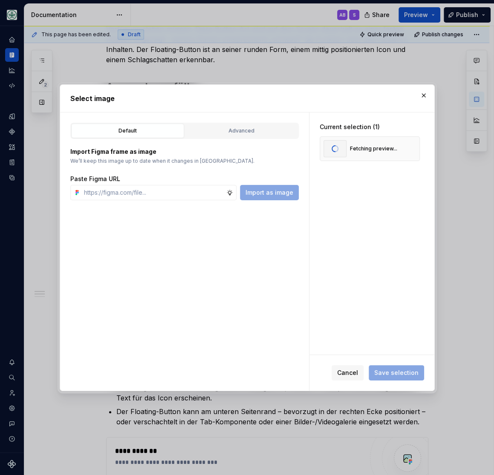
scroll to position [0, 0]
click at [295, 241] on div "Default Advanced Import Figma frame as image We’ll keep this image up to date w…" at bounding box center [184, 251] width 249 height 278
click at [183, 193] on input "text" at bounding box center [154, 192] width 146 height 15
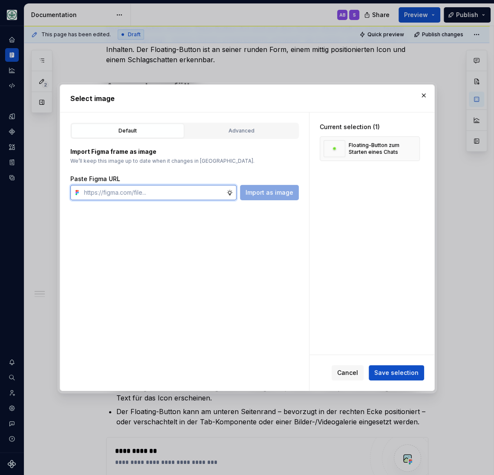
paste input "https://www.figma.com/design/h3quR2me0t8yxvd40CMizU/AOK-UI-Library-3.0.12--ades…"
type input "https://www.figma.com/design/h3quR2me0t8yxvd40CMizU/AOK-UI-Library-3.0.12--ades…"
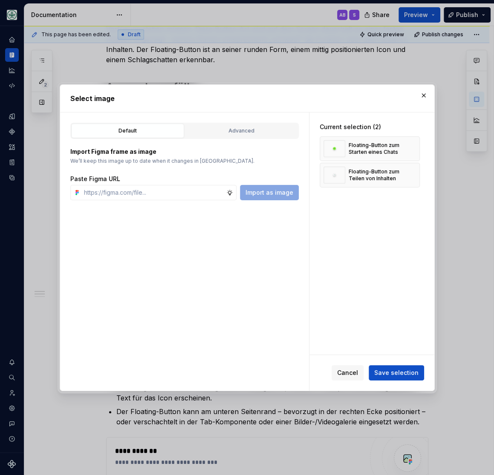
click at [279, 342] on div "Default Advanced Import Figma frame as image We’ll keep this image up to date w…" at bounding box center [184, 251] width 249 height 278
click at [137, 196] on input "text" at bounding box center [154, 192] width 146 height 15
paste input "https://www.figma.com/design/h3quR2me0t8yxvd40CMizU/AOK-UI-Library-3.0.12--ades…"
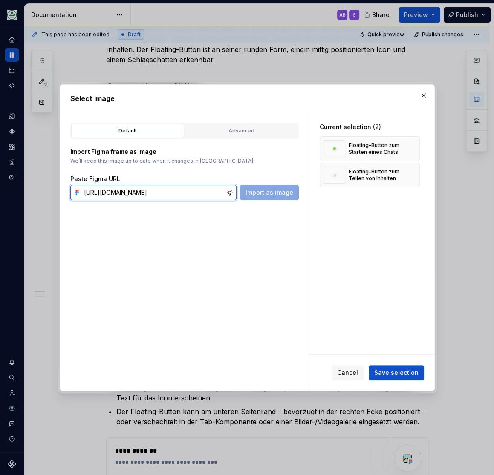
scroll to position [0, 262]
type input "https://www.figma.com/design/h3quR2me0t8yxvd40CMizU/AOK-UI-Library-3.0.12--ades…"
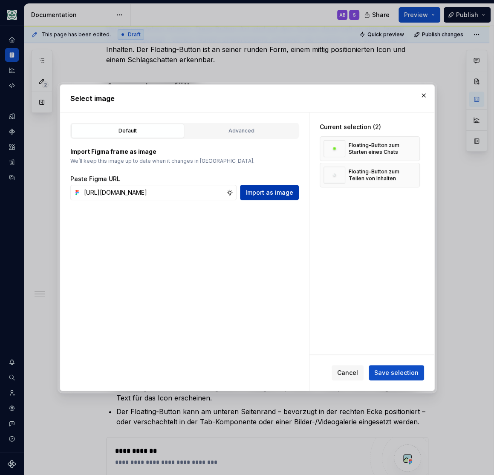
click at [262, 192] on span "Import as image" at bounding box center [269, 192] width 48 height 9
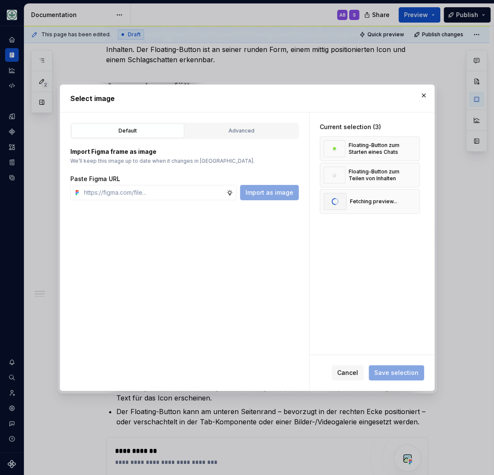
scroll to position [0, 0]
click at [288, 286] on div "Default Advanced Import Figma frame as image We’ll keep this image up to date w…" at bounding box center [184, 251] width 249 height 278
click at [127, 190] on input "text" at bounding box center [154, 192] width 146 height 15
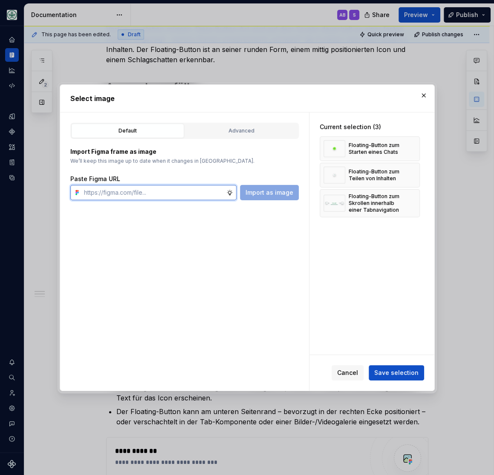
paste input "https://www.figma.com/design/h3quR2me0t8yxvd40CMizU/AOK-UI-Library-3.0.12--ades…"
type input "https://www.figma.com/design/h3quR2me0t8yxvd40CMizU/AOK-UI-Library-3.0.12--ades…"
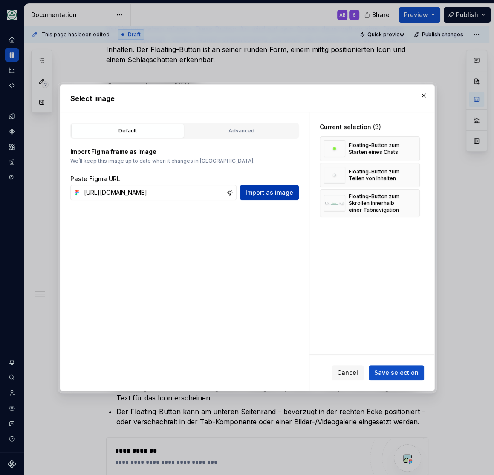
click at [281, 193] on span "Import as image" at bounding box center [269, 192] width 48 height 9
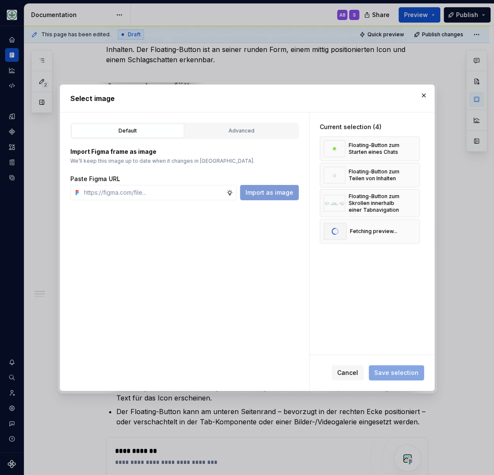
scroll to position [0, 0]
click at [385, 373] on span "Save selection" at bounding box center [396, 372] width 44 height 9
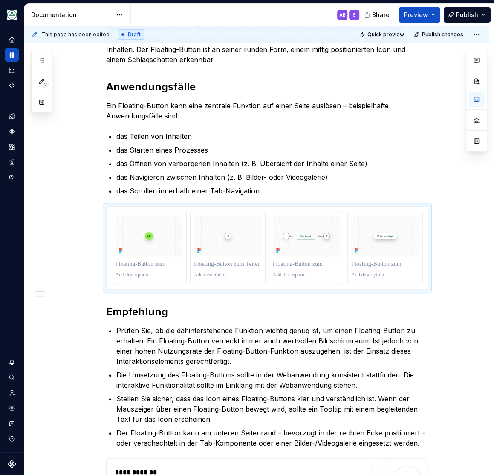
scroll to position [176, 0]
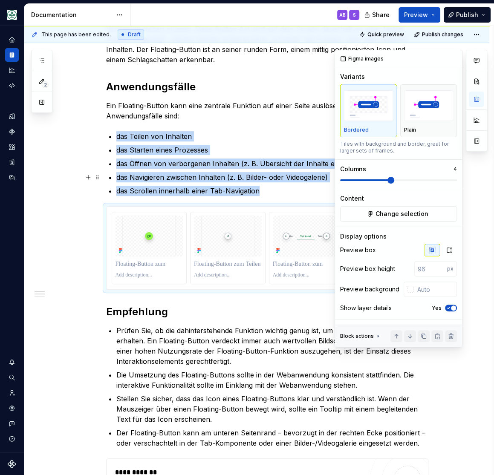
click at [389, 180] on span at bounding box center [390, 180] width 7 height 7
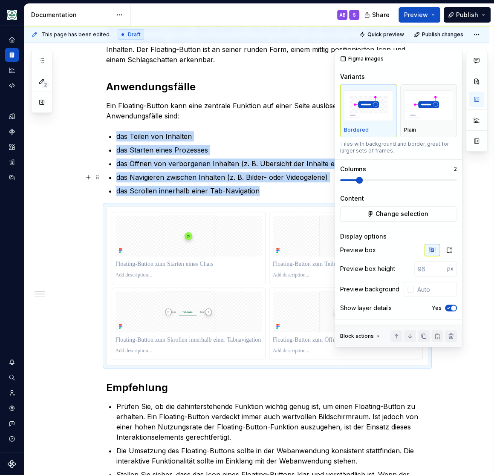
click at [359, 178] on span at bounding box center [359, 180] width 7 height 7
click at [449, 249] on icon "button" at bounding box center [449, 250] width 7 height 7
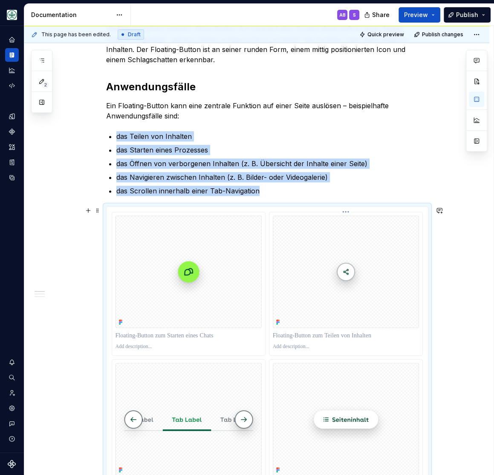
click at [283, 225] on img at bounding box center [346, 272] width 146 height 112
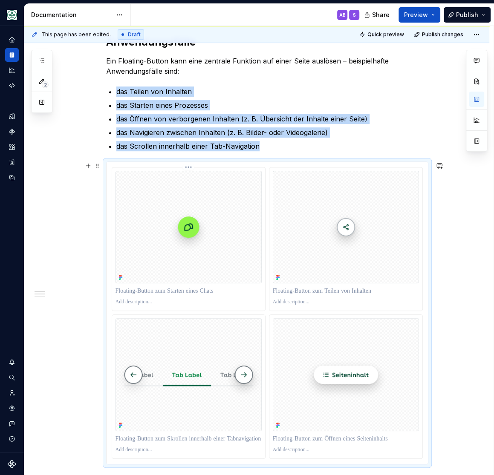
scroll to position [246, 0]
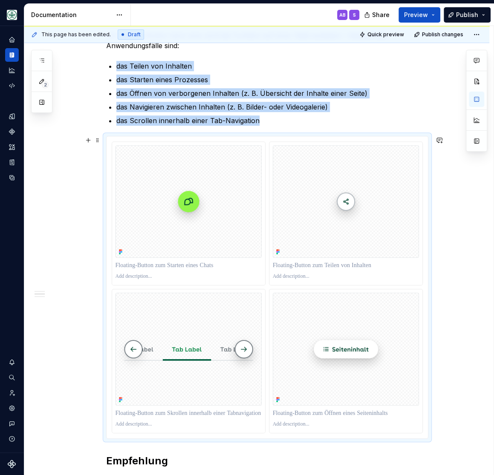
click at [68, 237] on div "**********" at bounding box center [256, 444] width 465 height 1042
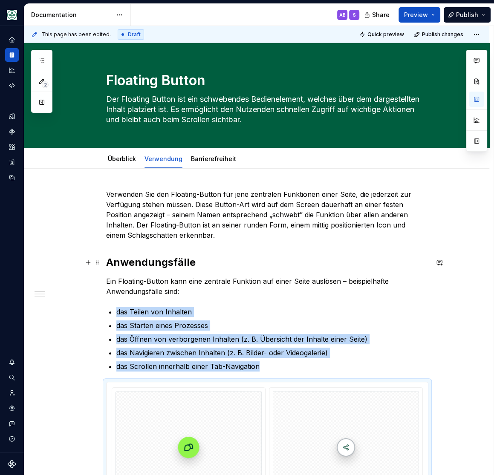
scroll to position [105, 0]
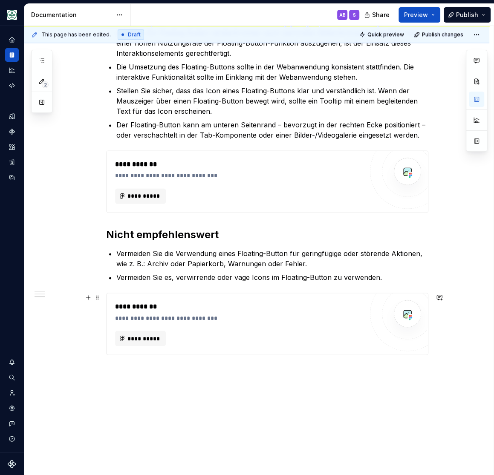
scroll to position [597, 0]
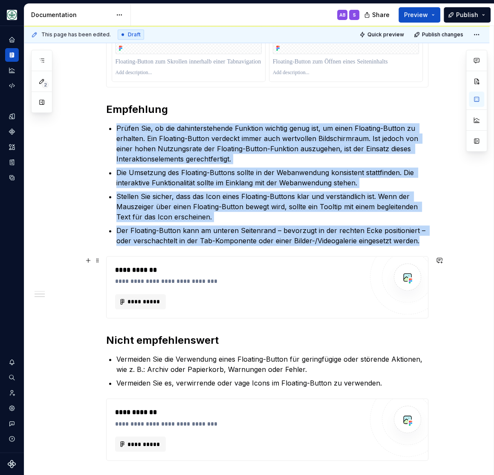
click at [290, 295] on div "**********" at bounding box center [239, 301] width 248 height 15
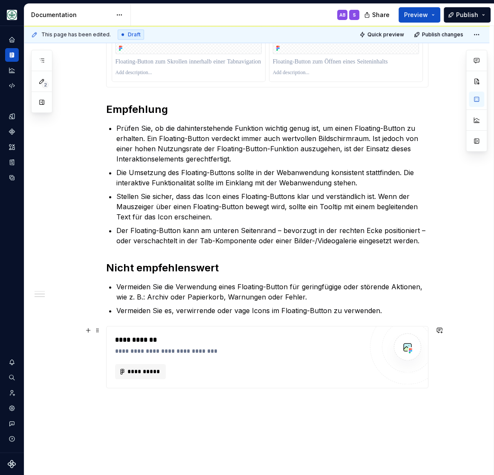
click at [271, 359] on div "**********" at bounding box center [239, 357] width 248 height 44
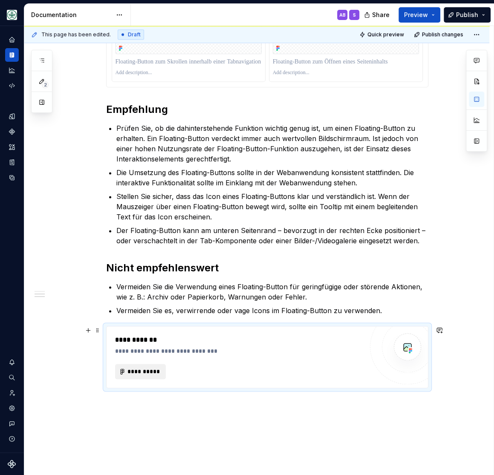
click at [123, 369] on button "**********" at bounding box center [140, 371] width 51 height 15
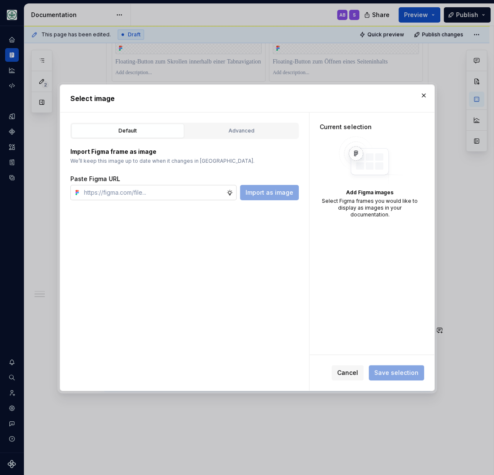
type textarea "*"
click at [187, 191] on input "text" at bounding box center [154, 192] width 146 height 15
type input "https://www.figma.com/design/h3quR2me0t8yxvd40CMizU/AOK-UI-Library-3.0.12--ades…"
click at [270, 196] on span "Import as image" at bounding box center [269, 192] width 48 height 9
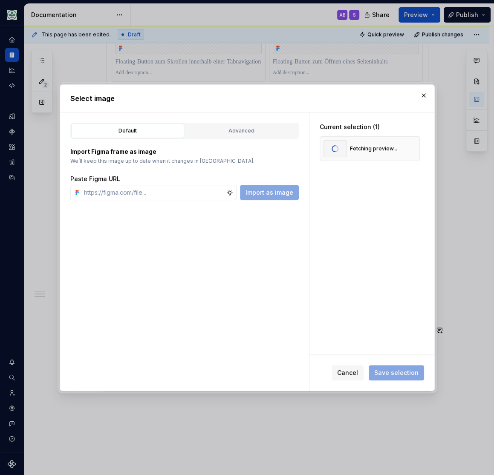
scroll to position [0, 0]
drag, startPoint x: 251, startPoint y: 224, endPoint x: 209, endPoint y: 196, distance: 50.5
click at [248, 223] on div "Default Advanced Import Figma frame as image We’ll keep this image up to date w…" at bounding box center [184, 251] width 249 height 278
click at [185, 184] on div "Paste Figma URL Import as image" at bounding box center [184, 188] width 228 height 26
click at [183, 184] on div "Paste Figma URL Import as image" at bounding box center [184, 188] width 228 height 26
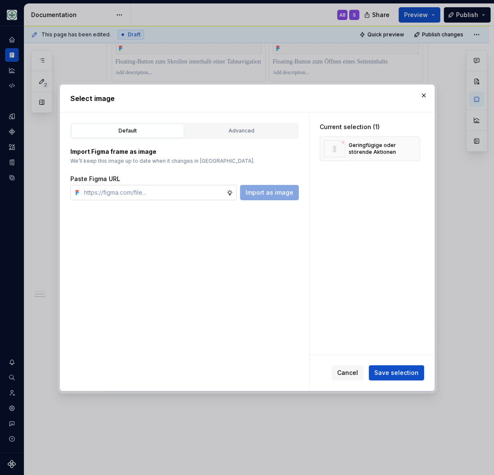
click at [190, 185] on input "text" at bounding box center [154, 192] width 146 height 15
paste input "https://www.figma.com/design/h3quR2me0t8yxvd40CMizU/AOK-UI-Library-3.0.12--ades…"
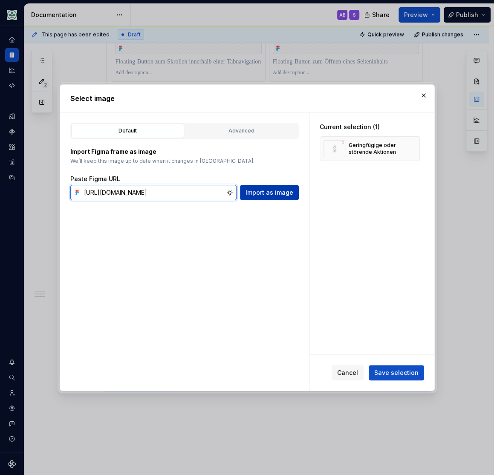
type input "https://www.figma.com/design/h3quR2me0t8yxvd40CMizU/AOK-UI-Library-3.0.12--ades…"
click at [271, 192] on span "Import as image" at bounding box center [269, 192] width 48 height 9
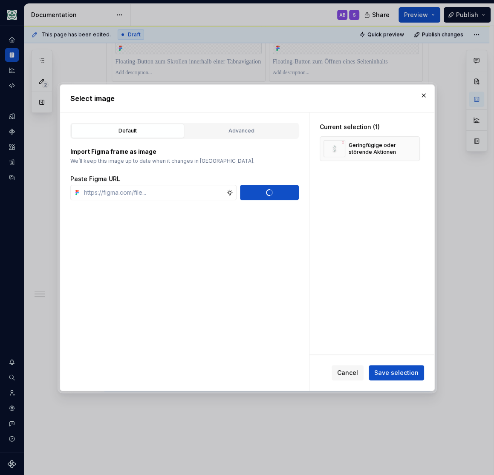
scroll to position [0, 0]
click at [388, 375] on span "Save selection" at bounding box center [396, 372] width 44 height 9
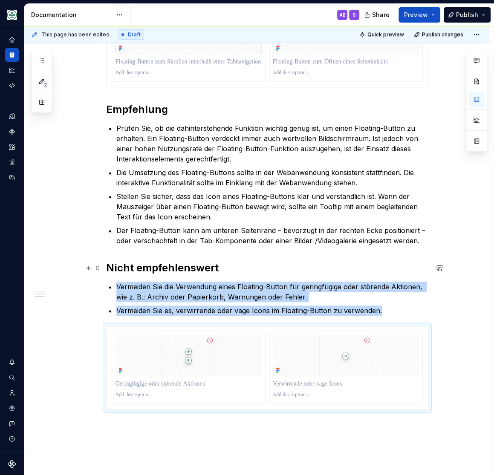
scroll to position [597, 0]
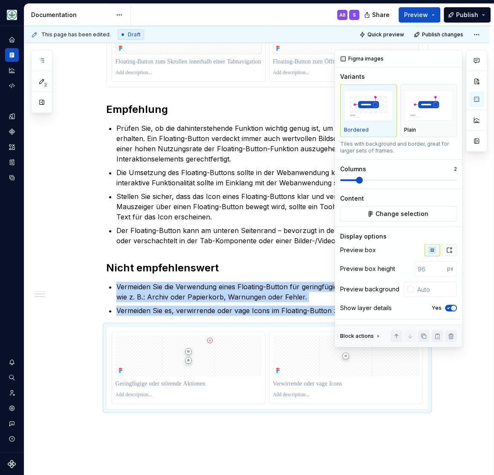
click at [446, 249] on icon "button" at bounding box center [449, 250] width 7 height 7
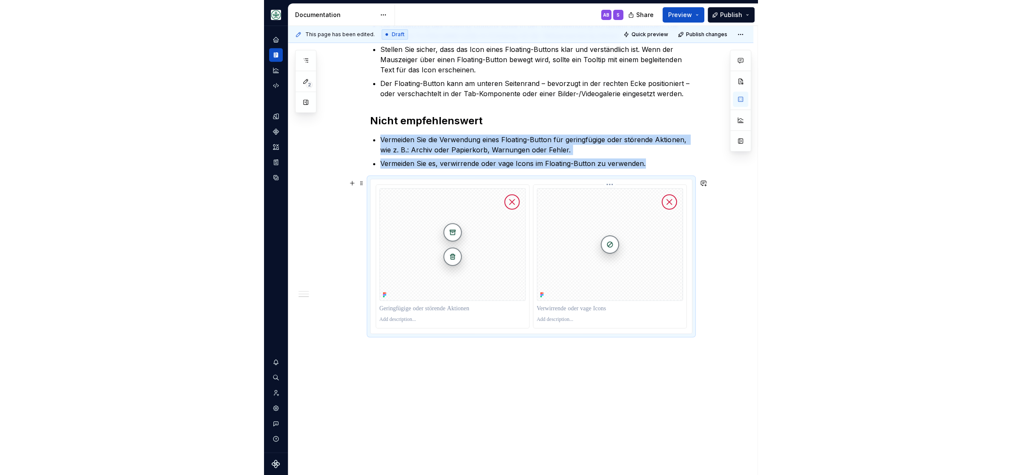
scroll to position [756, 0]
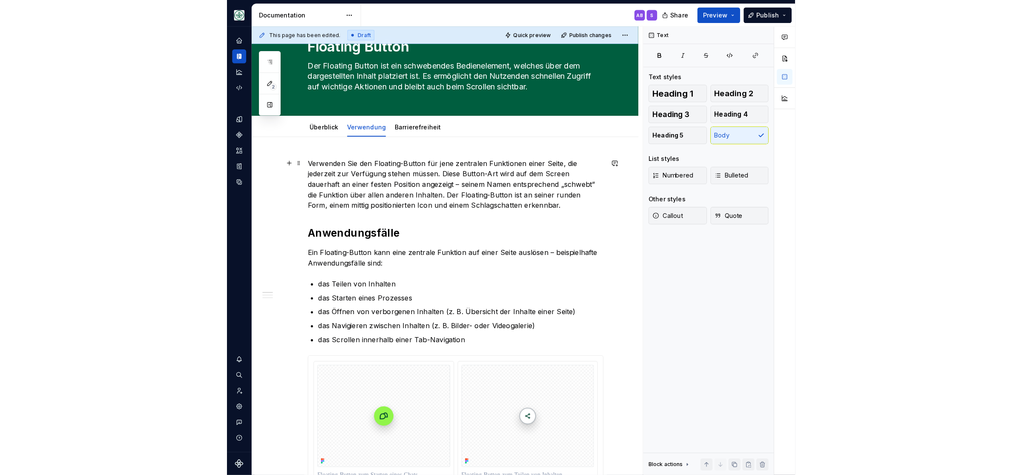
scroll to position [0, 0]
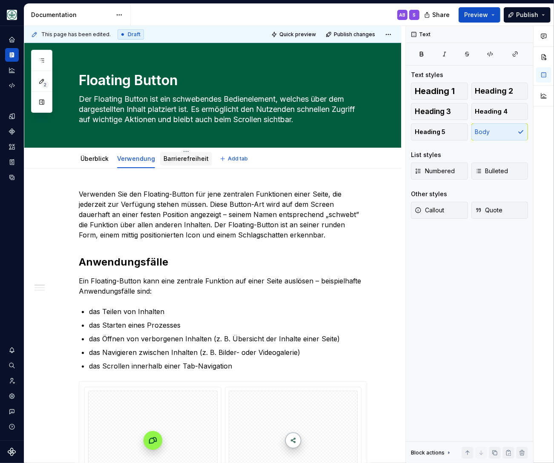
click at [181, 159] on link "Barrierefreiheit" at bounding box center [186, 158] width 45 height 7
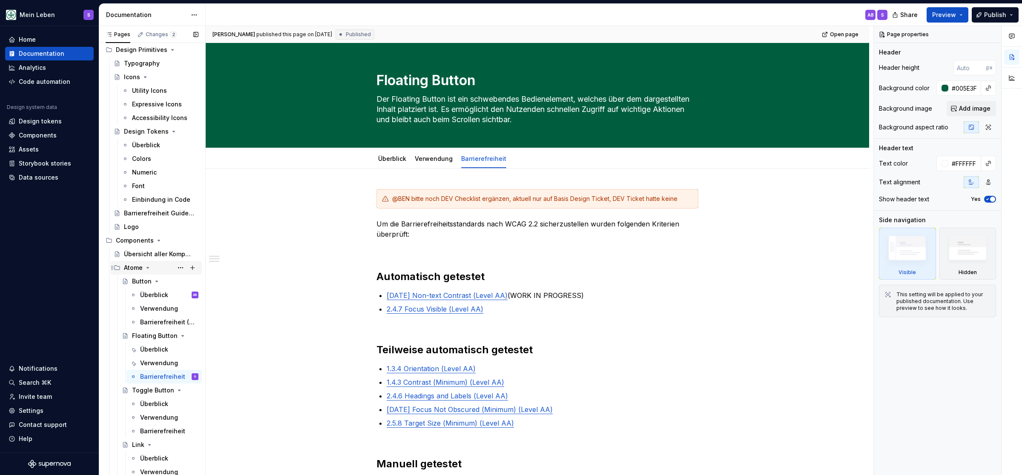
scroll to position [70, 0]
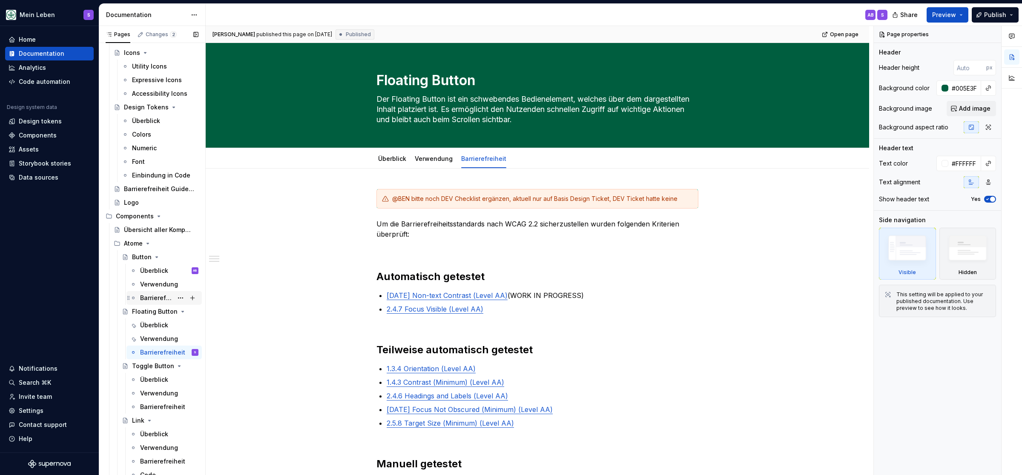
click at [155, 295] on div "Barrierefreiheit (WIP)" at bounding box center [156, 298] width 33 height 9
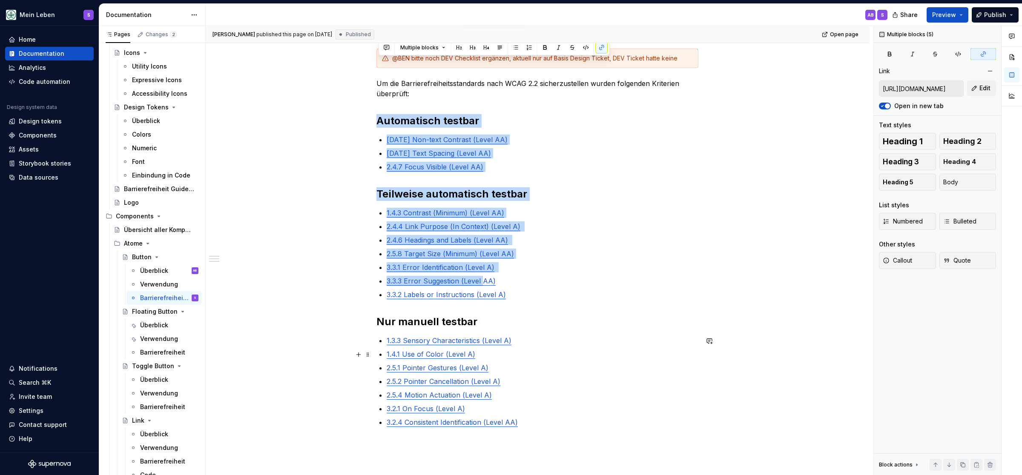
scroll to position [281, 0]
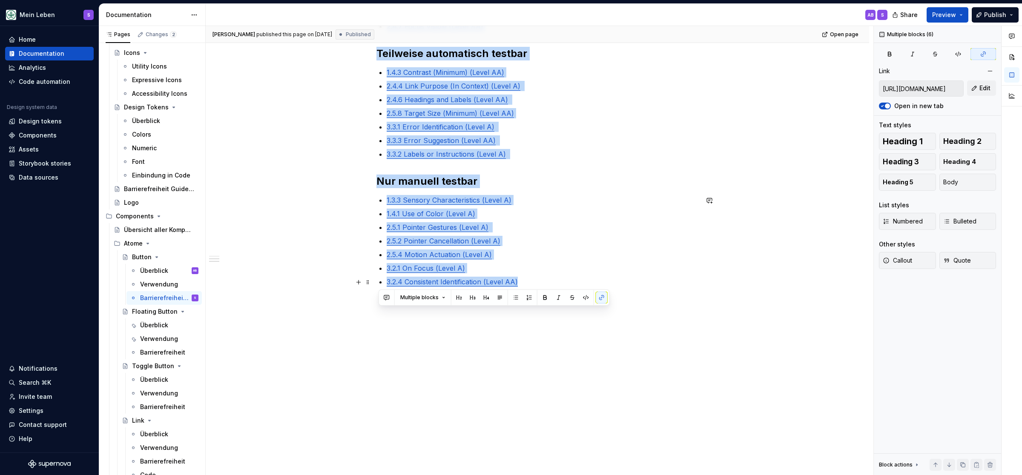
drag, startPoint x: 380, startPoint y: 262, endPoint x: 527, endPoint y: 287, distance: 150.0
click at [527, 287] on div "@BEN bitte noch DEV Checklist ergänzen, aktuell nur auf Basis Design Ticket, DE…" at bounding box center [538, 115] width 322 height 415
copy div "Automatisch testbar 1.4.11 Non-text Contrast (Level AA) 1.4.12 Text Spacing (Le…"
click at [159, 324] on div "Überblick" at bounding box center [154, 325] width 28 height 9
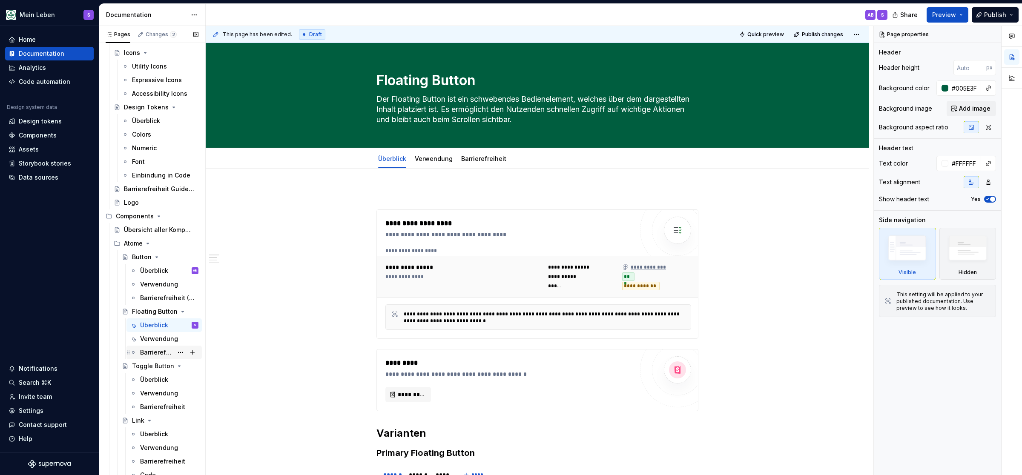
click at [153, 348] on div "Barrierefreiheit" at bounding box center [169, 353] width 58 height 12
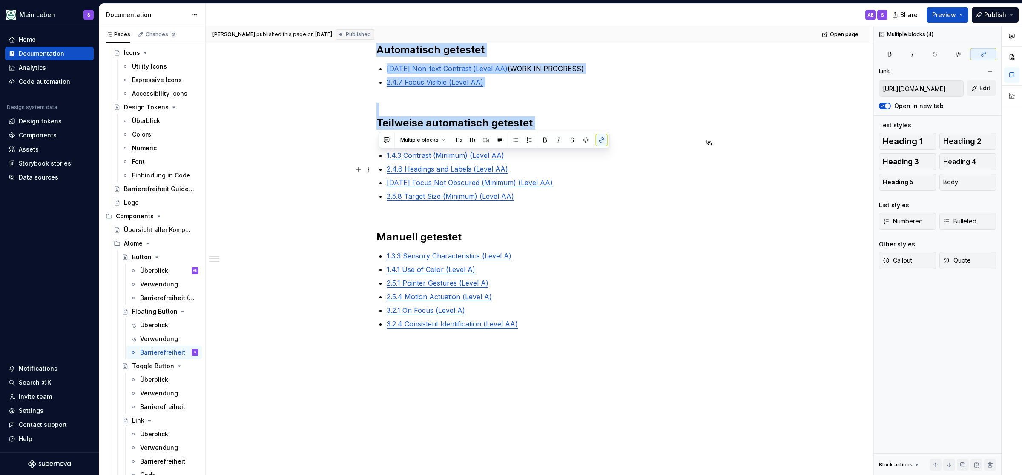
scroll to position [246, 0]
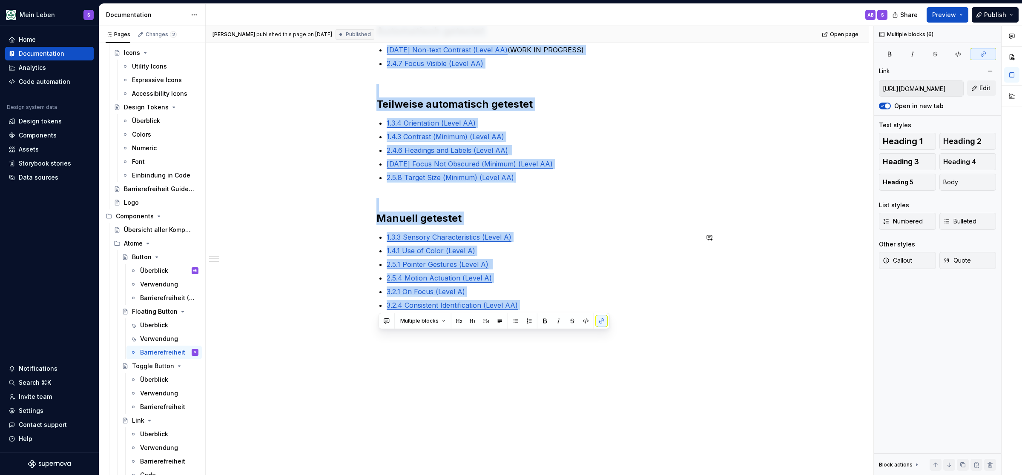
drag, startPoint x: 380, startPoint y: 203, endPoint x: 541, endPoint y: 314, distance: 195.4
click at [541, 314] on div "@BEN bitte noch DEV Checklist ergänzen, aktuell nur auf Basis Design Ticket, DE…" at bounding box center [538, 144] width 322 height 403
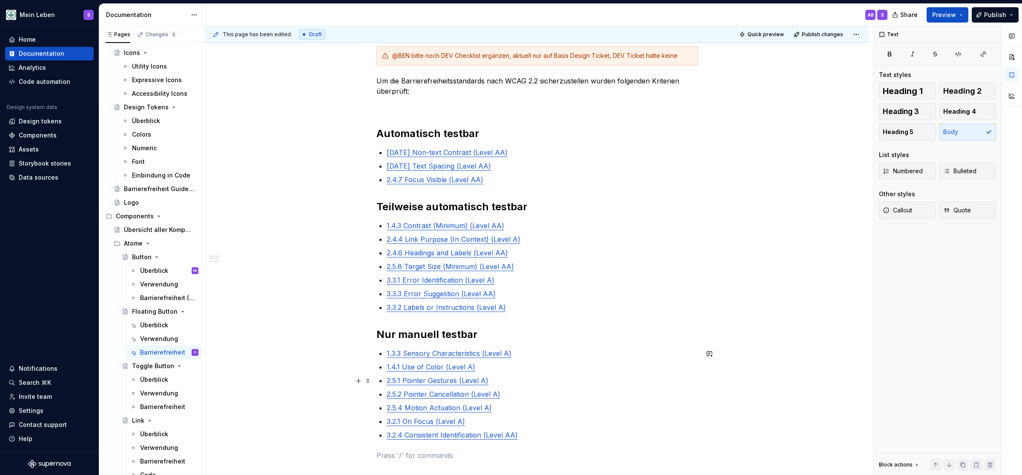
scroll to position [141, 0]
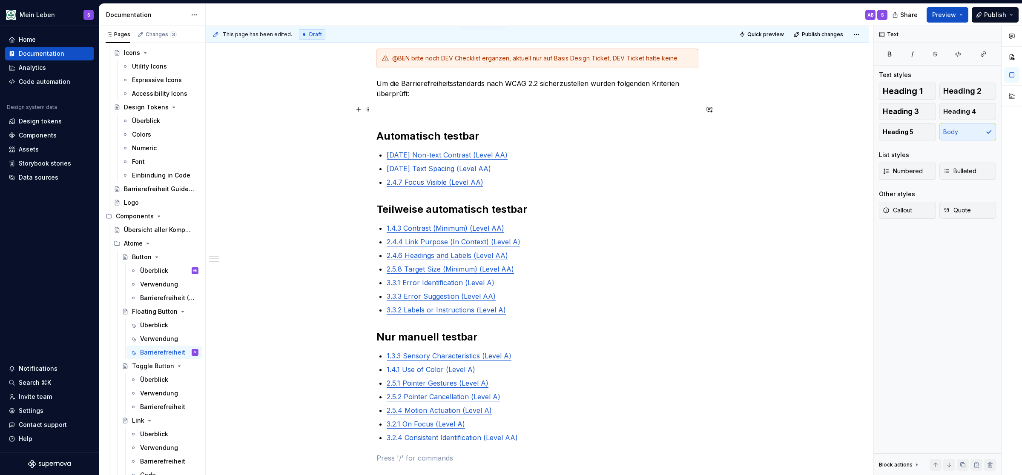
click at [434, 101] on div "@BEN bitte noch DEV Checklist ergänzen, aktuell nur auf Basis Design Ticket, DE…" at bounding box center [538, 264] width 322 height 430
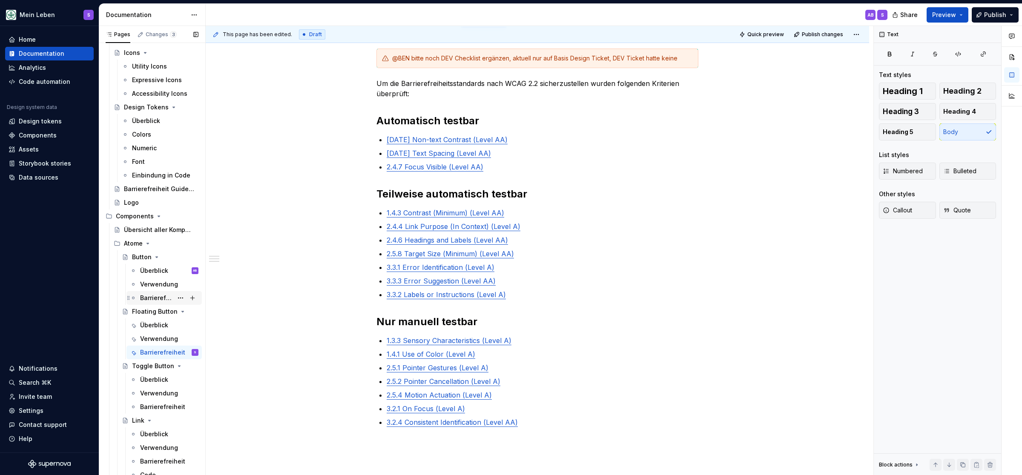
click at [145, 296] on div "Barrierefreiheit (WIP)" at bounding box center [156, 298] width 33 height 9
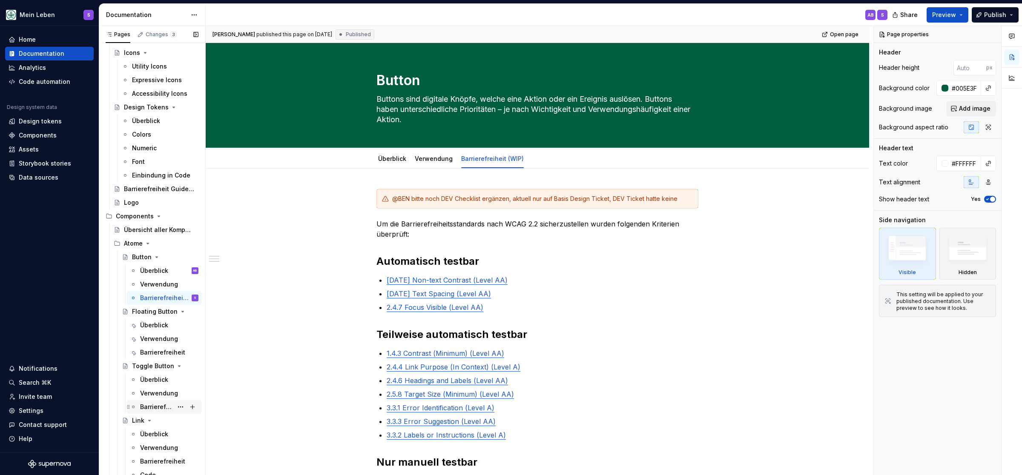
click at [149, 405] on div "Barrierefreiheit" at bounding box center [156, 407] width 33 height 9
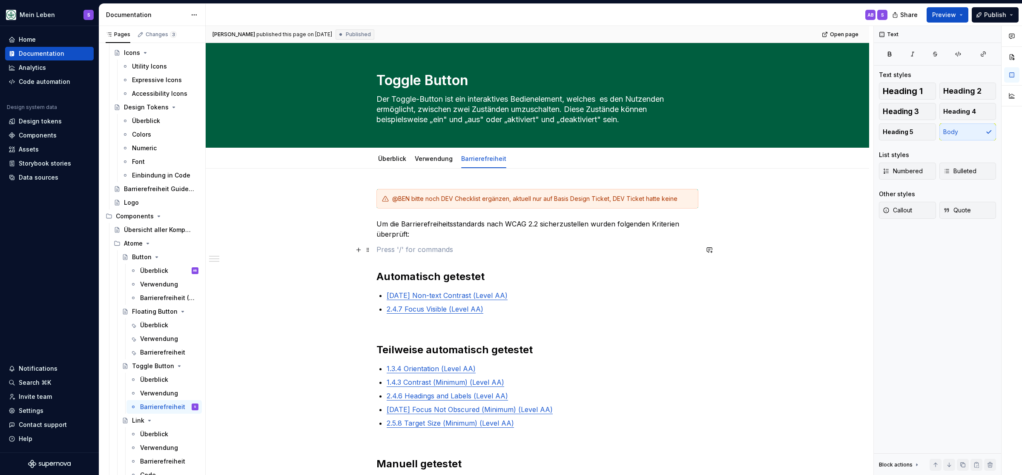
click at [402, 253] on p at bounding box center [538, 250] width 322 height 10
click at [147, 296] on div "Barrierefreiheit (WIP)" at bounding box center [156, 298] width 33 height 9
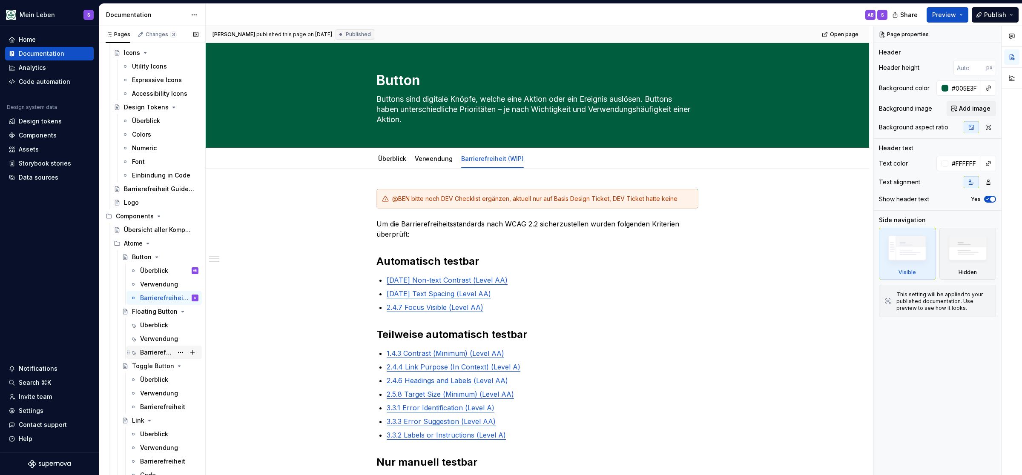
click at [155, 352] on div "Barrierefreiheit" at bounding box center [156, 352] width 33 height 9
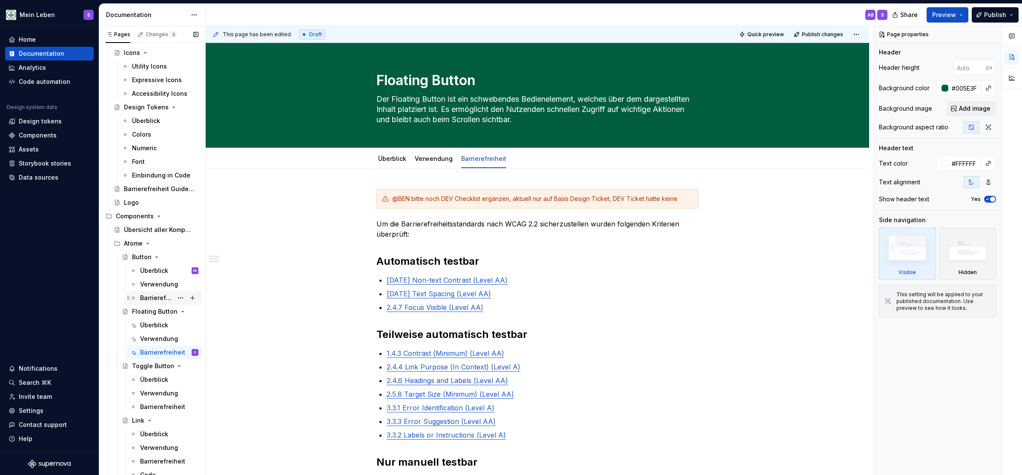
click at [160, 298] on div "Barrierefreiheit (WIP)" at bounding box center [156, 298] width 33 height 9
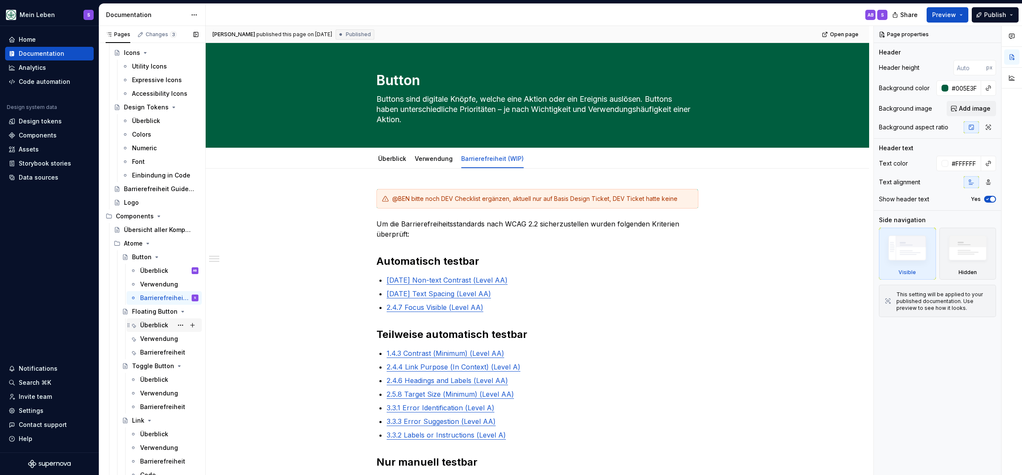
click at [164, 328] on div "Überblick" at bounding box center [154, 325] width 28 height 9
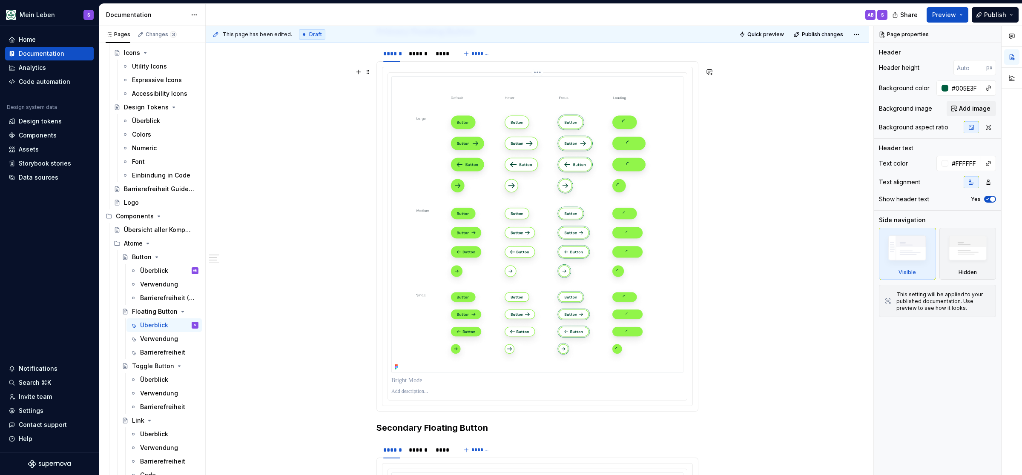
scroll to position [386, 0]
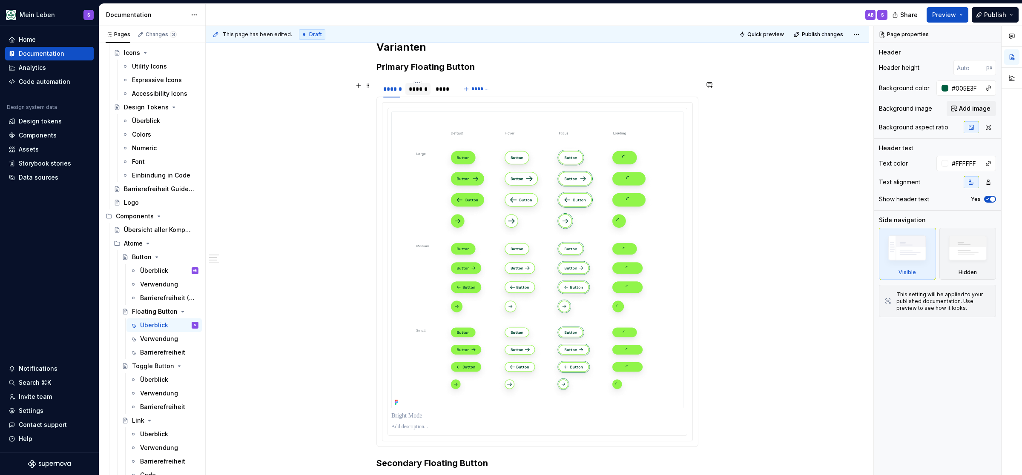
click at [419, 89] on div "******" at bounding box center [418, 89] width 18 height 9
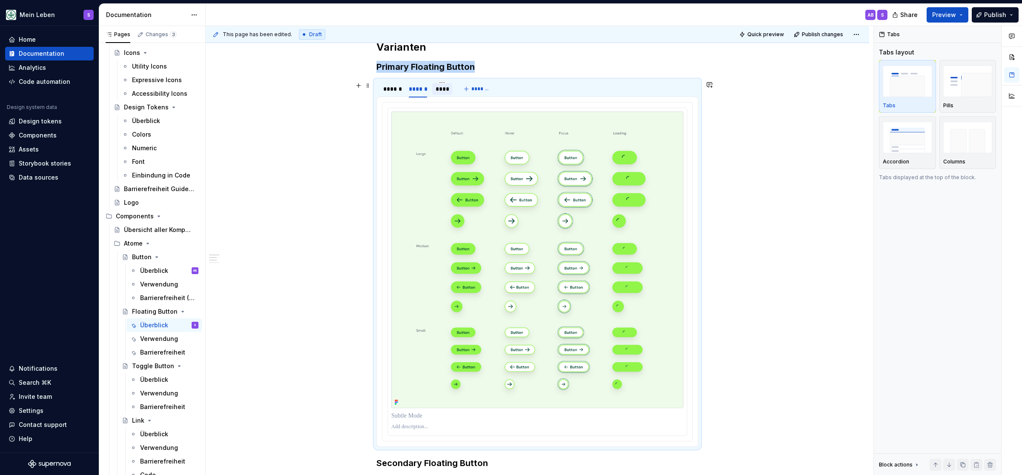
click at [446, 89] on div "****" at bounding box center [443, 89] width 14 height 9
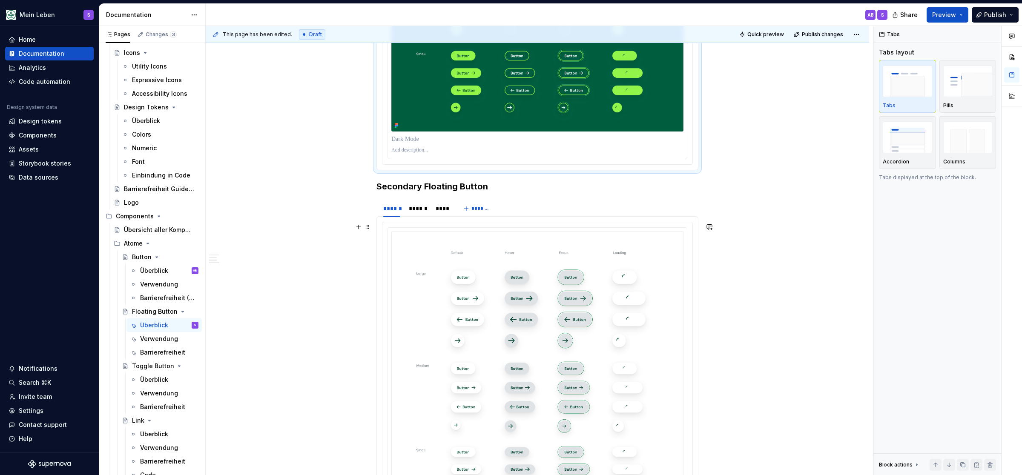
scroll to position [738, 0]
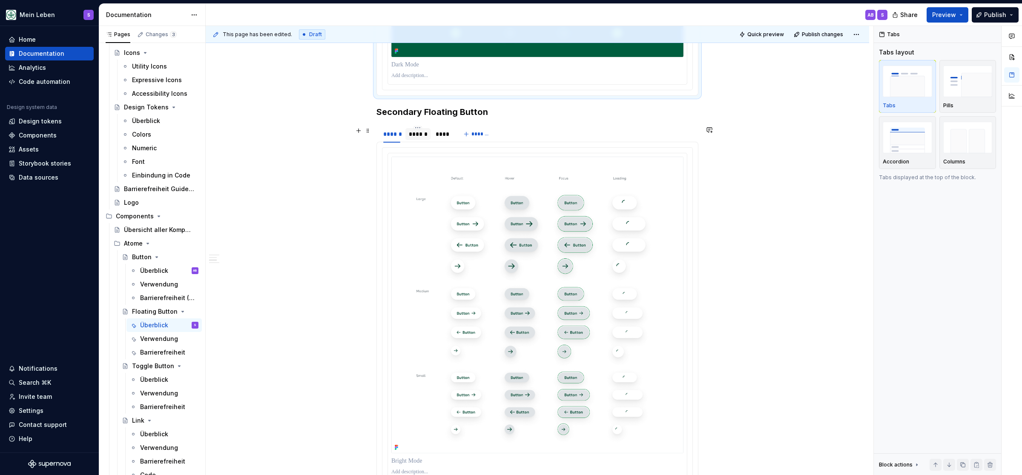
click at [417, 134] on div "******" at bounding box center [418, 134] width 18 height 9
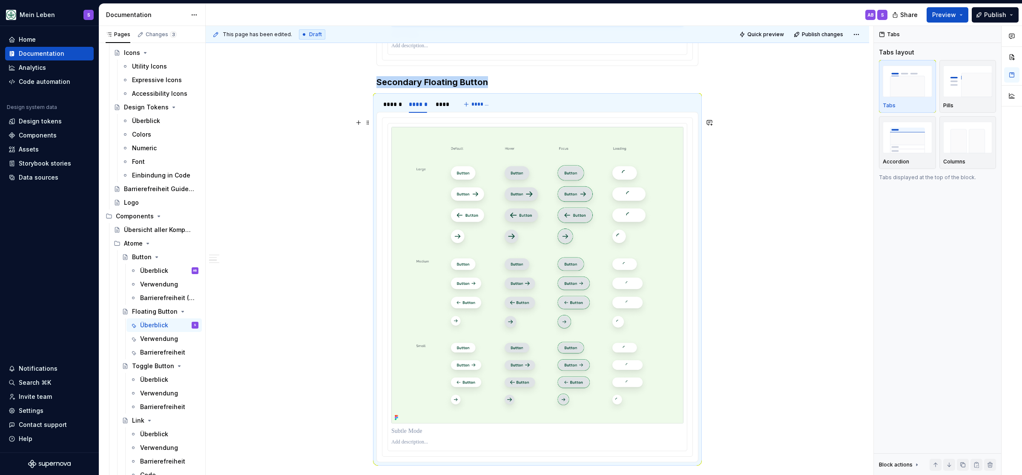
scroll to position [773, 0]
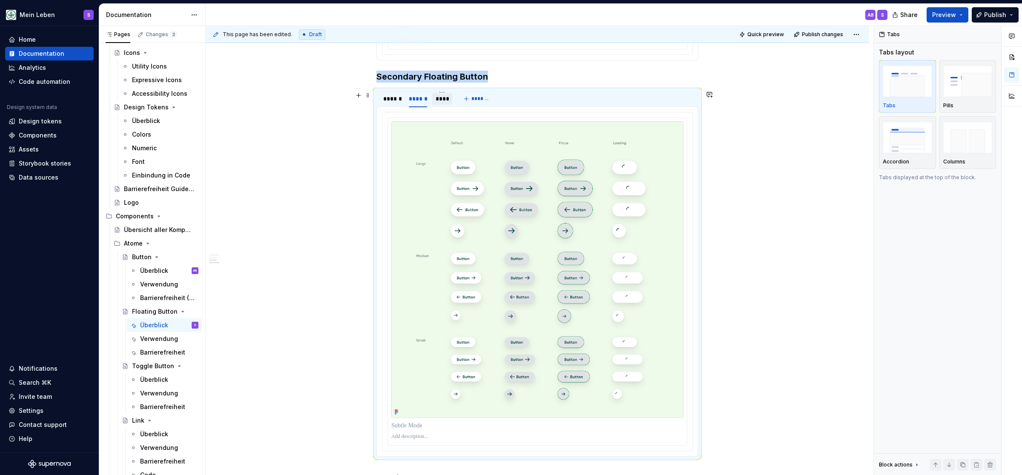
click at [443, 101] on div "****" at bounding box center [443, 99] width 14 height 9
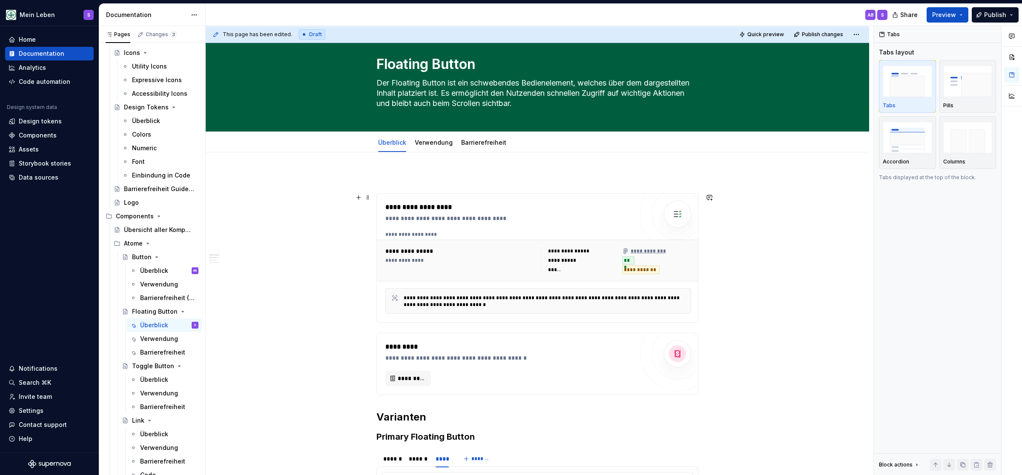
scroll to position [0, 0]
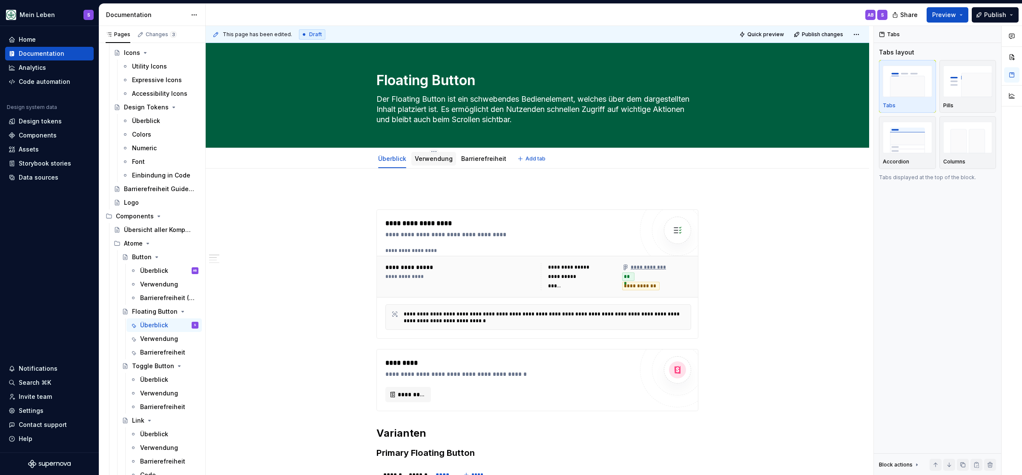
click at [441, 160] on link "Verwendung" at bounding box center [434, 158] width 38 height 7
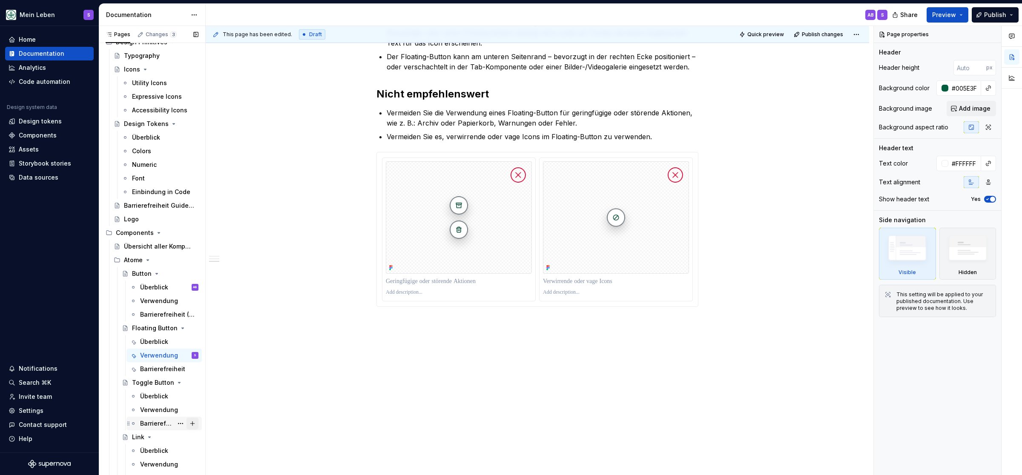
scroll to position [105, 0]
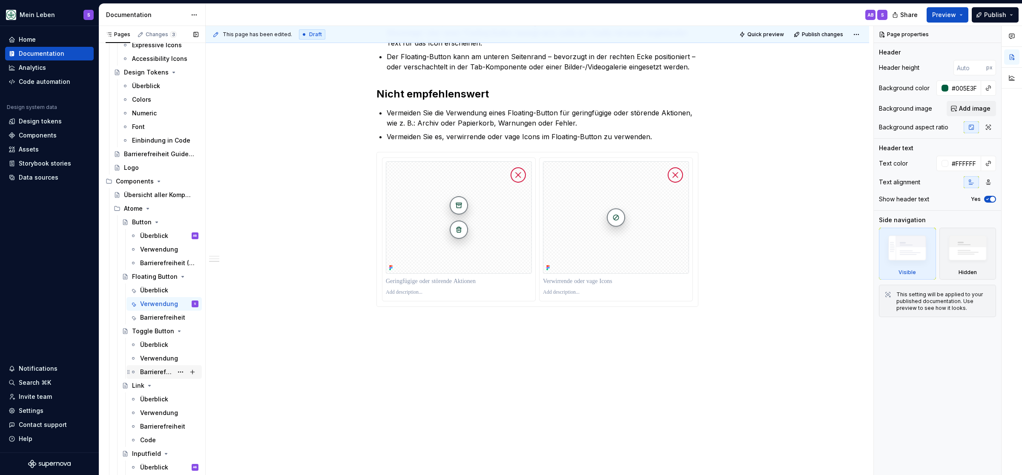
click at [161, 373] on div "Barrierefreiheit" at bounding box center [156, 372] width 33 height 9
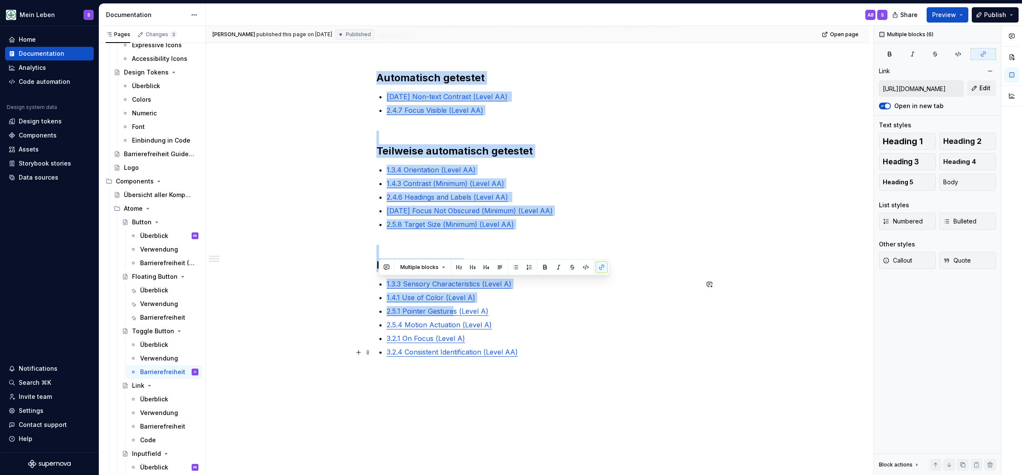
scroll to position [269, 0]
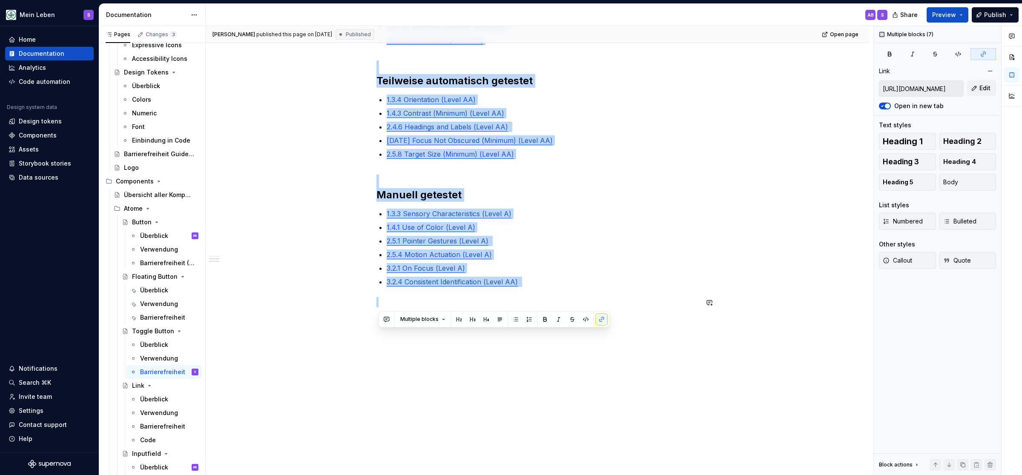
drag, startPoint x: 380, startPoint y: 277, endPoint x: 541, endPoint y: 296, distance: 162.1
click at [541, 296] on div "@BEN bitte noch DEV Checklist ergänzen, aktuell nur auf Basis Design Ticket, DE…" at bounding box center [538, 121] width 322 height 403
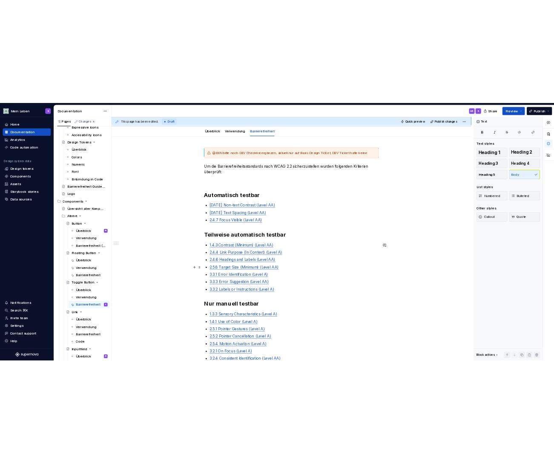
scroll to position [94, 0]
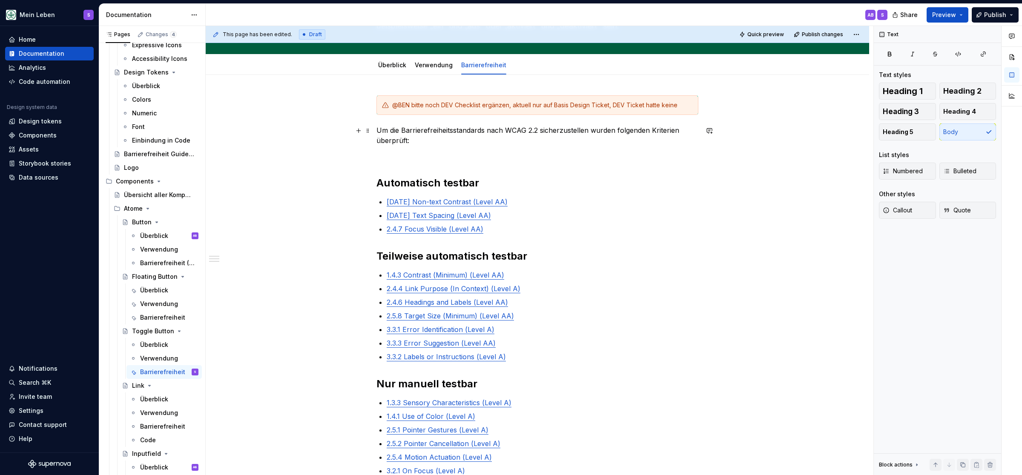
click at [441, 146] on p "Um die Barrierefreiheitsstandards nach WCAG 2.2 sicherzustellen wurden folgende…" at bounding box center [538, 135] width 322 height 20
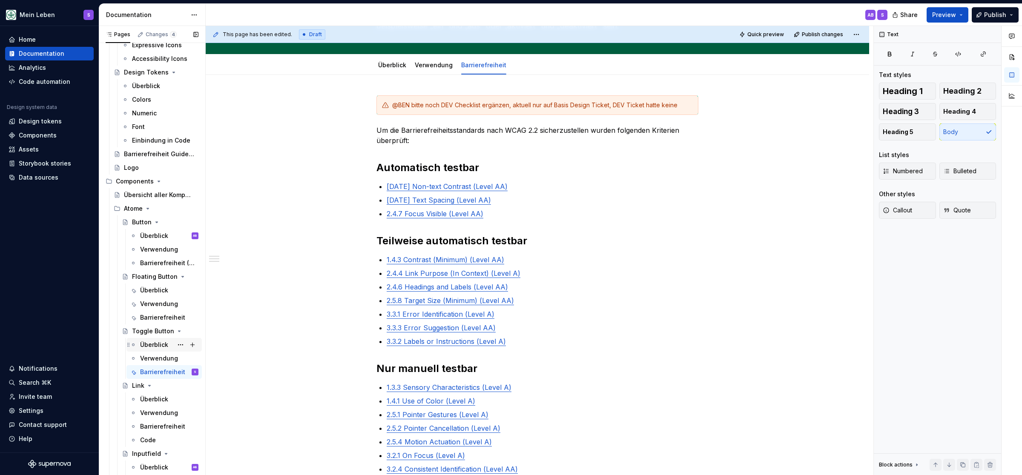
click at [150, 342] on div "Überblick" at bounding box center [154, 345] width 28 height 9
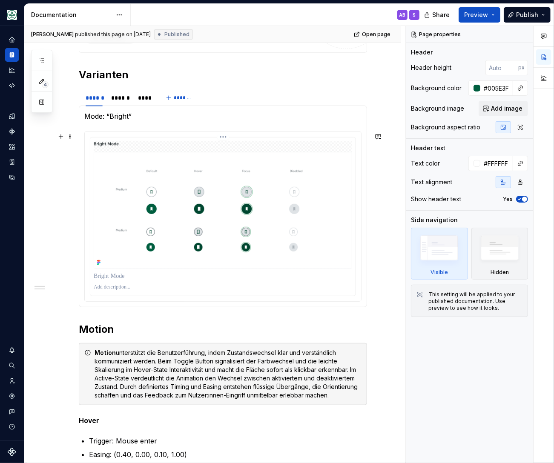
scroll to position [351, 0]
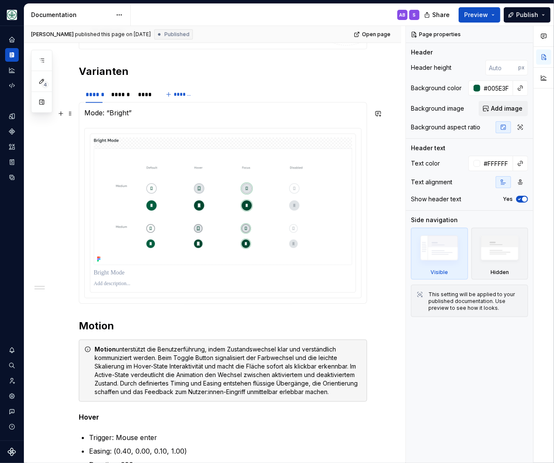
click at [121, 115] on p "Mode: “Bright”" at bounding box center [222, 113] width 277 height 10
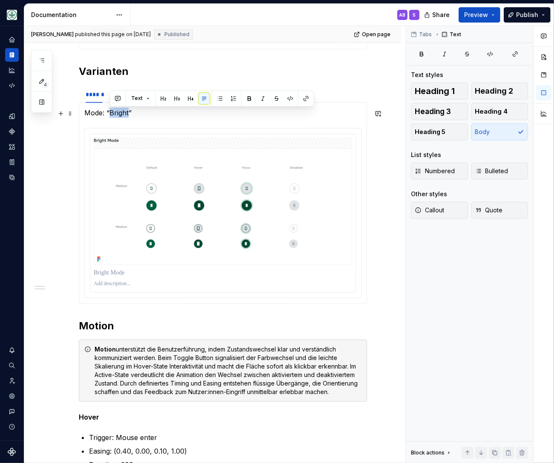
click at [121, 115] on p "Mode: “Bright”" at bounding box center [222, 113] width 277 height 10
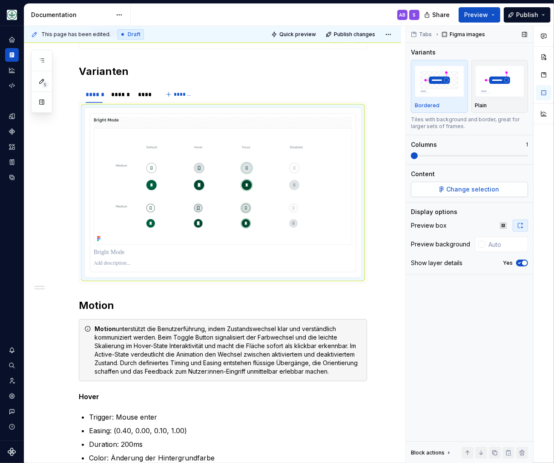
click at [446, 187] on button "Change selection" at bounding box center [469, 189] width 117 height 15
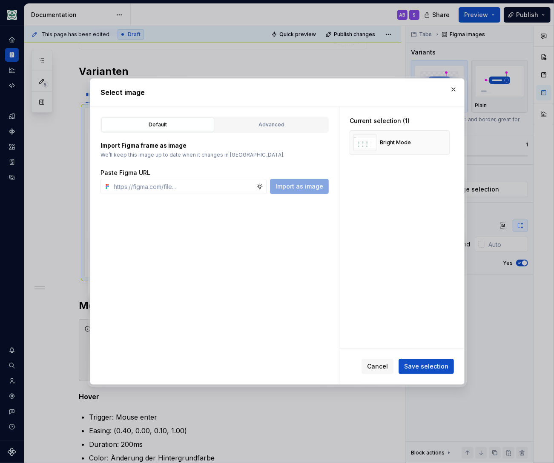
type textarea "*"
click at [248, 185] on input "text" at bounding box center [184, 186] width 146 height 15
type input "https://www.figma.com/design/h3quR2me0t8yxvd40CMizU/AOK-UI-Library-3.0.12--ades…"
click at [298, 180] on button "Import as image" at bounding box center [299, 186] width 59 height 15
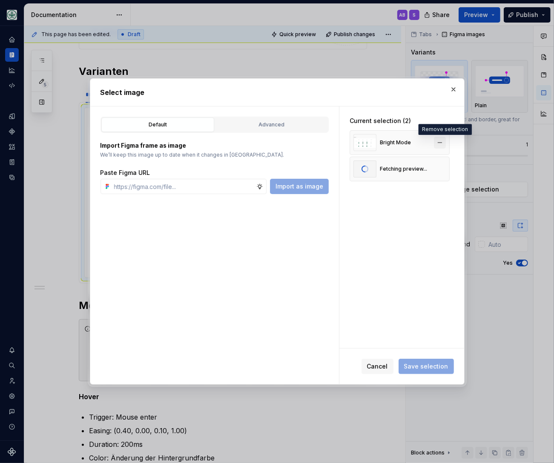
scroll to position [0, 0]
click at [443, 142] on button "button" at bounding box center [440, 143] width 12 height 12
click at [339, 92] on h2 "Select image" at bounding box center [278, 92] width 354 height 10
click at [419, 367] on span "Save selection" at bounding box center [426, 367] width 44 height 9
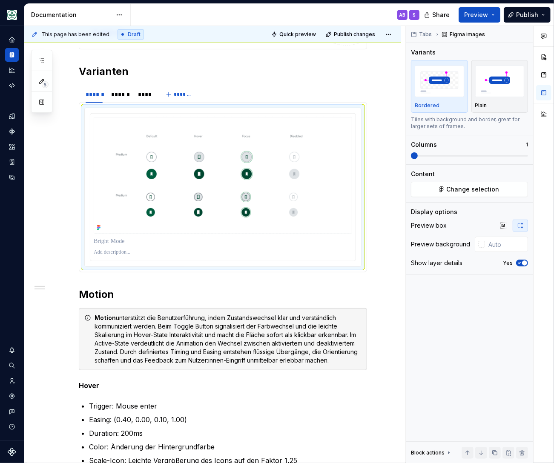
scroll to position [351, 0]
click at [118, 93] on div "******" at bounding box center [120, 94] width 18 height 9
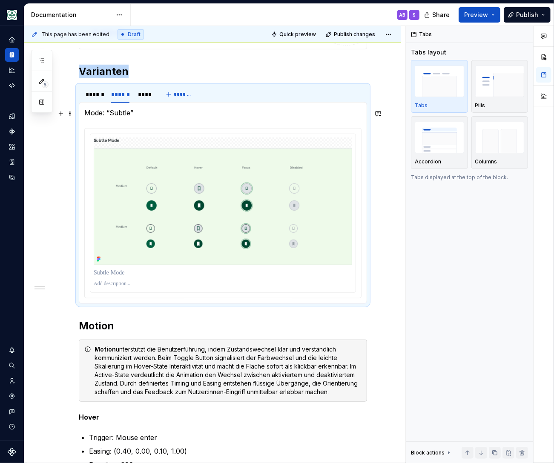
click at [113, 115] on p "Mode: “Subtle”" at bounding box center [222, 113] width 277 height 10
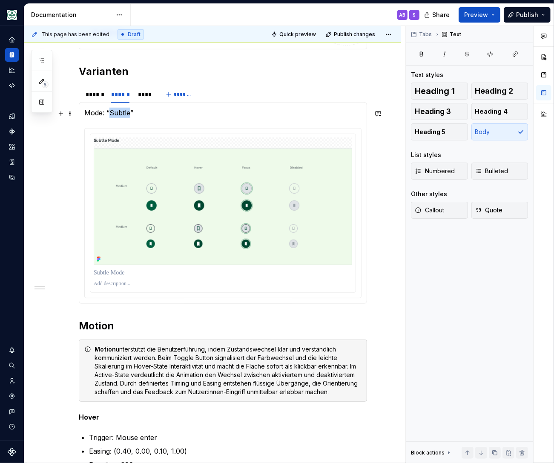
click at [113, 115] on p "Mode: “Subtle”" at bounding box center [222, 113] width 277 height 10
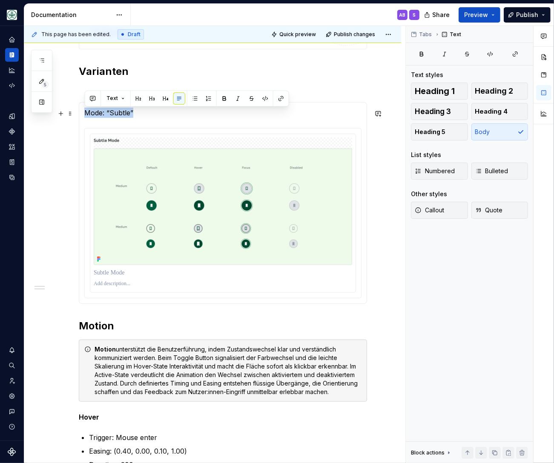
click at [113, 115] on p "Mode: “Subtle”" at bounding box center [222, 113] width 277 height 10
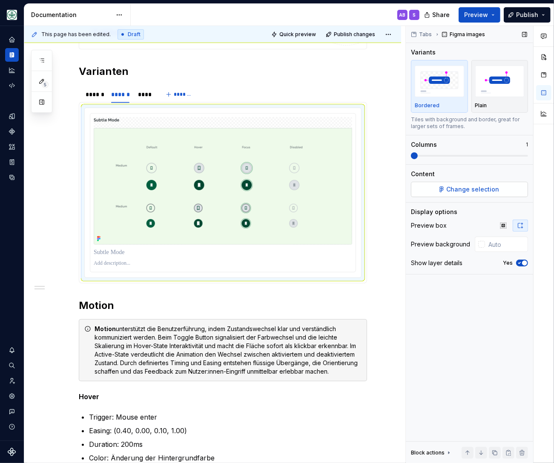
click at [462, 191] on span "Change selection" at bounding box center [473, 189] width 53 height 9
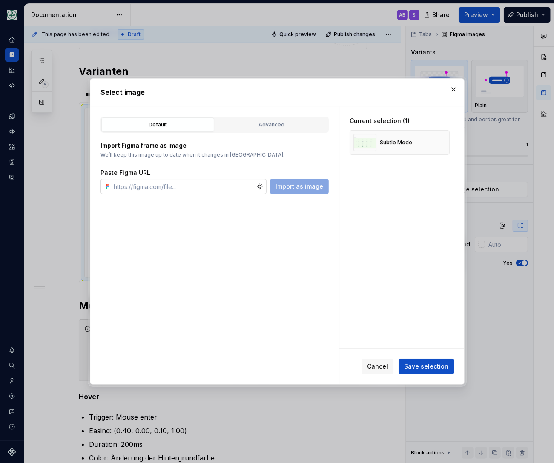
type textarea "*"
click at [213, 181] on input "text" at bounding box center [184, 186] width 146 height 15
type input "https://www.figma.com/design/h3quR2me0t8yxvd40CMizU/AOK-UI-Library-3.0.12--ades…"
click at [303, 187] on span "Import as image" at bounding box center [300, 186] width 48 height 9
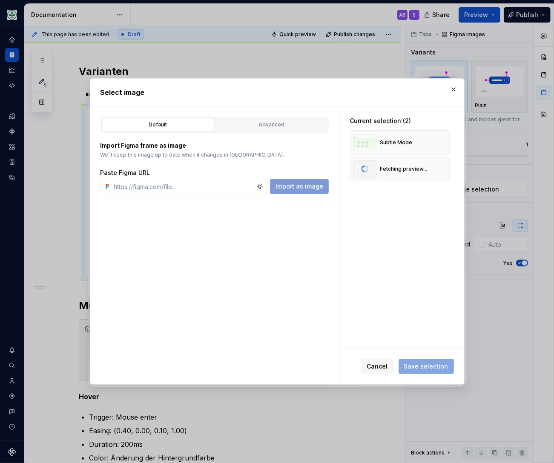
scroll to position [0, 0]
click at [445, 143] on button "button" at bounding box center [440, 143] width 12 height 12
click at [338, 92] on h2 "Select image" at bounding box center [278, 92] width 354 height 10
click at [426, 368] on span "Save selection" at bounding box center [426, 367] width 44 height 9
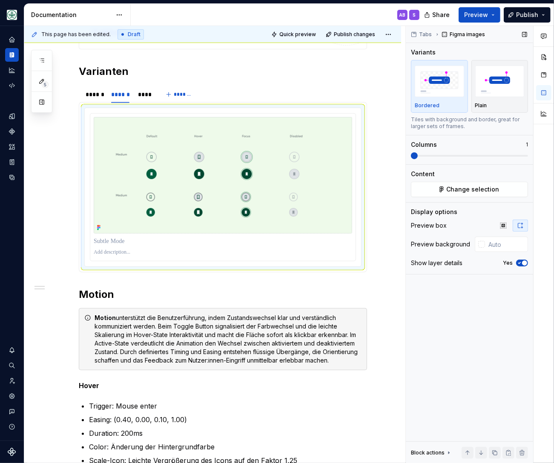
scroll to position [351, 0]
click at [147, 98] on div "****" at bounding box center [145, 94] width 14 height 9
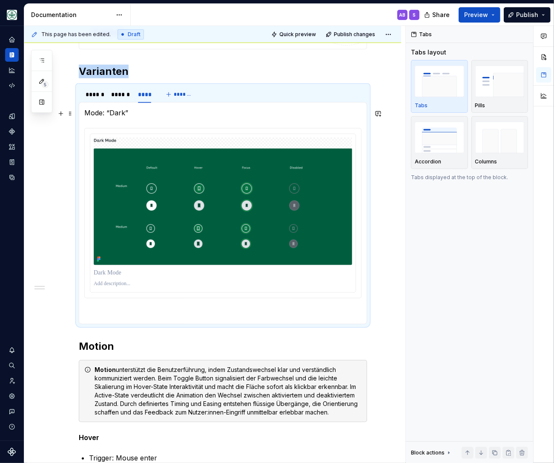
click at [114, 114] on p "Mode: “Dark”" at bounding box center [222, 113] width 277 height 10
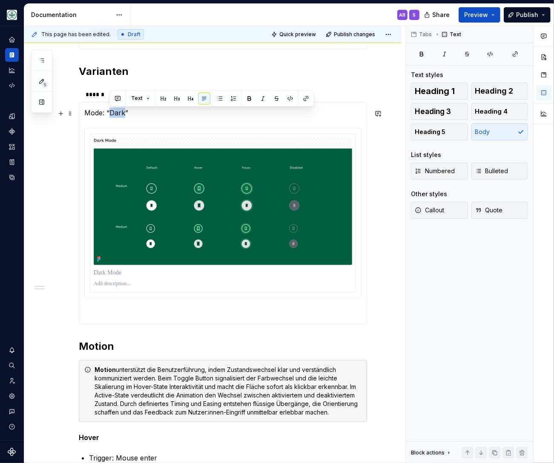
click at [114, 114] on p "Mode: “Dark”" at bounding box center [222, 113] width 277 height 10
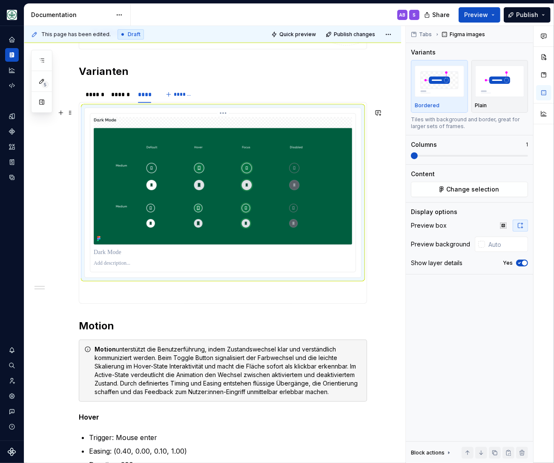
click at [262, 187] on img at bounding box center [223, 181] width 259 height 128
click at [441, 188] on button "Change selection" at bounding box center [469, 189] width 117 height 15
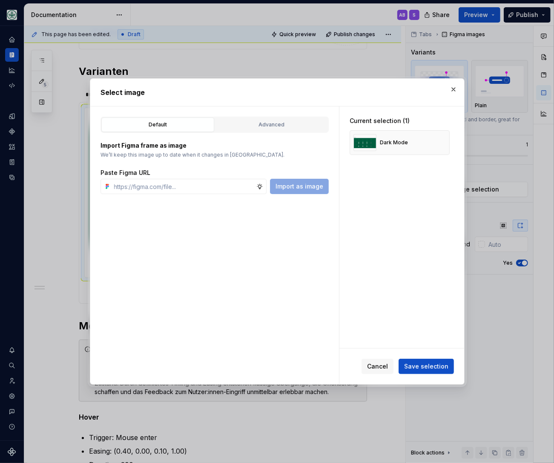
type textarea "*"
click at [199, 185] on input "text" at bounding box center [184, 186] width 146 height 15
type input "https://www.figma.com/design/h3quR2me0t8yxvd40CMizU/AOK-UI-Library-3.0.12--ades…"
click at [298, 186] on span "Import as image" at bounding box center [300, 186] width 48 height 9
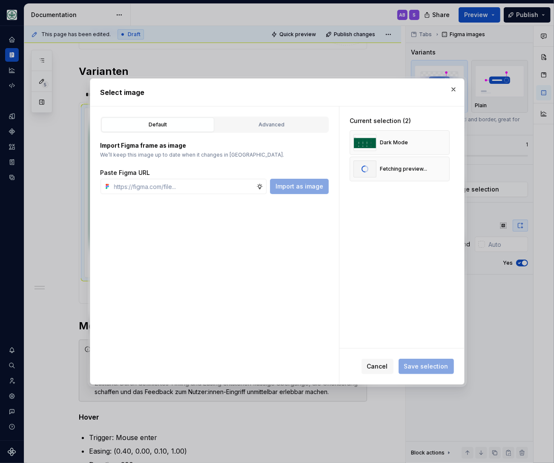
scroll to position [0, 0]
click at [442, 142] on button "button" at bounding box center [440, 143] width 12 height 12
click at [417, 368] on span "Save selection" at bounding box center [426, 367] width 44 height 9
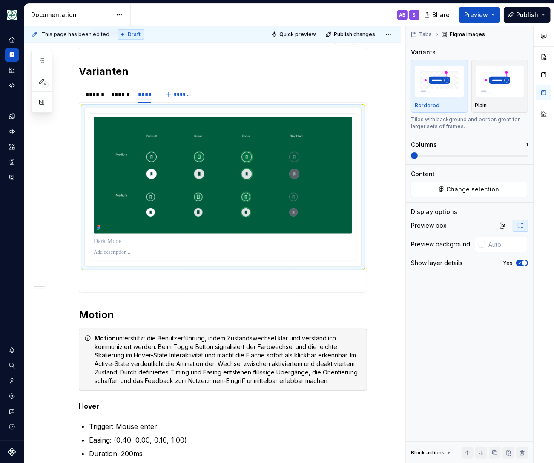
scroll to position [351, 0]
click at [92, 96] on div "******" at bounding box center [94, 94] width 17 height 9
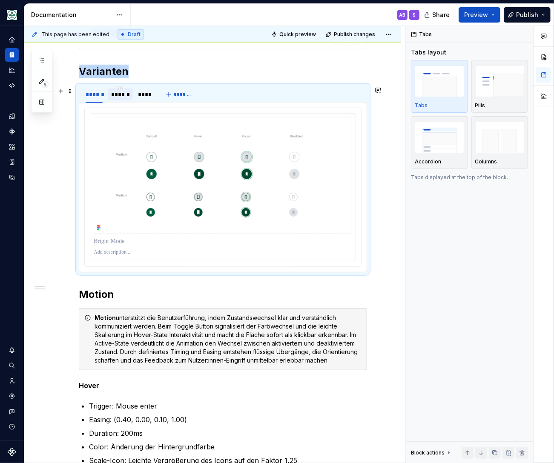
click at [113, 97] on div "******" at bounding box center [120, 94] width 18 height 9
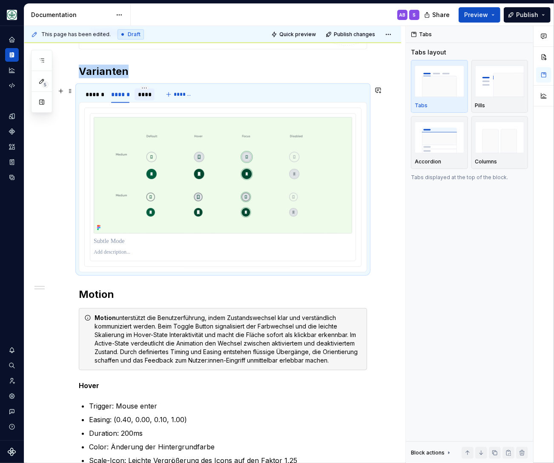
click at [147, 94] on div "****" at bounding box center [145, 94] width 14 height 9
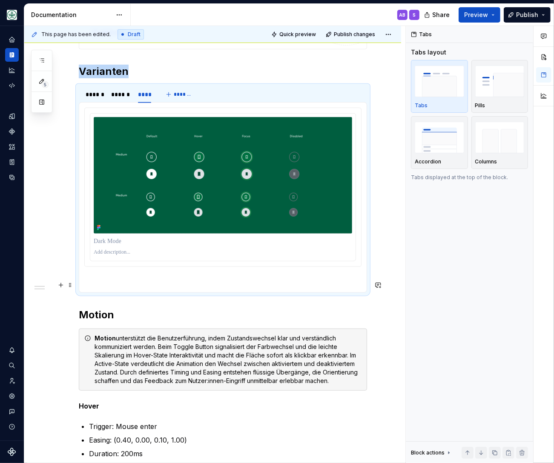
click at [115, 282] on p at bounding box center [222, 282] width 277 height 10
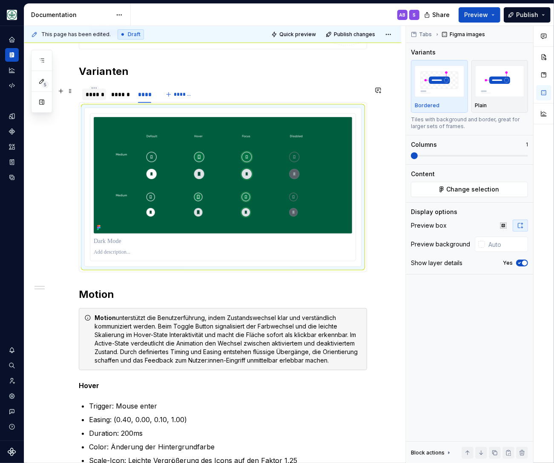
click at [93, 94] on div "******" at bounding box center [94, 94] width 17 height 9
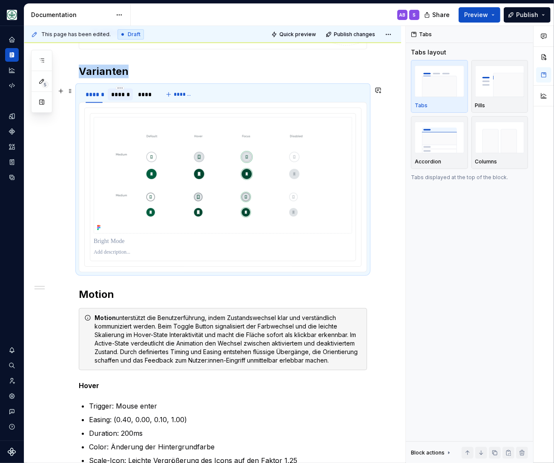
click at [125, 93] on div "******" at bounding box center [120, 94] width 18 height 9
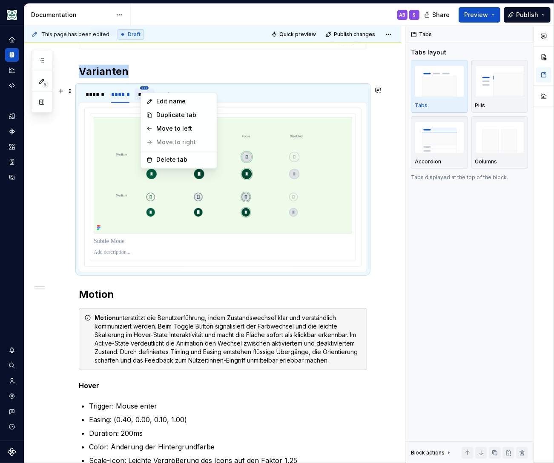
click at [148, 91] on html "Mein Leben S Design system data Documentation AB S Share Preview Publish 5 Page…" at bounding box center [277, 231] width 554 height 463
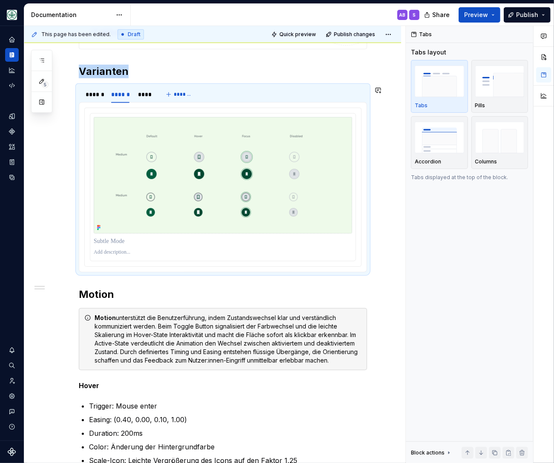
click at [102, 96] on html "Mein Leben S Design system data Documentation AB S Share Preview Publish 5 Page…" at bounding box center [277, 231] width 554 height 463
click at [91, 96] on div "******" at bounding box center [94, 94] width 17 height 9
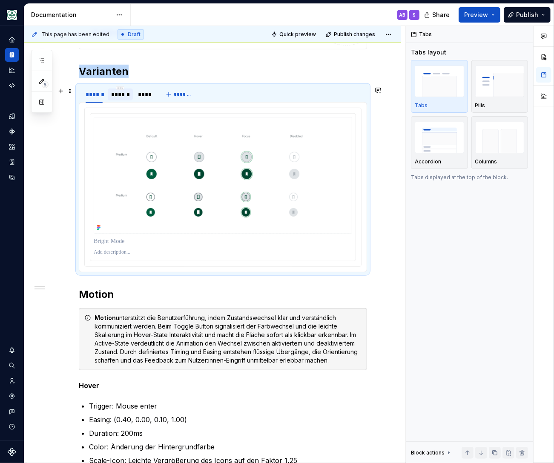
click at [121, 96] on div "******" at bounding box center [120, 94] width 18 height 9
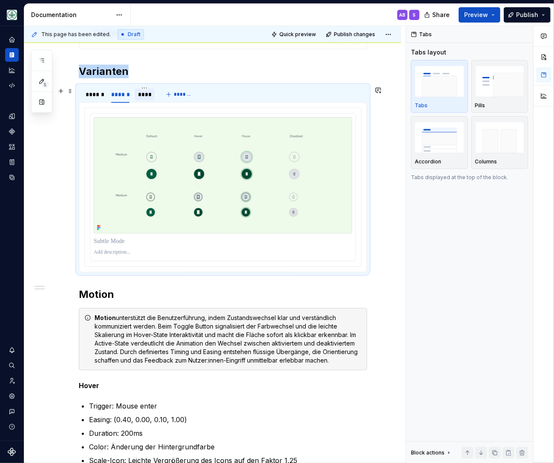
click at [144, 96] on div "****" at bounding box center [145, 94] width 14 height 9
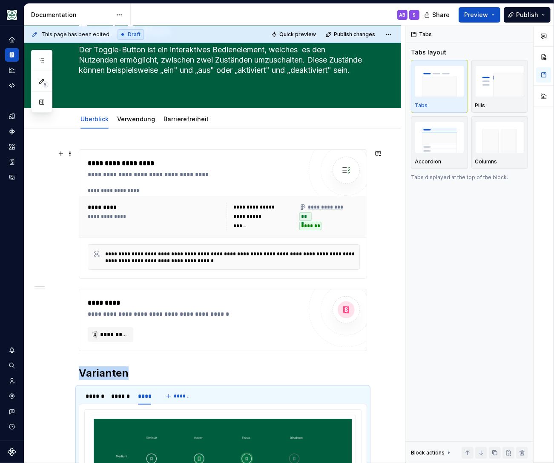
scroll to position [0, 0]
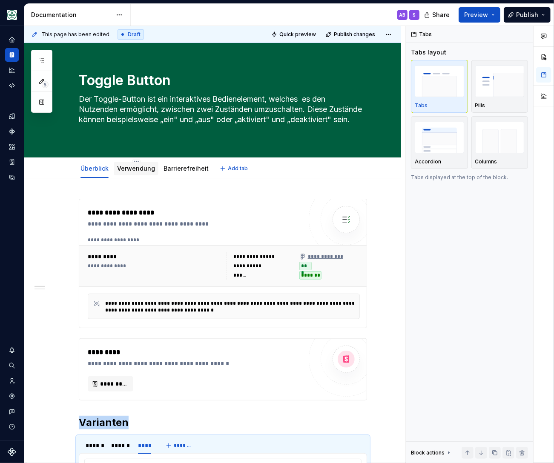
click at [142, 169] on link "Verwendung" at bounding box center [136, 168] width 38 height 7
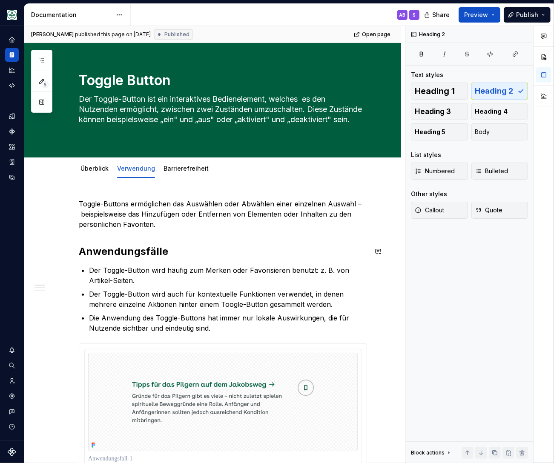
click at [311, 245] on div "Toggle-Buttons ermöglichen das Auswählen oder Abwählen einer einzelnen Auswahl …" at bounding box center [223, 427] width 288 height 456
click at [283, 240] on div "Toggle-Buttons ermöglichen das Auswählen oder Abwählen einer einzelnen Auswahl …" at bounding box center [223, 427] width 288 height 456
click at [89, 271] on li "Der Toggle-Button wird häufig zum Merken oder Favorisieren benutzt: z. B. von A…" at bounding box center [228, 275] width 278 height 20
drag, startPoint x: 89, startPoint y: 272, endPoint x: 94, endPoint y: 272, distance: 5.1
click at [89, 272] on li "Der Toggle-Button wird häufig zum Merken oder Favorisieren benutzt: z. B. von A…" at bounding box center [228, 275] width 278 height 20
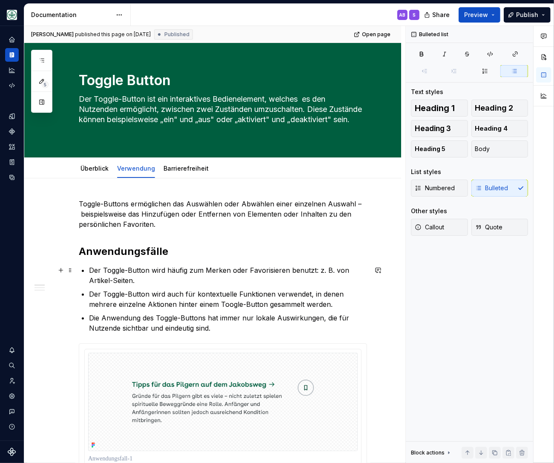
click at [93, 270] on p "Der Toggle-Button wird häufig zum Merken oder Favorisieren benutzt: z. B. von A…" at bounding box center [228, 275] width 278 height 20
click at [91, 271] on p "Der Toggle-Button wird häufig zum Merken oder Favorisieren benutzt: z. B. von A…" at bounding box center [228, 275] width 278 height 20
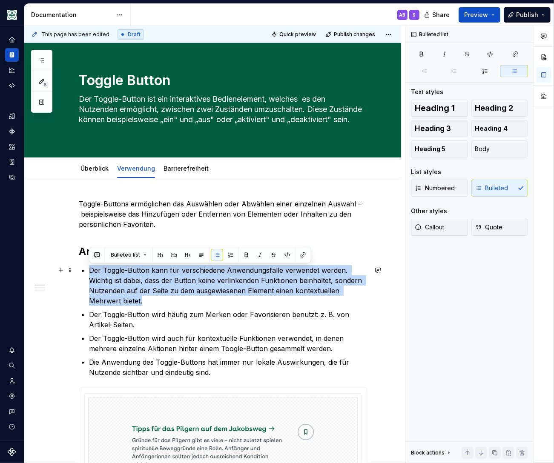
drag, startPoint x: 145, startPoint y: 302, endPoint x: 88, endPoint y: 272, distance: 64.4
click at [89, 272] on li "Der Toggle-Button kann für verschiedene Anwendungsfälle verwendet werden. Wicht…" at bounding box center [228, 285] width 278 height 41
click at [503, 225] on button "Quote" at bounding box center [500, 227] width 57 height 17
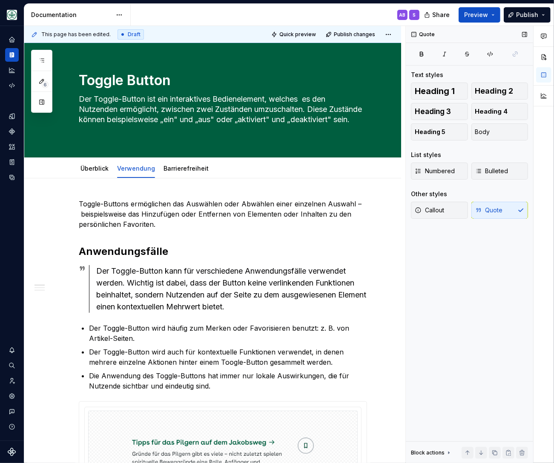
click at [507, 211] on div "Callout Quote" at bounding box center [469, 210] width 117 height 17
click at [506, 170] on span "Bulleted" at bounding box center [491, 171] width 33 height 9
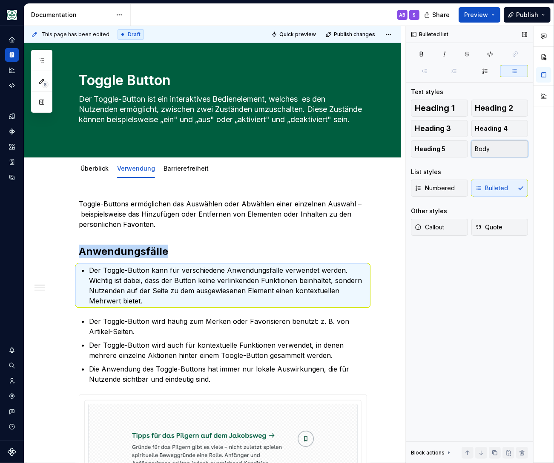
click at [501, 149] on button "Body" at bounding box center [500, 149] width 57 height 17
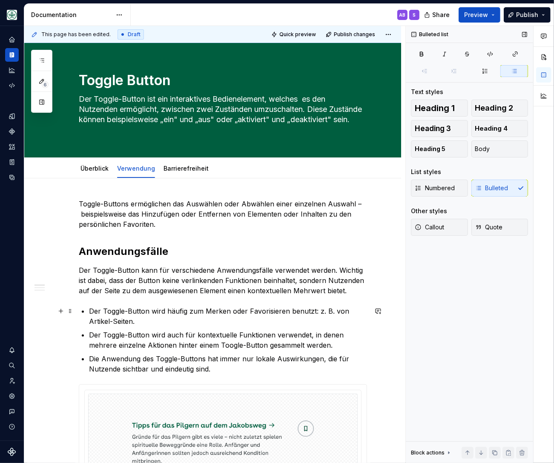
drag, startPoint x: 143, startPoint y: 324, endPoint x: 170, endPoint y: 318, distance: 27.9
click at [145, 324] on p "Der Toggle-Button wird häufig zum Merken oder Favorisieren benutzt: z. B. von A…" at bounding box center [228, 316] width 278 height 20
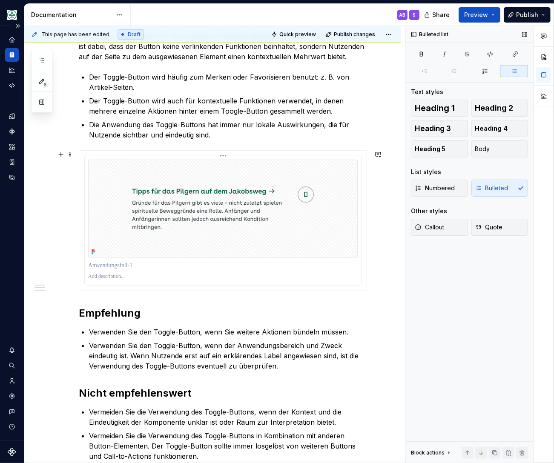
scroll to position [246, 0]
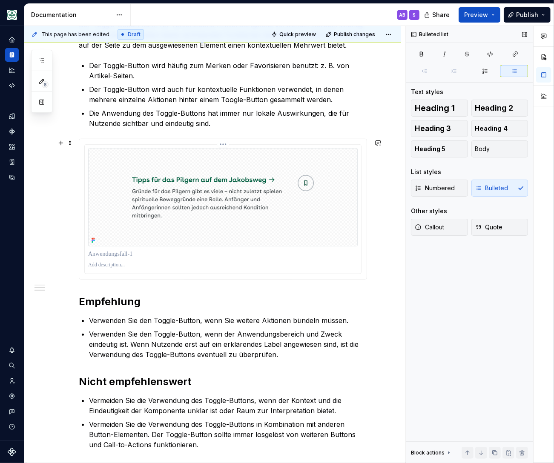
click at [358, 202] on img at bounding box center [223, 197] width 270 height 98
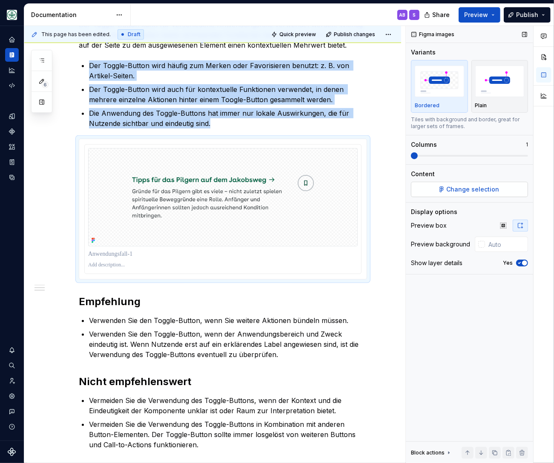
click at [458, 190] on span "Change selection" at bounding box center [473, 189] width 53 height 9
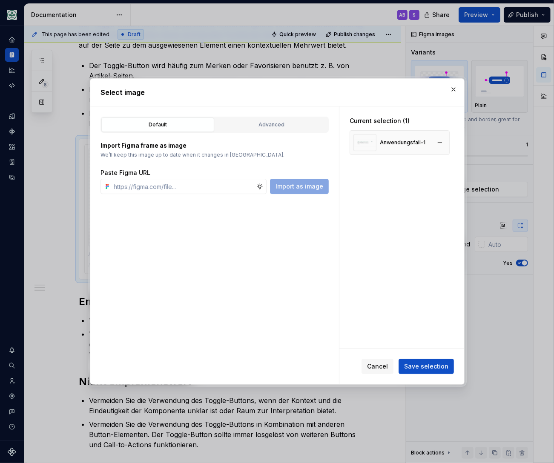
type textarea "*"
click at [444, 141] on button "button" at bounding box center [440, 143] width 12 height 12
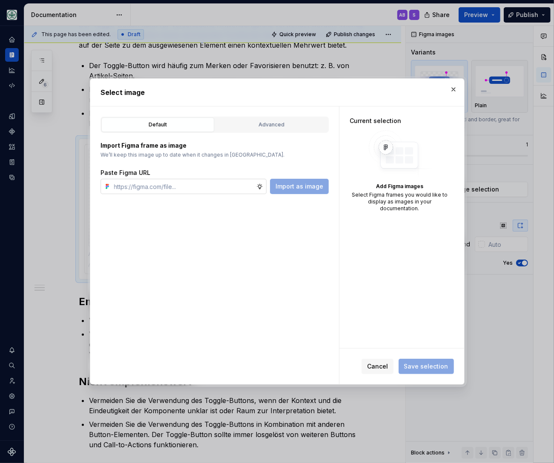
click at [209, 190] on input "text" at bounding box center [184, 186] width 146 height 15
paste input "https://www.figma.com/design/h3quR2me0t8yxvd40CMizU/AOK-UI-Library-3.0.12--ades…"
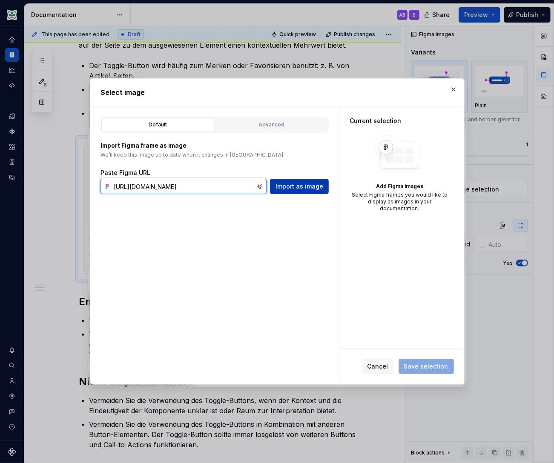
type input "https://www.figma.com/design/h3quR2me0t8yxvd40CMizU/AOK-UI-Library-3.0.12--ades…"
click at [300, 191] on span "Import as image" at bounding box center [300, 186] width 48 height 9
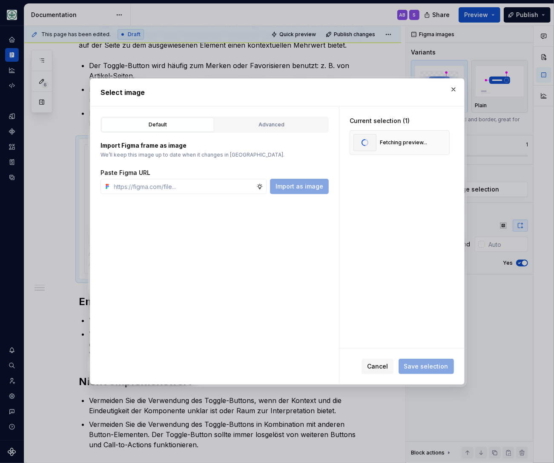
scroll to position [0, 0]
click at [435, 366] on span "Save selection" at bounding box center [426, 367] width 44 height 9
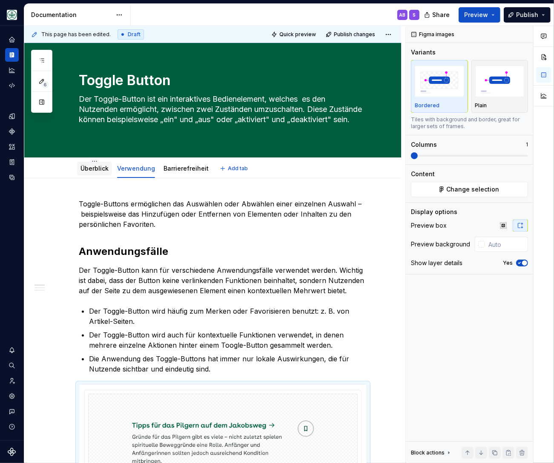
click at [91, 167] on link "Überblick" at bounding box center [95, 168] width 28 height 7
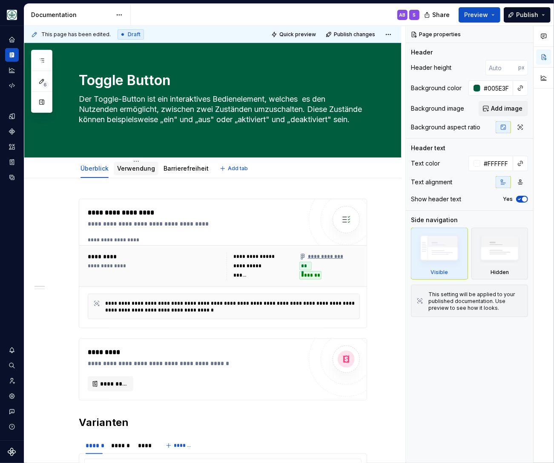
click at [141, 172] on link "Verwendung" at bounding box center [136, 168] width 38 height 7
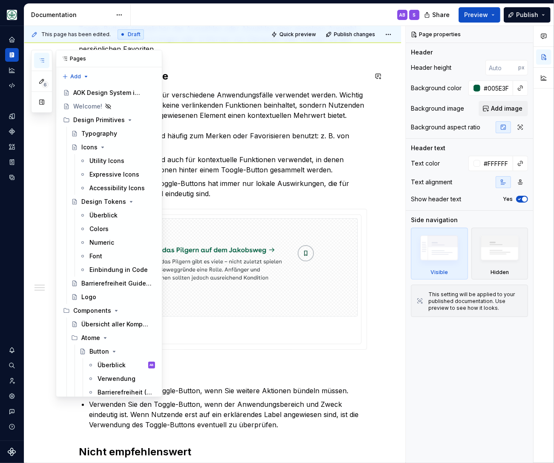
scroll to position [105, 0]
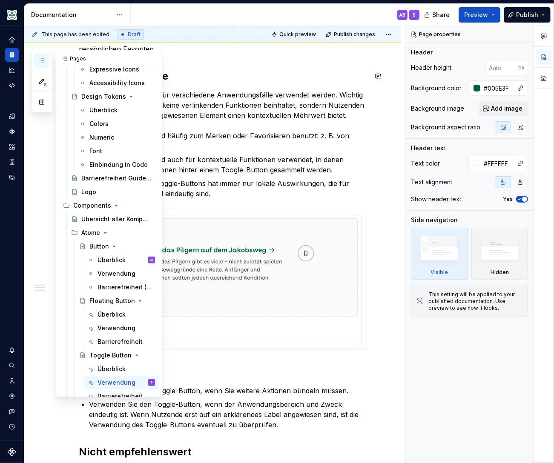
click at [40, 62] on icon "button" at bounding box center [41, 60] width 7 height 7
click at [114, 273] on div "Verwendung" at bounding box center [114, 274] width 32 height 9
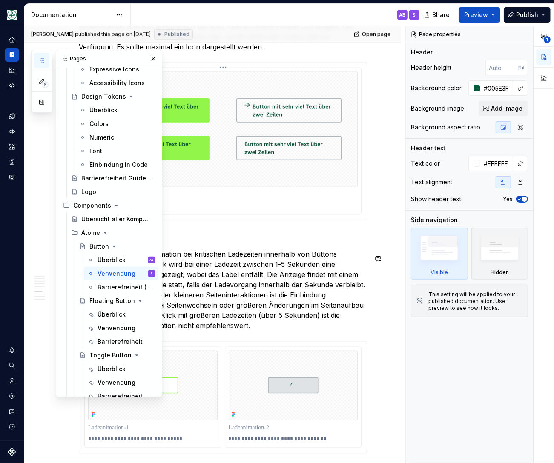
scroll to position [1019, 0]
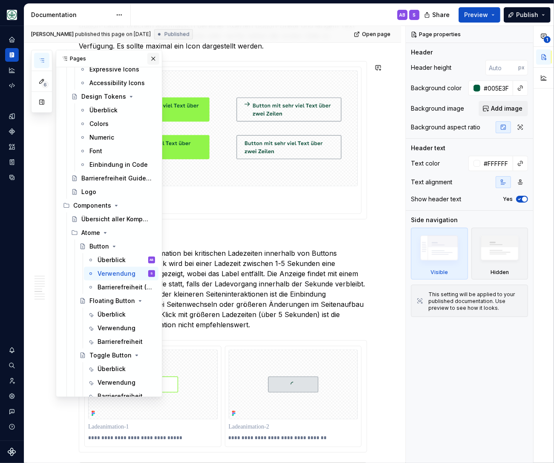
click at [152, 61] on button "button" at bounding box center [153, 59] width 12 height 12
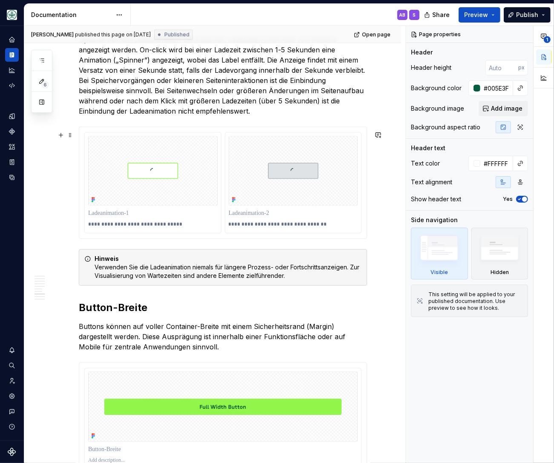
scroll to position [1265, 0]
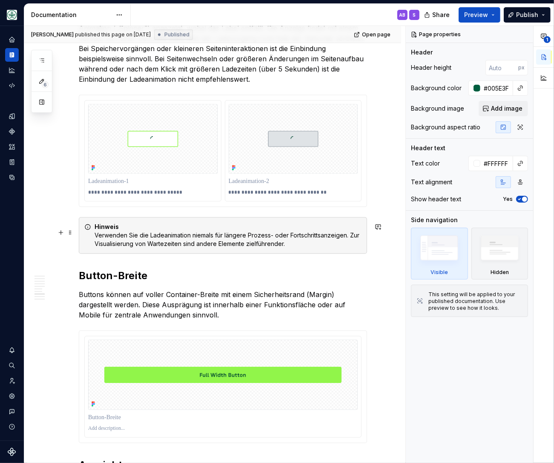
click at [123, 245] on div "Hinweis Verwenden Sie die Ladeanimation niemals für längere Prozess- oder Forts…" at bounding box center [228, 236] width 267 height 26
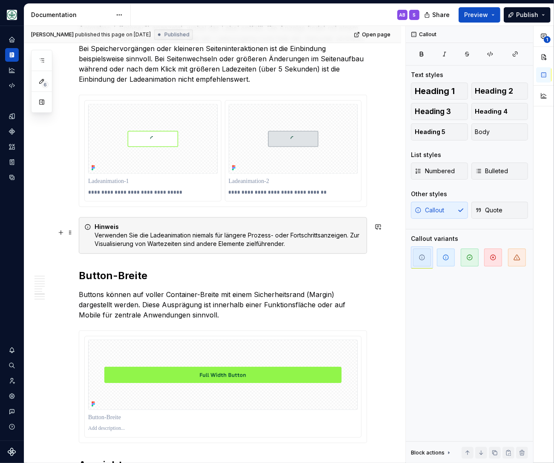
click at [132, 224] on div "Hinweis Verwenden Sie die Ladeanimation niemals für längere Prozess- oder Forts…" at bounding box center [223, 235] width 288 height 37
click at [134, 293] on div "Verwenden Sie Buttons für wichtige Funktionen, wie das Absenden einer Antwort, …" at bounding box center [223, 195] width 288 height 2543
click at [146, 254] on div "Hinweis Verwenden Sie die Ladeanimation niemals für längere Prozess- oder Forts…" at bounding box center [223, 235] width 288 height 37
click at [307, 236] on div "Hinweis Verwenden Sie die Ladeanimation niemals für längere Prozess- oder Forts…" at bounding box center [228, 236] width 267 height 26
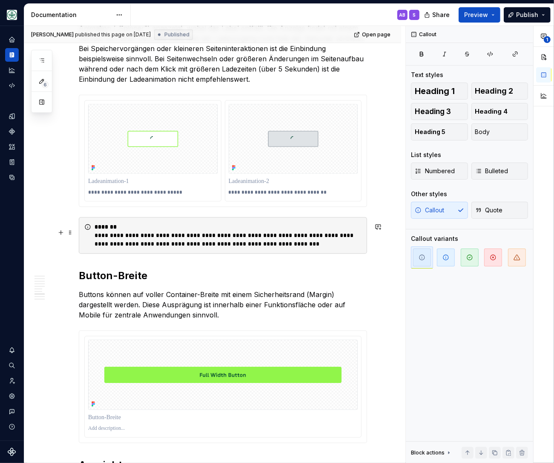
click at [285, 248] on div "**********" at bounding box center [230, 236] width 271 height 26
click at [281, 283] on h2 "Button-Breite" at bounding box center [223, 276] width 288 height 14
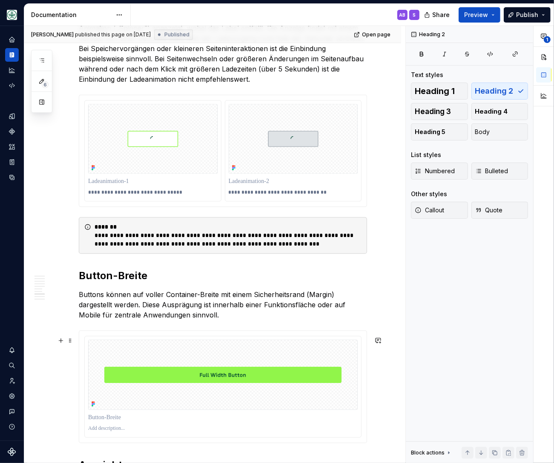
click at [274, 336] on div at bounding box center [223, 387] width 288 height 113
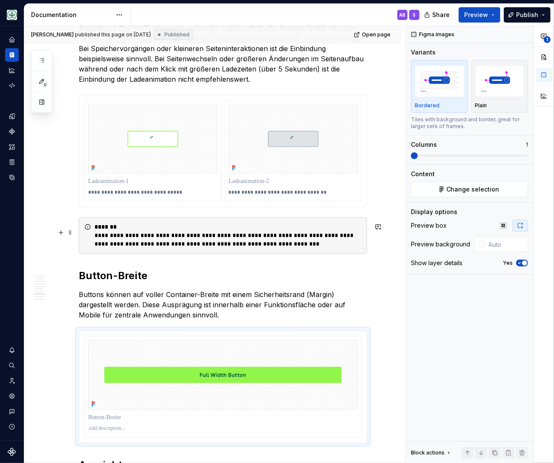
click at [137, 244] on div "**********" at bounding box center [230, 236] width 271 height 26
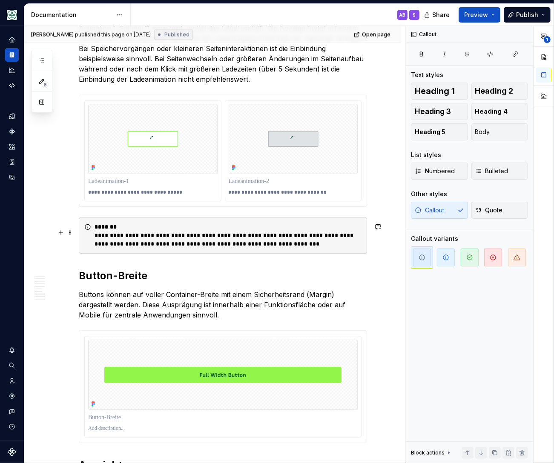
click at [132, 248] on div "**********" at bounding box center [230, 236] width 271 height 26
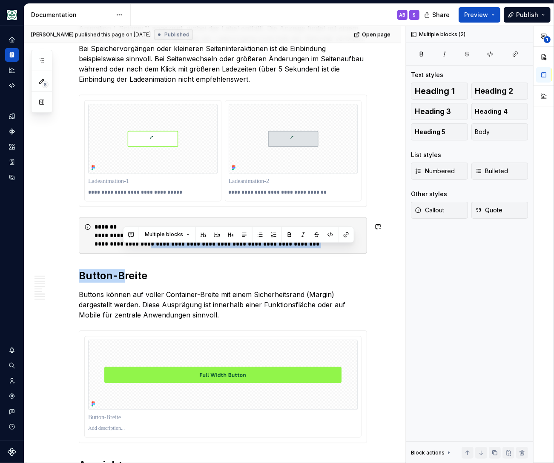
click at [125, 268] on div "Verwenden Sie Buttons für wichtige Funktionen, wie das Absenden einer Antwort, …" at bounding box center [223, 195] width 288 height 2543
click at [89, 244] on div "**********" at bounding box center [223, 235] width 288 height 37
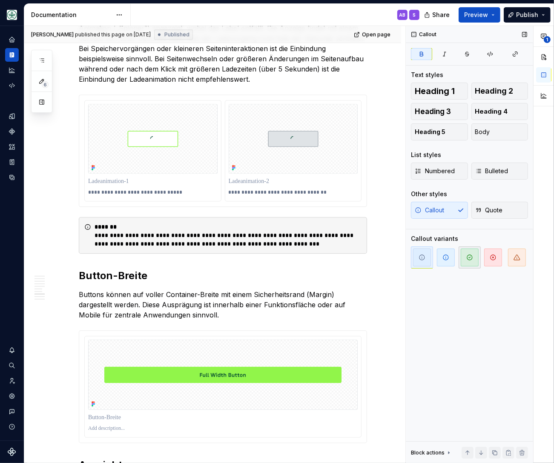
click at [468, 258] on icon "button" at bounding box center [469, 257] width 5 height 5
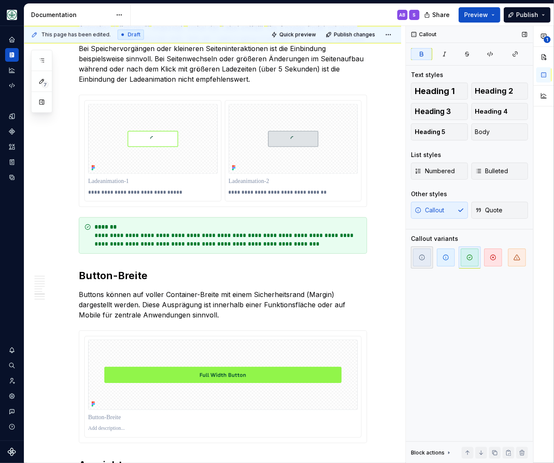
click at [424, 261] on icon "button" at bounding box center [422, 257] width 7 height 7
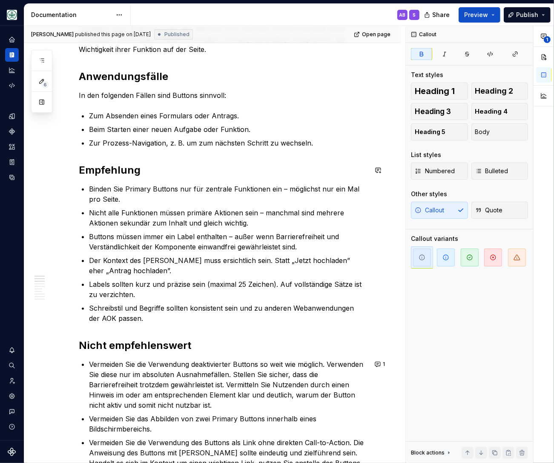
scroll to position [0, 0]
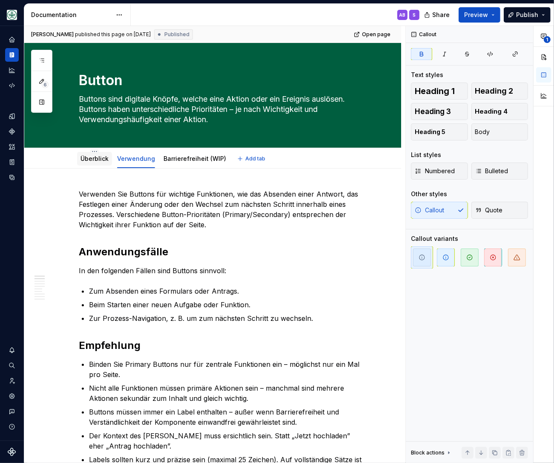
click at [94, 159] on link "Überblick" at bounding box center [95, 158] width 28 height 7
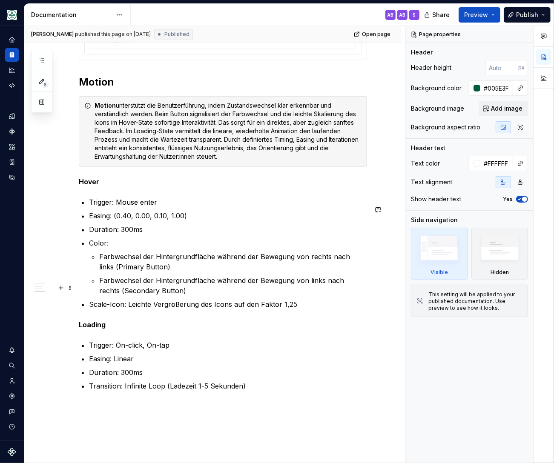
scroll to position [878, 0]
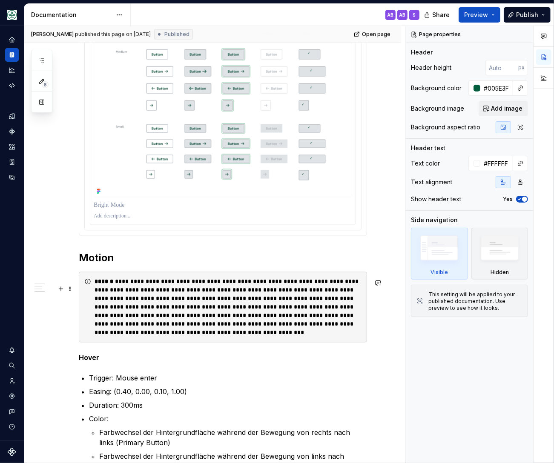
click at [138, 332] on div "**********" at bounding box center [228, 308] width 267 height 60
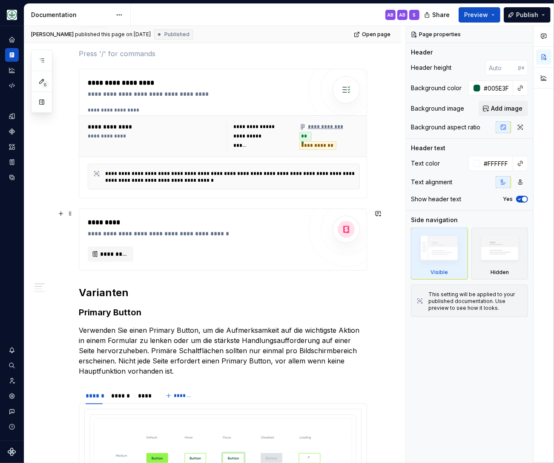
scroll to position [0, 0]
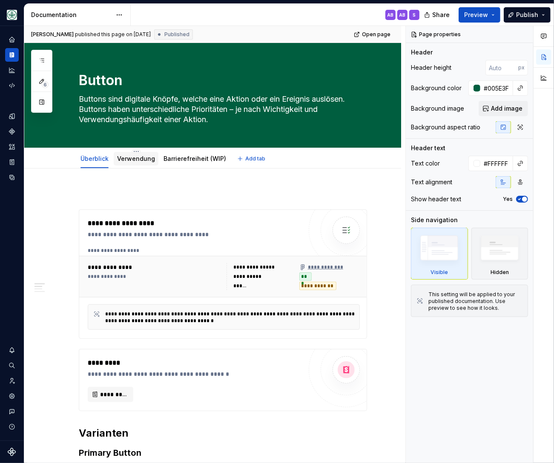
click at [134, 158] on link "Verwendung" at bounding box center [136, 158] width 38 height 7
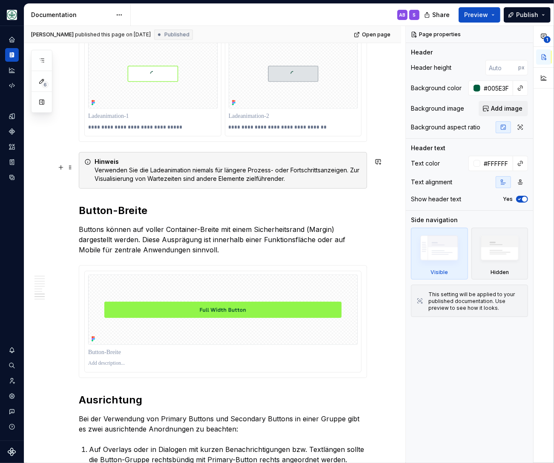
scroll to position [1335, 0]
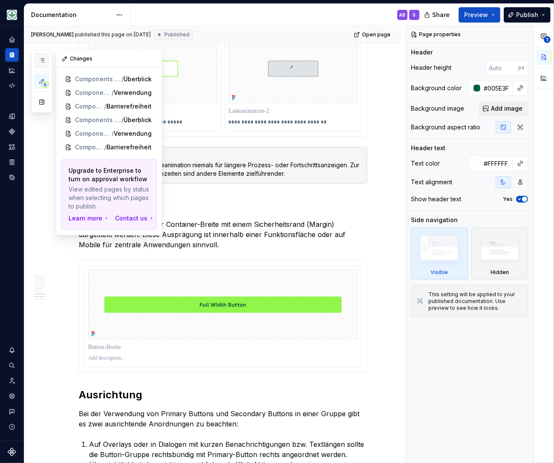
click at [35, 57] on button "button" at bounding box center [41, 60] width 15 height 15
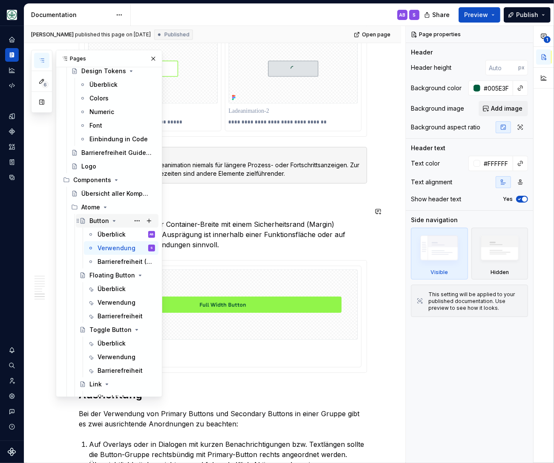
scroll to position [176, 0]
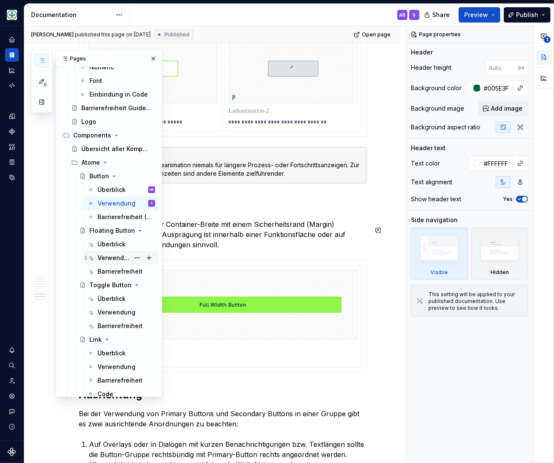
click at [113, 259] on div "Verwendung" at bounding box center [114, 258] width 32 height 9
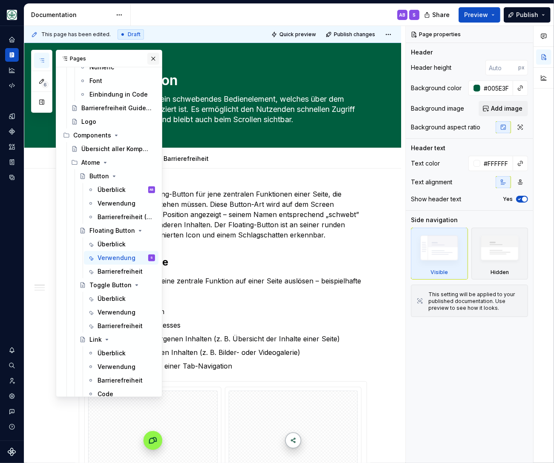
click at [153, 57] on button "button" at bounding box center [153, 59] width 12 height 12
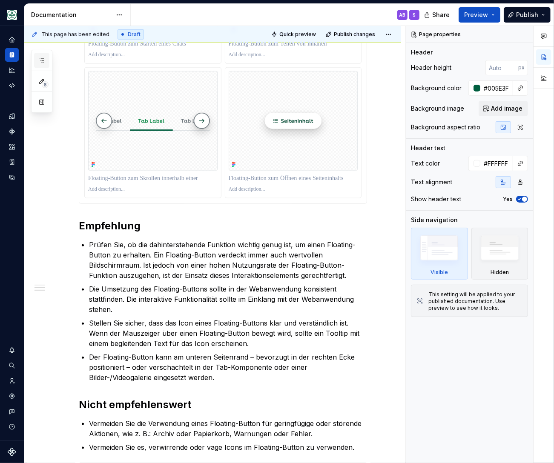
scroll to position [176, 0]
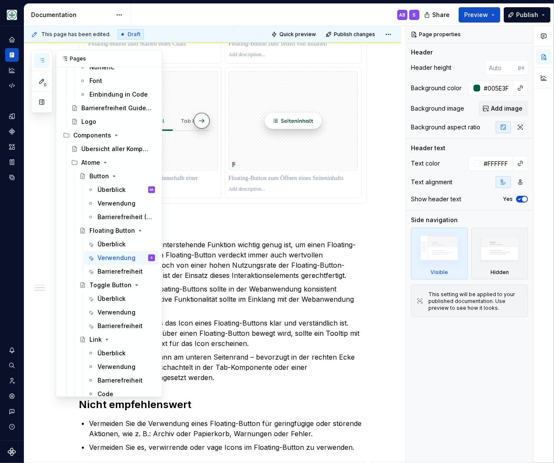
click at [43, 60] on icon "button" at bounding box center [41, 60] width 7 height 7
click at [110, 311] on div "Verwendung" at bounding box center [114, 312] width 32 height 9
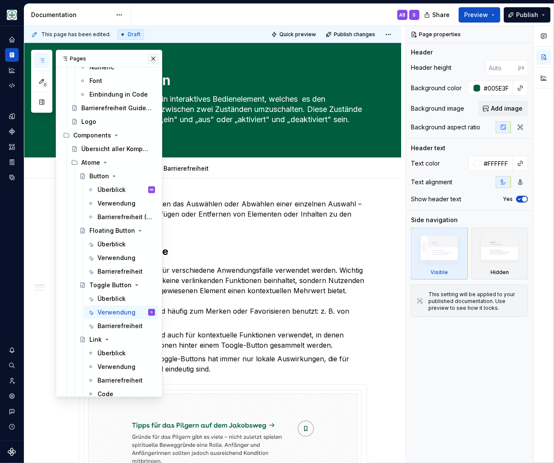
click at [153, 57] on button "button" at bounding box center [153, 59] width 12 height 12
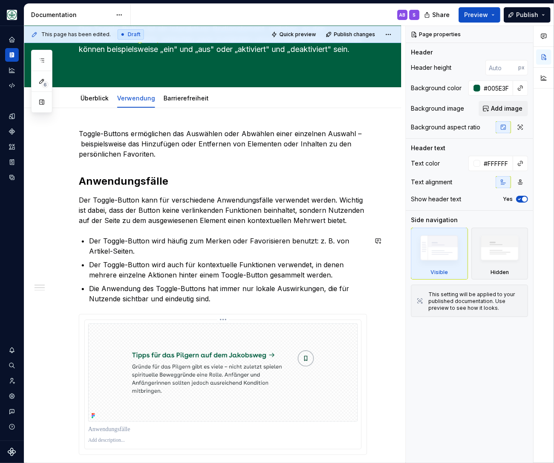
scroll to position [246, 0]
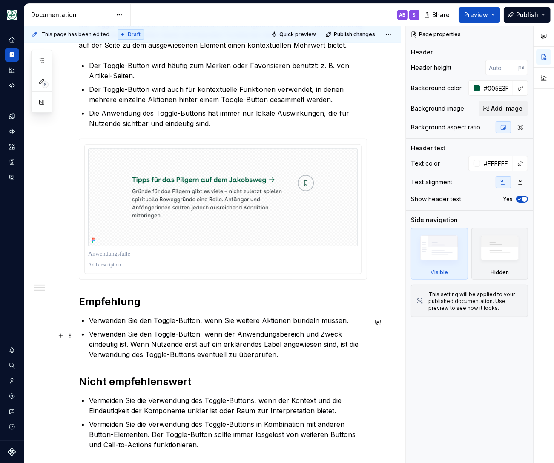
click at [302, 338] on p "Verwenden Sie den Toggle-Button, wenn der Anwendungsbereich und Zweck eindeutig…" at bounding box center [228, 344] width 278 height 31
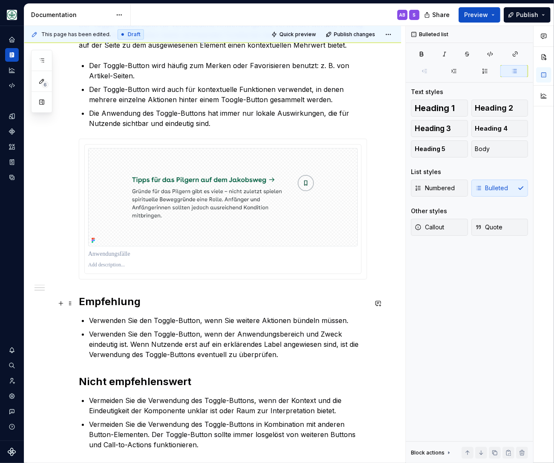
drag, startPoint x: 180, startPoint y: 300, endPoint x: 136, endPoint y: 296, distance: 44.4
click at [179, 300] on h2 "Empfehlung" at bounding box center [223, 302] width 288 height 14
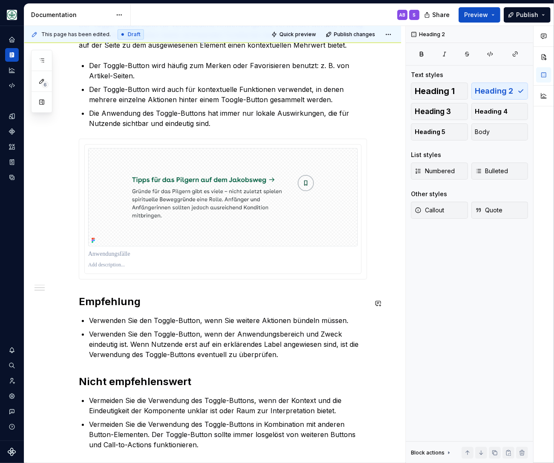
click at [112, 285] on div "Toggle-Buttons ermöglichen das Auswählen oder Abwählen einer einzelnen Auswahl …" at bounding box center [223, 201] width 288 height 497
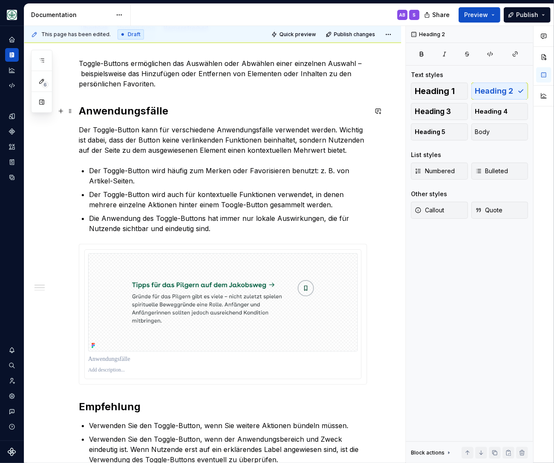
click at [132, 114] on h2 "Anwendungsfälle" at bounding box center [223, 111] width 288 height 14
click at [115, 97] on div "Toggle-Buttons ermöglichen das Auswählen oder Abwählen einer einzelnen Auswahl …" at bounding box center [223, 306] width 288 height 497
click at [58, 111] on button "button" at bounding box center [61, 111] width 12 height 12
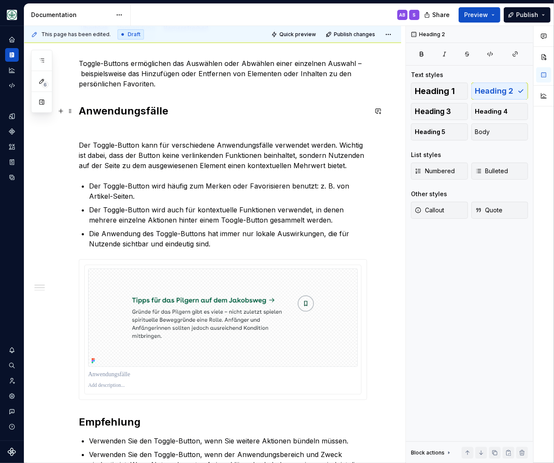
click at [110, 106] on h2 "Anwendungsfälle" at bounding box center [223, 111] width 288 height 14
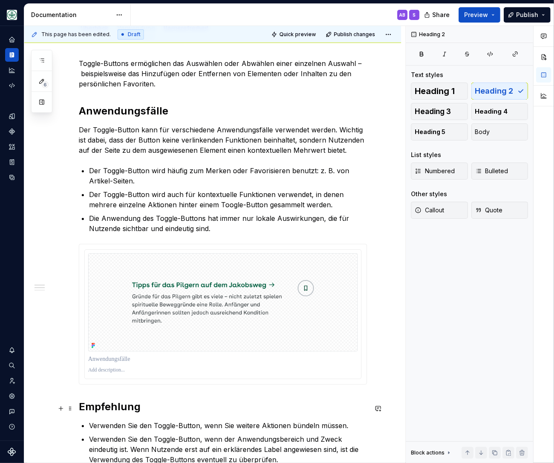
click at [81, 412] on h2 "Empfehlung" at bounding box center [223, 407] width 288 height 14
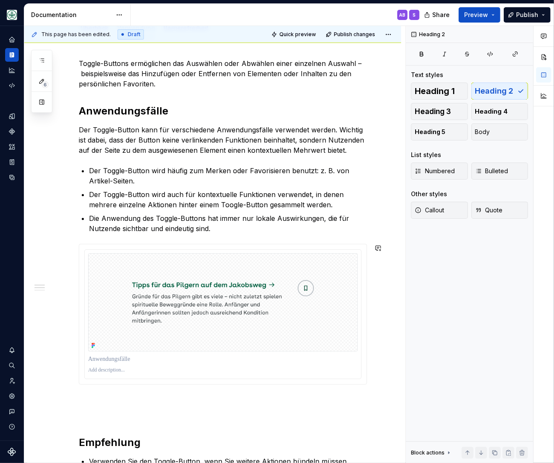
scroll to position [146, 0]
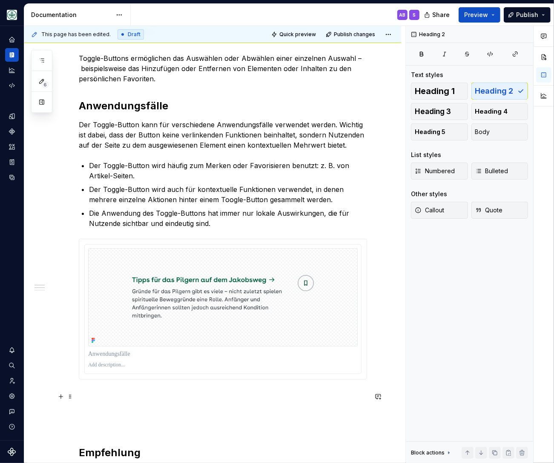
click at [98, 396] on p at bounding box center [223, 395] width 288 height 10
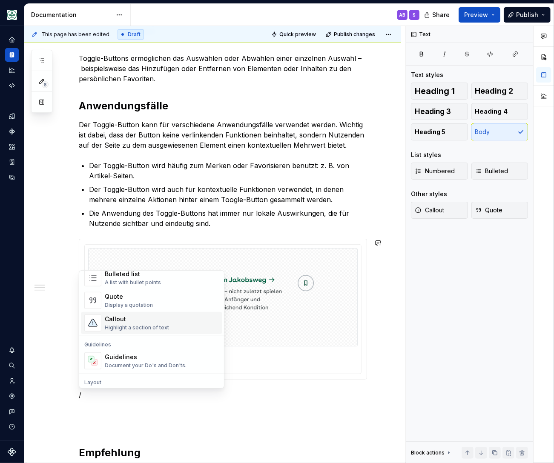
scroll to position [176, 0]
click at [127, 322] on div "Callout" at bounding box center [137, 319] width 64 height 9
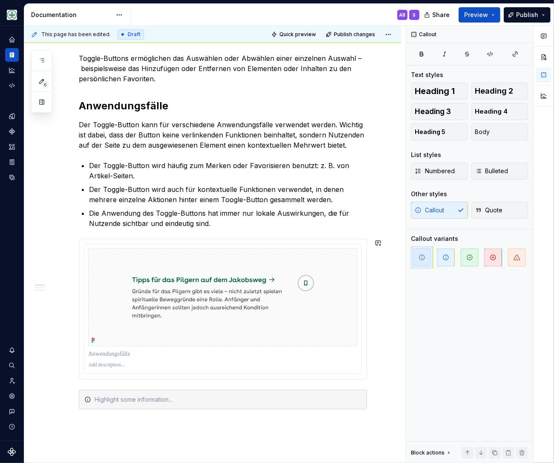
type textarea "*"
paste div
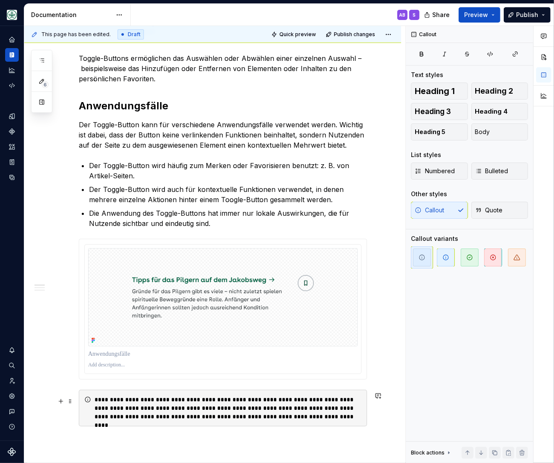
click at [95, 401] on div "**********" at bounding box center [230, 409] width 271 height 26
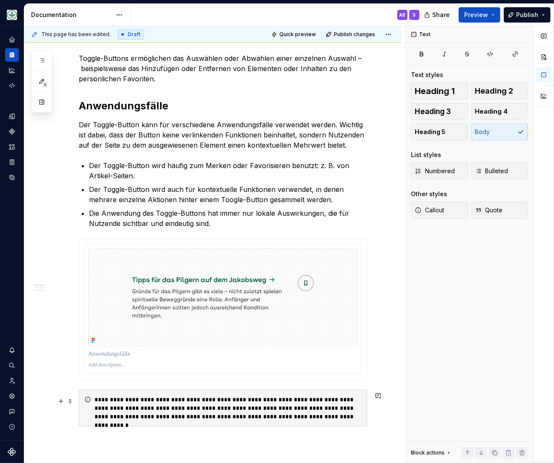
click at [117, 402] on div "**********" at bounding box center [230, 409] width 271 height 26
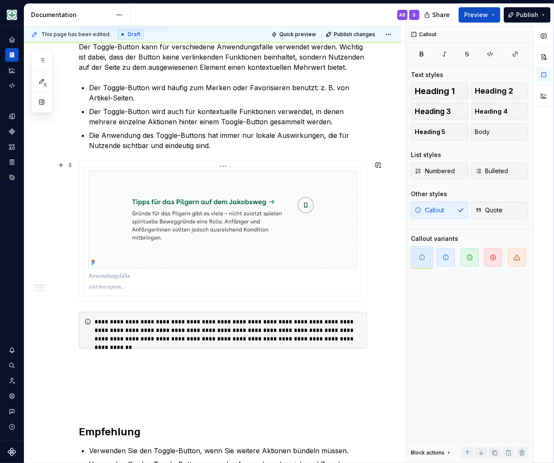
scroll to position [251, 0]
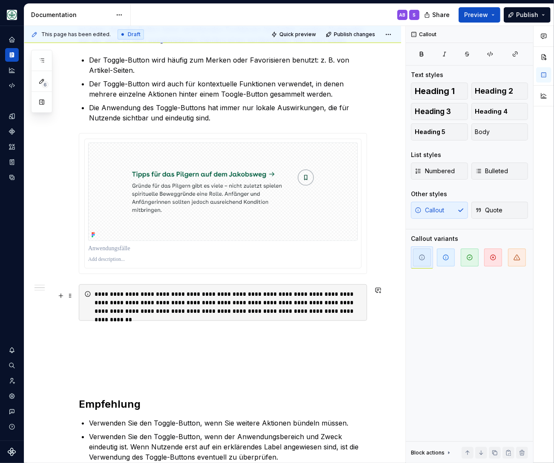
click at [102, 296] on div "**********" at bounding box center [230, 303] width 271 height 26
click at [245, 279] on button "button" at bounding box center [241, 281] width 12 height 12
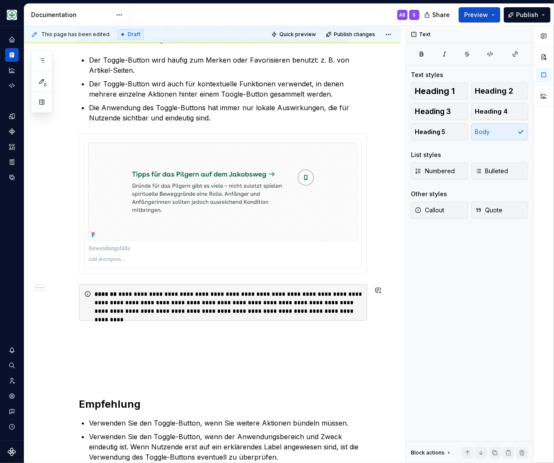
click at [165, 334] on div "Toggle-Buttons ermöglichen das Auswählen oder Abwählen einer einzelnen Auswahl …" at bounding box center [223, 250] width 288 height 605
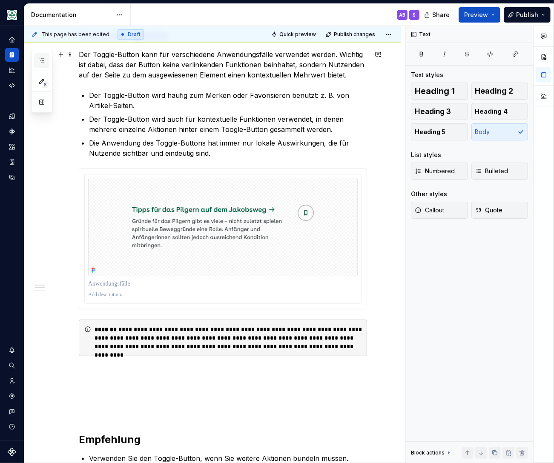
scroll to position [176, 0]
click at [42, 60] on icon "button" at bounding box center [41, 60] width 7 height 7
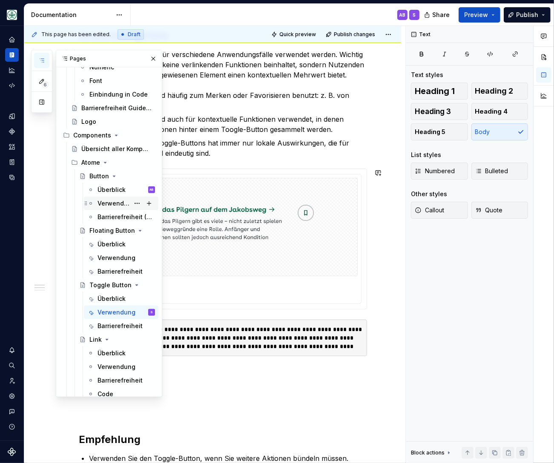
click at [115, 204] on div "Verwendung" at bounding box center [114, 203] width 32 height 9
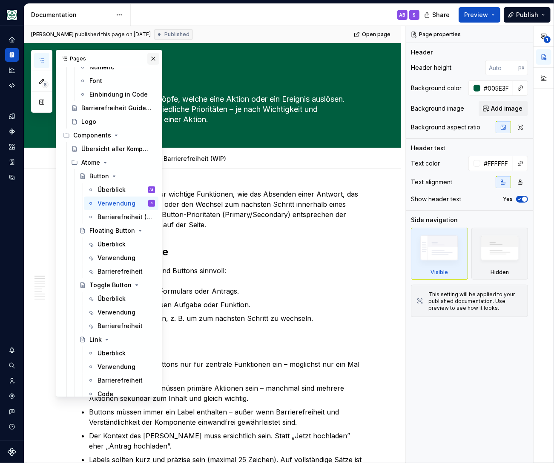
click at [156, 60] on button "button" at bounding box center [153, 59] width 12 height 12
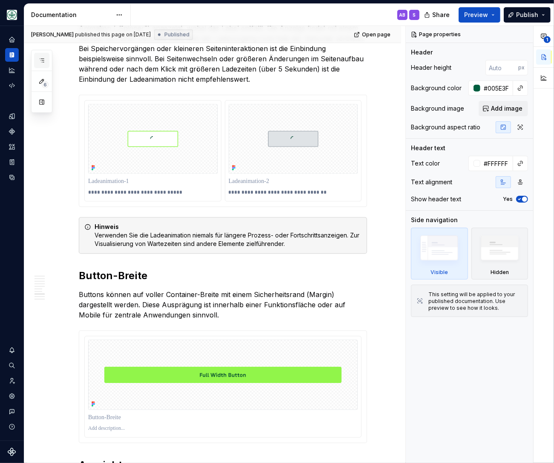
scroll to position [176, 0]
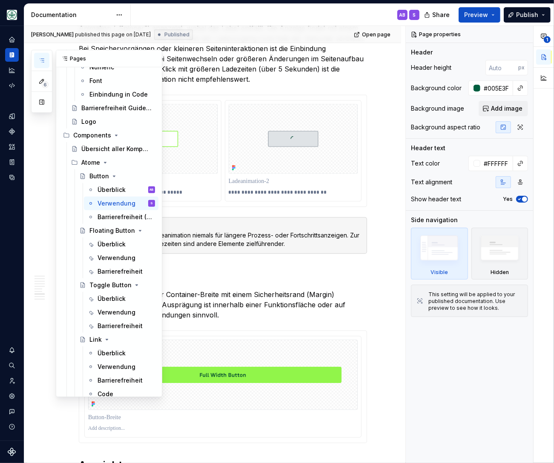
click at [41, 59] on icon "button" at bounding box center [42, 60] width 4 height 3
click at [115, 314] on div "Verwendung" at bounding box center [114, 312] width 32 height 9
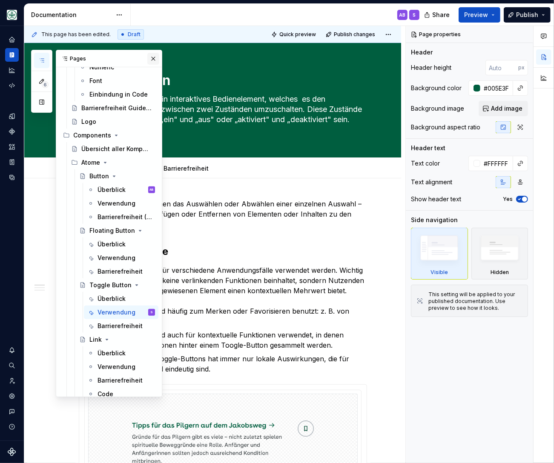
click at [153, 58] on button "button" at bounding box center [153, 59] width 12 height 12
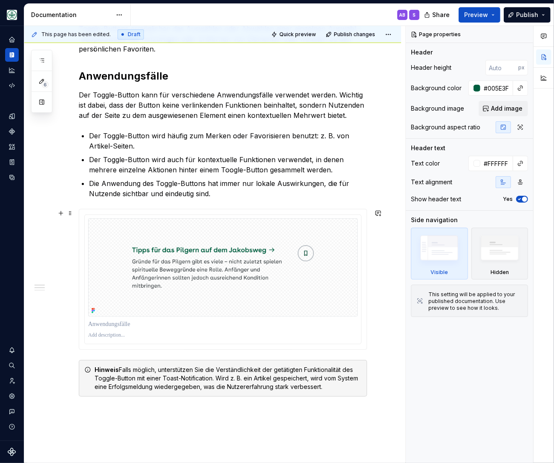
scroll to position [316, 0]
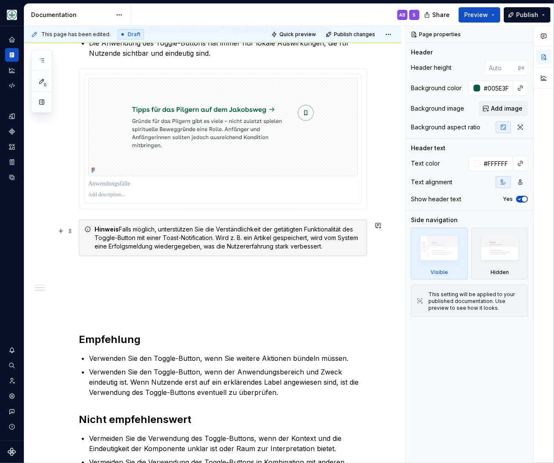
click at [121, 233] on div "Hinweis Falls möglich, unterstützen Sie die Verständlichkeit der getätigten Fun…" at bounding box center [228, 238] width 267 height 26
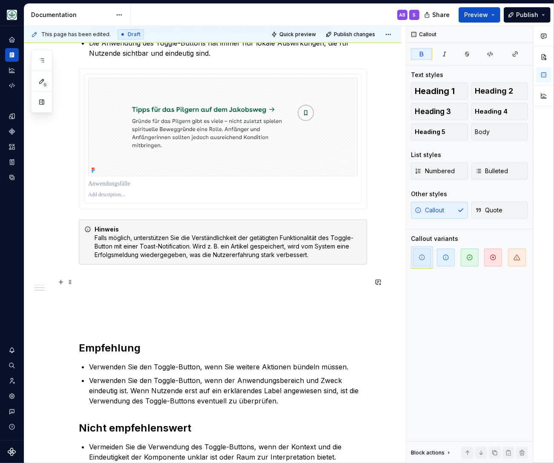
click at [96, 282] on p at bounding box center [223, 285] width 288 height 20
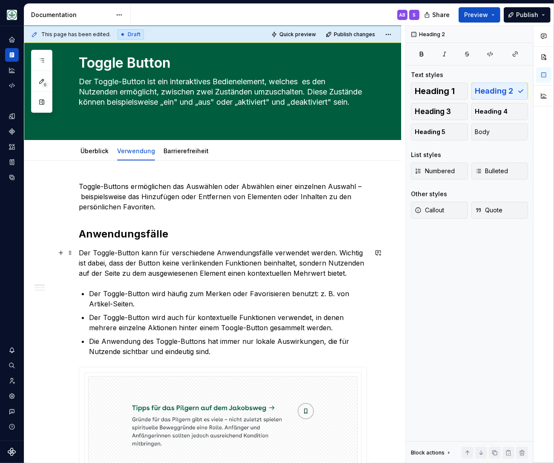
scroll to position [0, 0]
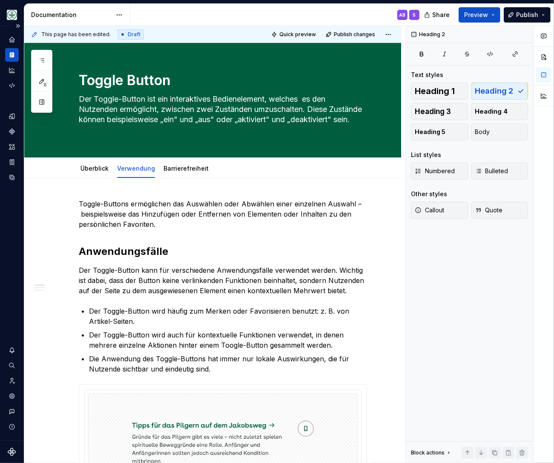
type textarea "*"
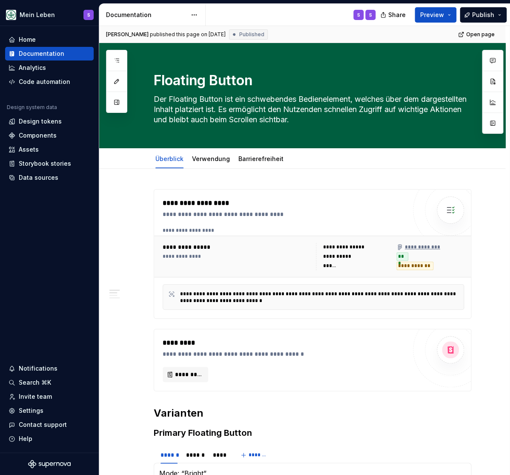
type textarea "*"
